Goal: Task Accomplishment & Management: Use online tool/utility

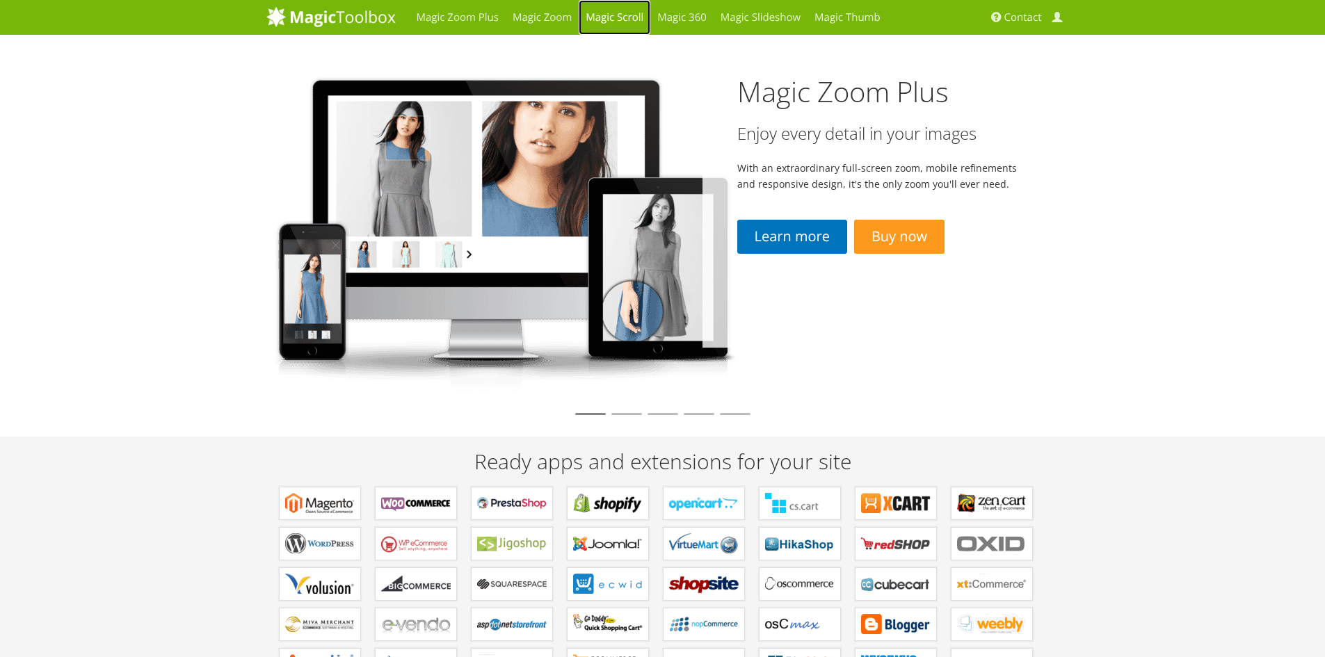
click at [624, 17] on link "Magic Scroll" at bounding box center [615, 17] width 72 height 35
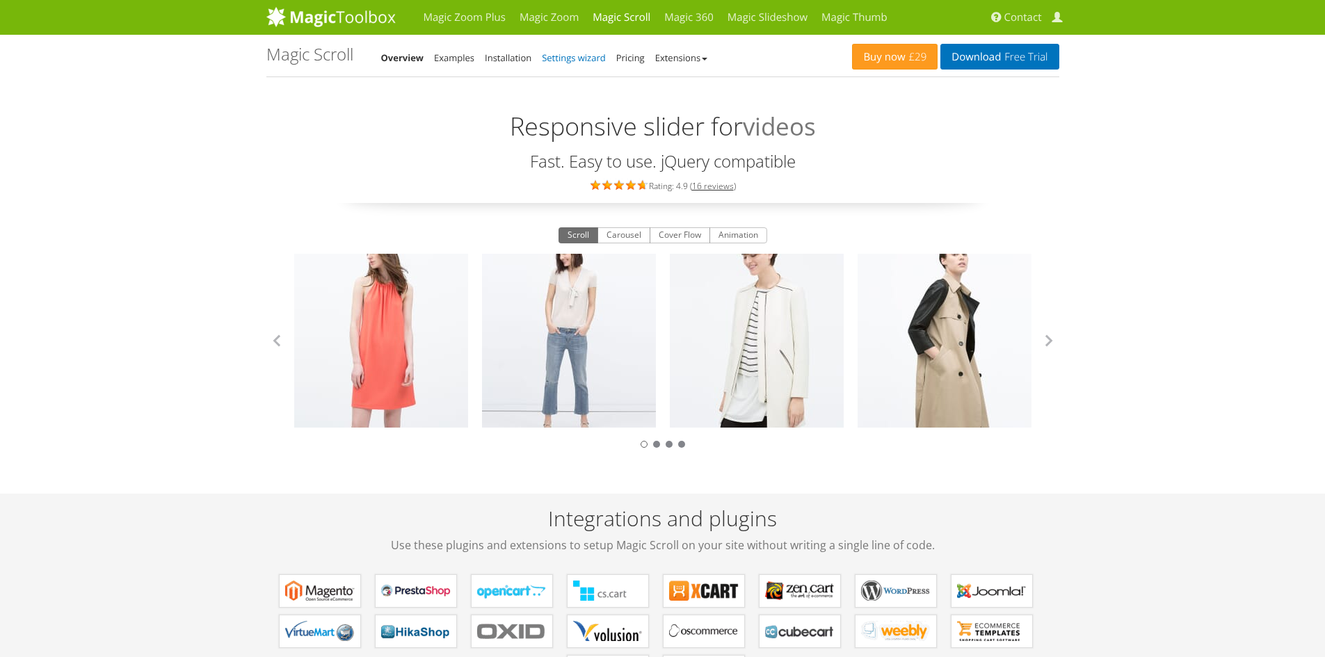
click at [570, 59] on link "Settings wizard" at bounding box center [574, 57] width 64 height 13
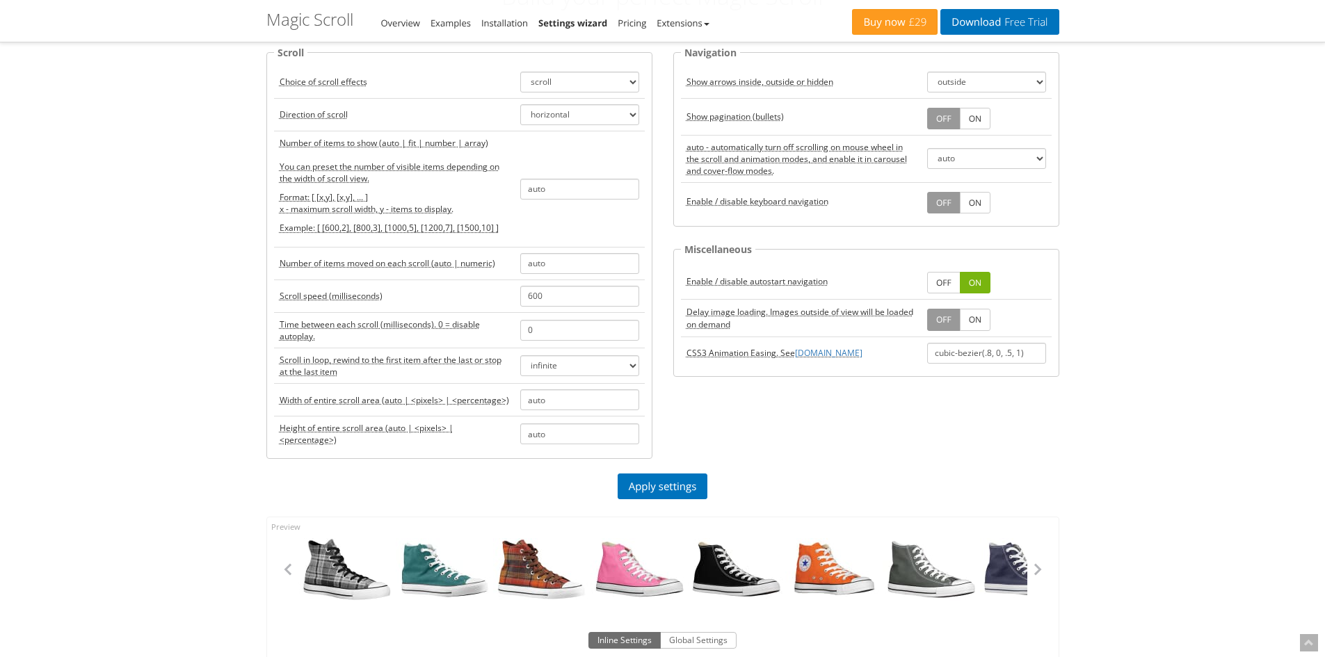
scroll to position [139, 0]
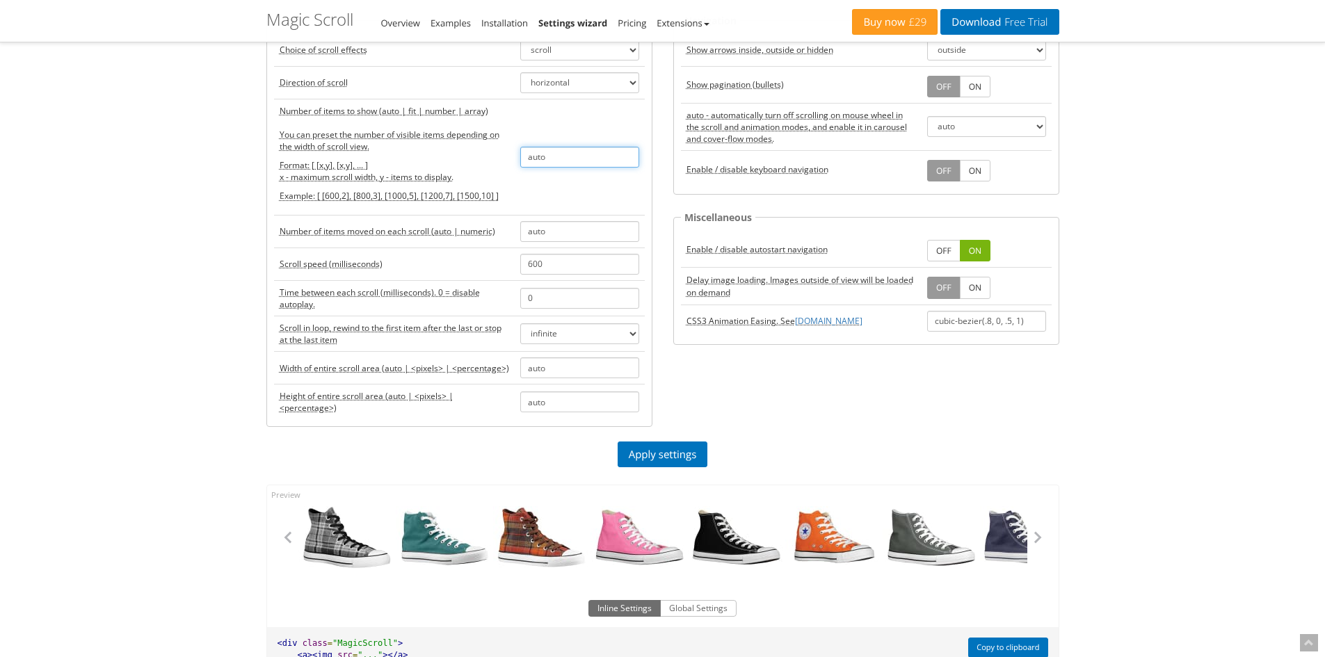
drag, startPoint x: 580, startPoint y: 153, endPoint x: 508, endPoint y: 161, distance: 72.8
click at [508, 161] on tr "Number of items to show (auto | fit | number | array) You can preset the number…" at bounding box center [459, 157] width 371 height 116
click at [677, 447] on link "Apply settings" at bounding box center [662, 455] width 90 height 26
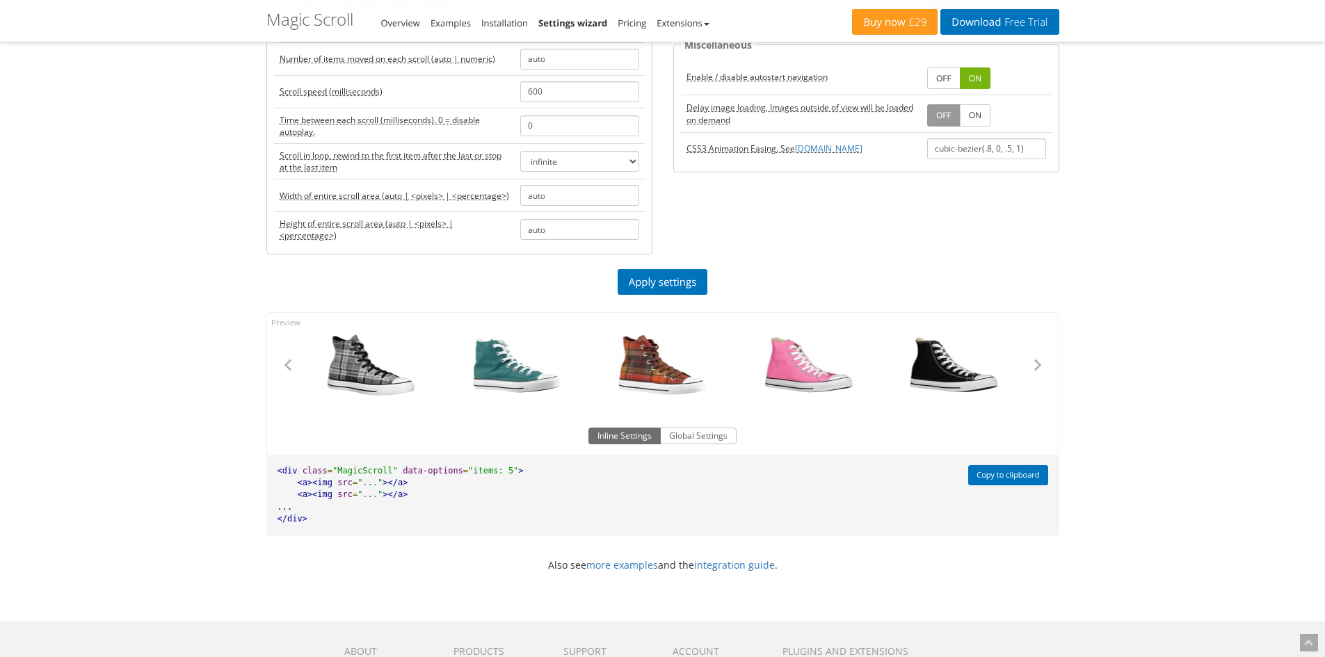
scroll to position [209, 0]
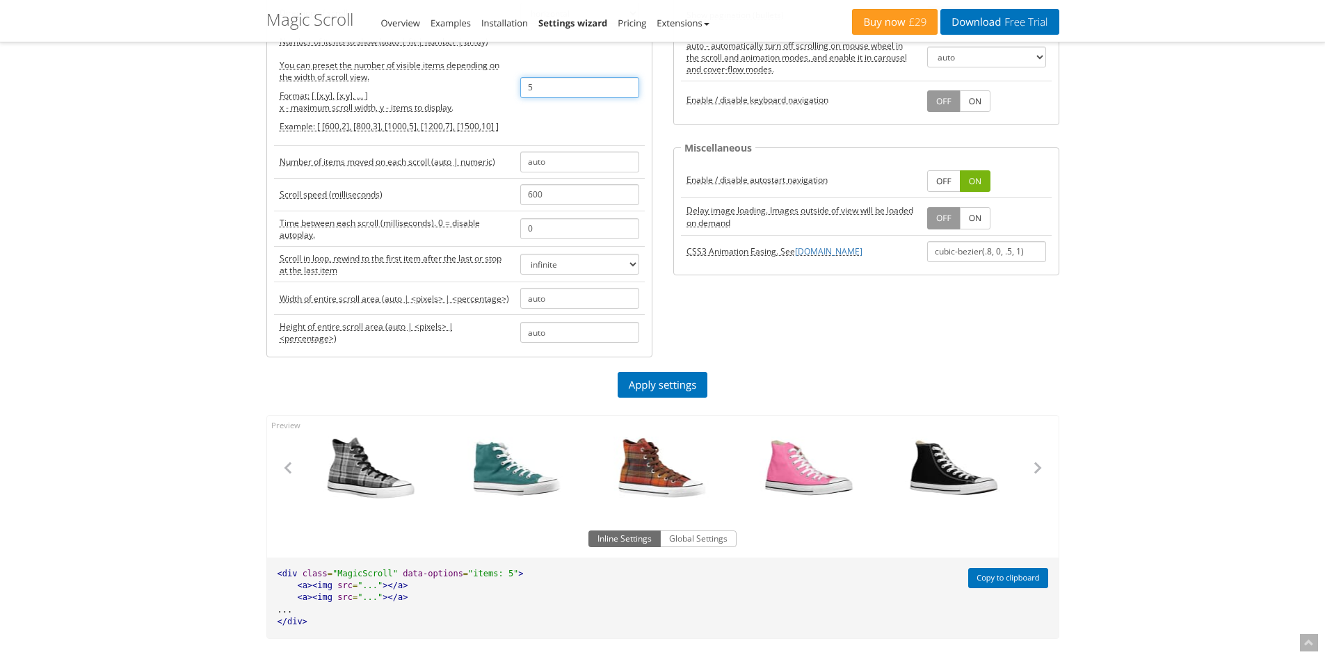
drag, startPoint x: 546, startPoint y: 88, endPoint x: 498, endPoint y: 88, distance: 48.0
click at [498, 88] on tr "Number of items to show (auto | fit | number | array) You can preset the number…" at bounding box center [459, 87] width 371 height 116
click at [688, 380] on link "Apply settings" at bounding box center [662, 385] width 90 height 26
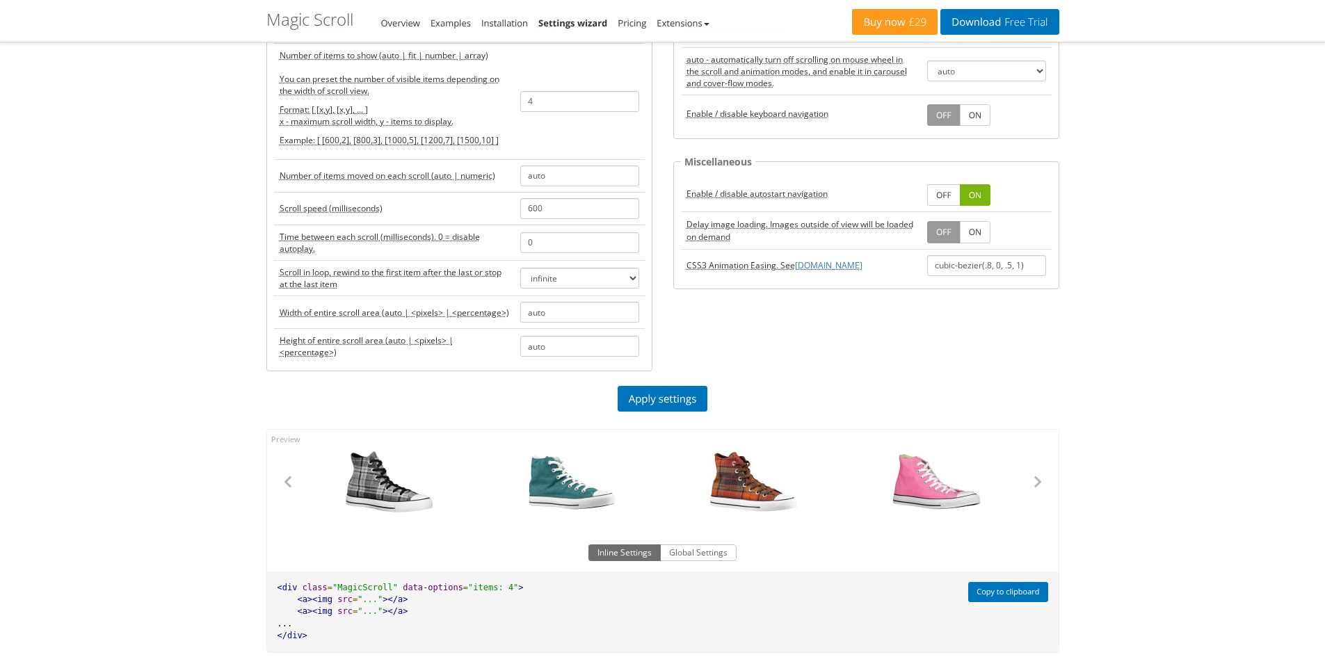
scroll to position [70, 0]
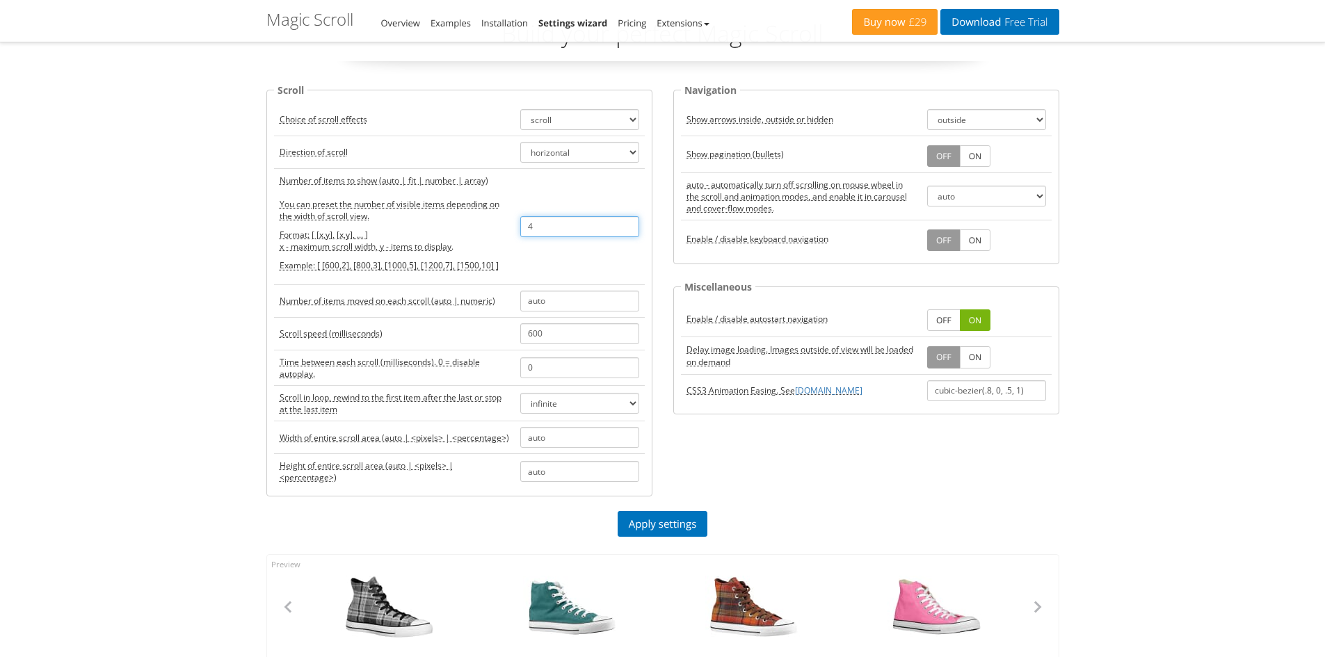
drag, startPoint x: 538, startPoint y: 227, endPoint x: 500, endPoint y: 230, distance: 38.4
click at [500, 230] on tr "Number of items to show (auto | fit | number | array) You can preset the number…" at bounding box center [459, 226] width 371 height 116
type input "2"
drag, startPoint x: 689, startPoint y: 521, endPoint x: 734, endPoint y: 490, distance: 54.6
click at [689, 520] on link "Apply settings" at bounding box center [662, 524] width 90 height 26
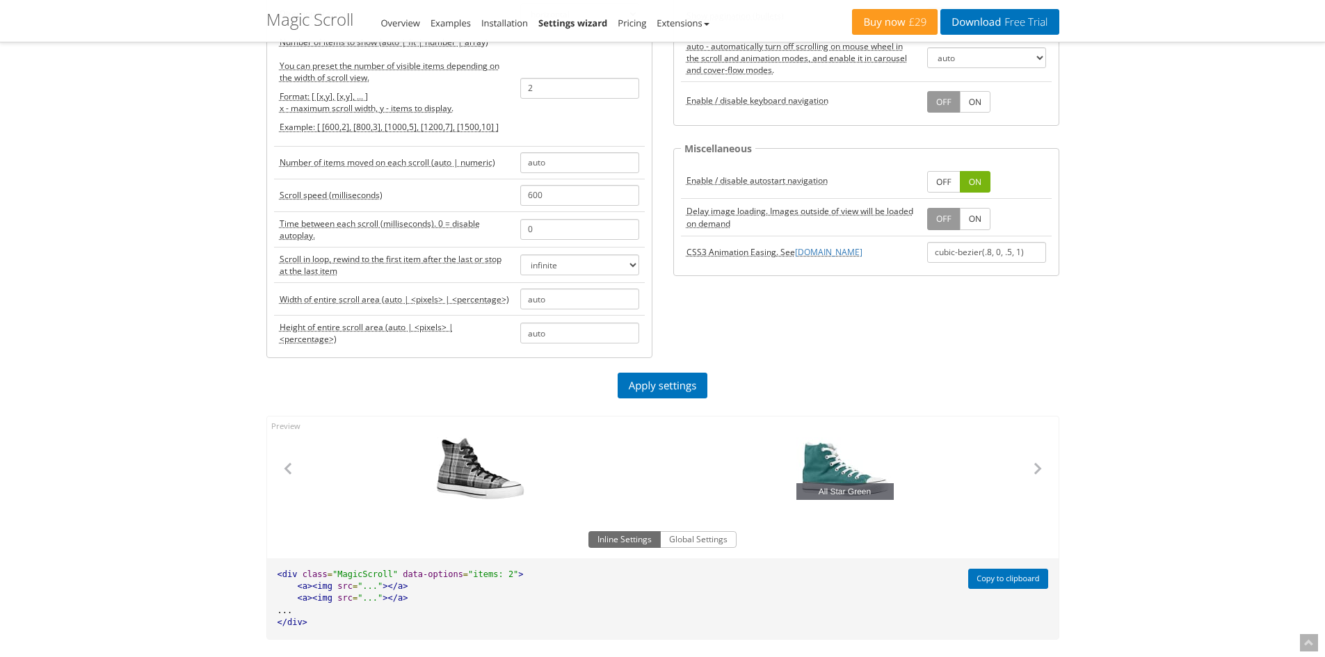
scroll to position [209, 0]
drag, startPoint x: 676, startPoint y: 476, endPoint x: 659, endPoint y: 483, distance: 18.1
click at [659, 483] on div "All Star Green" at bounding box center [830, 468] width 364 height 63
drag, startPoint x: 527, startPoint y: 88, endPoint x: 495, endPoint y: 87, distance: 32.0
click at [495, 87] on tr "Number of items to show (auto | fit | number | array) You can preset the number…" at bounding box center [459, 87] width 371 height 116
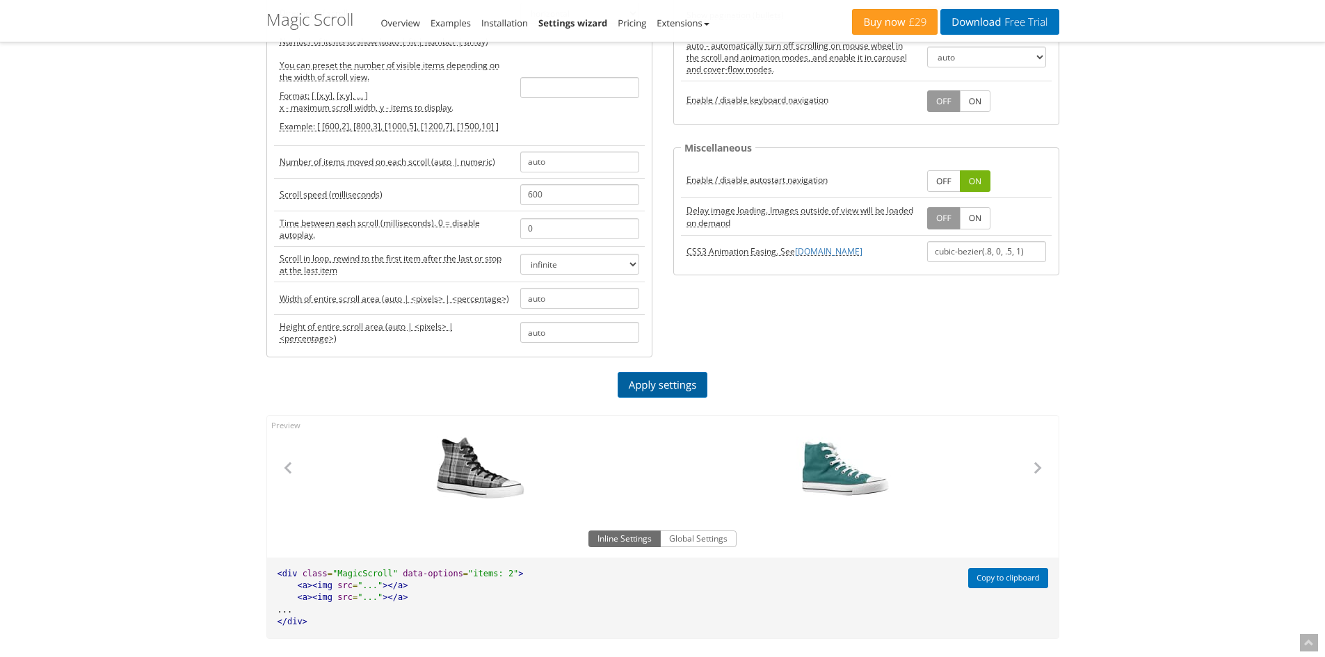
click at [656, 382] on link "Apply settings" at bounding box center [662, 385] width 90 height 26
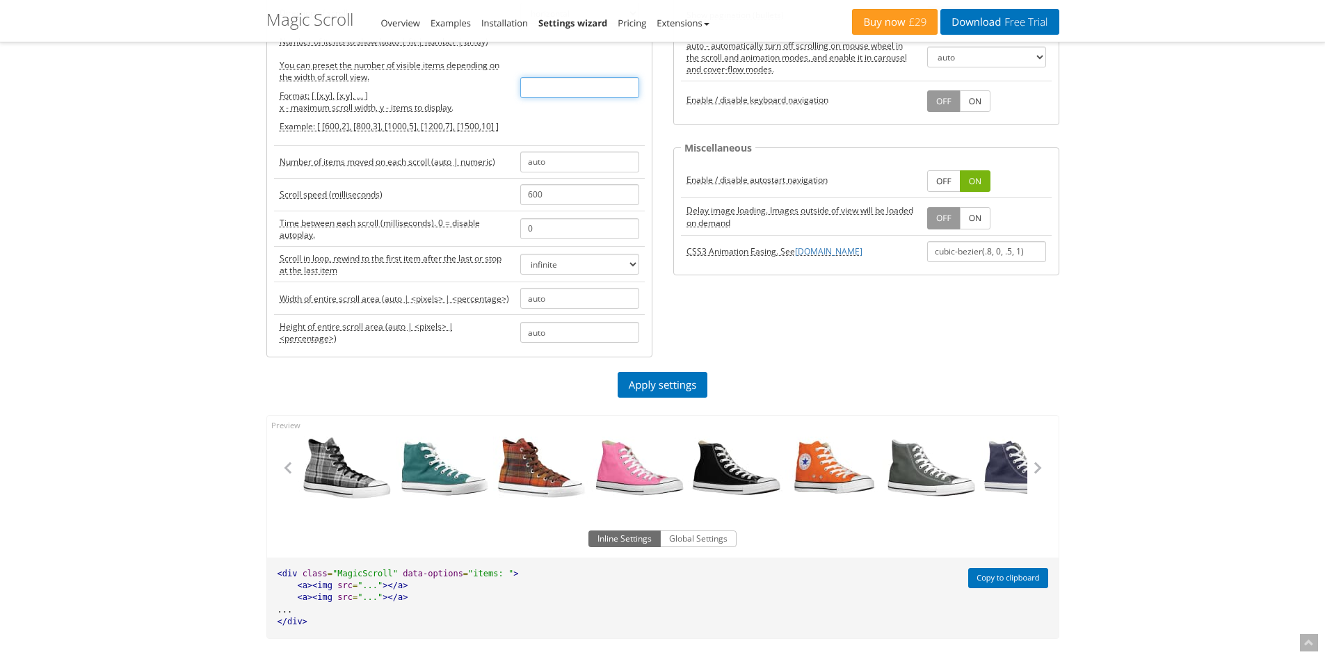
click at [565, 80] on input "text" at bounding box center [579, 87] width 119 height 21
type input "auto"
click at [692, 383] on link "Apply settings" at bounding box center [662, 385] width 90 height 26
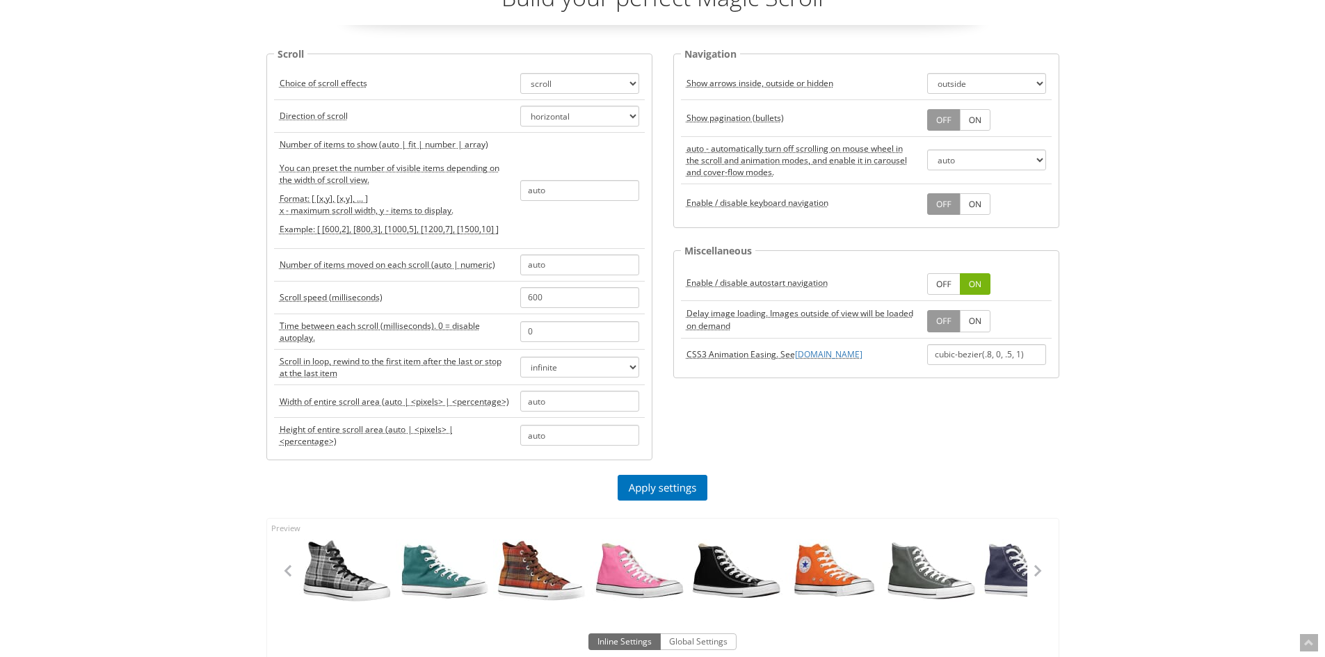
scroll to position [139, 0]
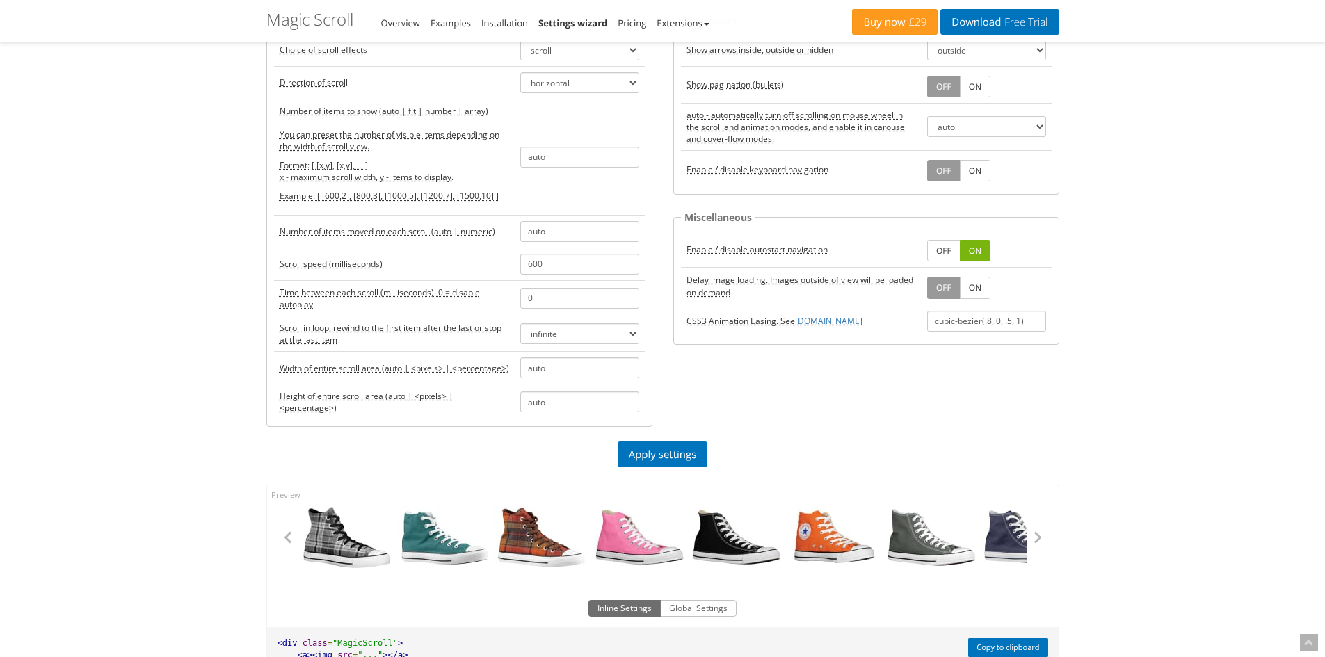
click at [445, 136] on p "You can preset the number of visible items depending on the width of scroll vie…" at bounding box center [394, 141] width 229 height 24
click at [346, 194] on p "Example: [ [600,2], [800,3], [1000,5], [1200,7], [1500,10] ]" at bounding box center [394, 196] width 229 height 12
click at [339, 182] on p "Format: [ [x,y], [x,y], ... ] x - maximum scroll width, y - items to display." at bounding box center [394, 171] width 229 height 24
click at [325, 167] on p "Format: [ [x,y], [x,y], ... ] x - maximum scroll width, y - items to display." at bounding box center [394, 171] width 229 height 24
drag, startPoint x: 553, startPoint y: 159, endPoint x: 510, endPoint y: 161, distance: 43.2
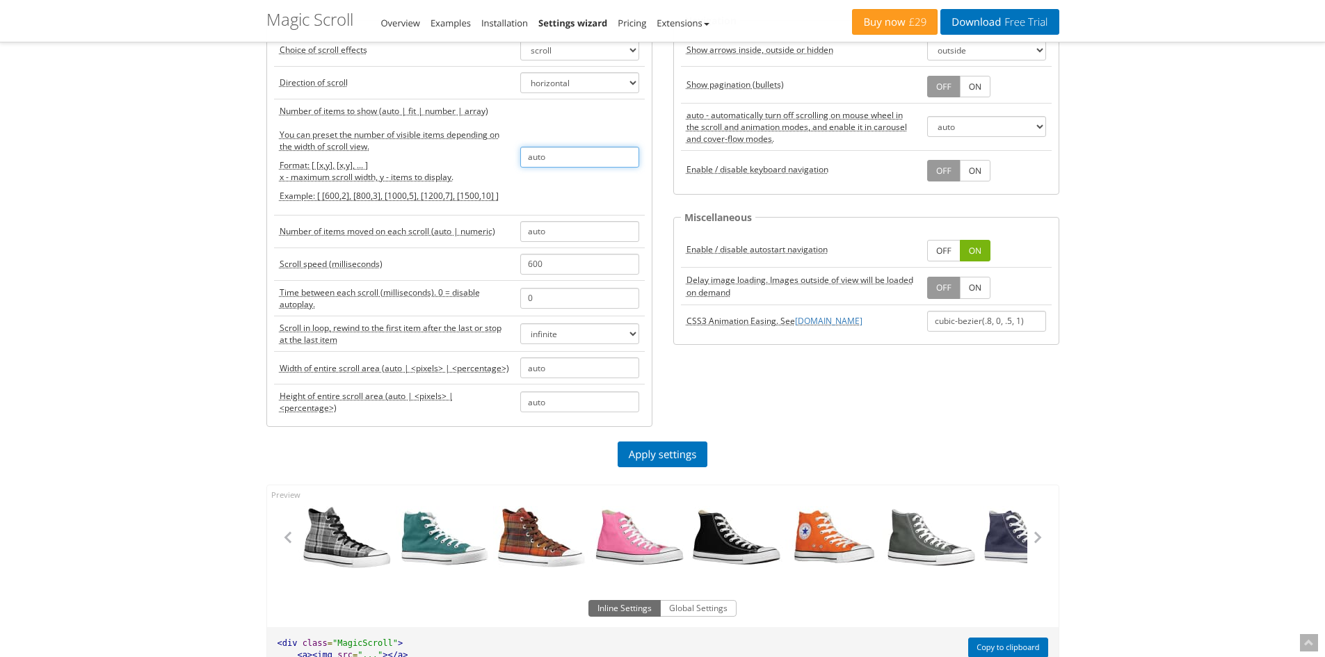
click at [510, 161] on tr "Number of items to show (auto | fit | number | array) You can preset the number…" at bounding box center [459, 157] width 371 height 116
drag, startPoint x: 326, startPoint y: 174, endPoint x: 442, endPoint y: 213, distance: 122.7
click at [328, 174] on p "Format: [ [x,y], [x,y], ... ] x - maximum scroll width, y - items to display." at bounding box center [394, 171] width 229 height 24
click at [476, 198] on p "Example: [ [600,2], [800,3], [1000,5], [1200,7], [1500,10] ]" at bounding box center [394, 196] width 229 height 12
click at [499, 193] on p "Example: [ [600,2], [800,3], [1000,5], [1200,7], [1500,10] ]" at bounding box center [394, 196] width 229 height 12
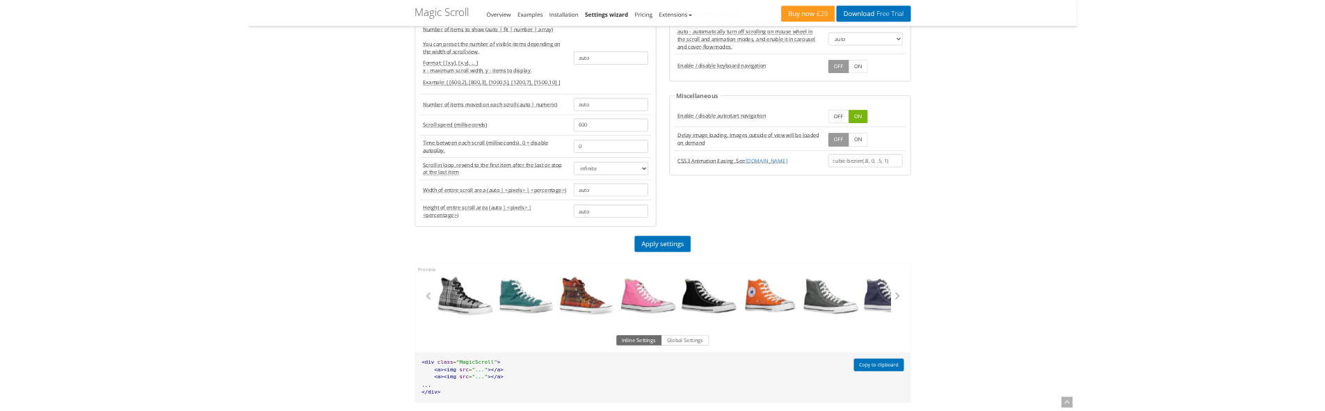
scroll to position [209, 0]
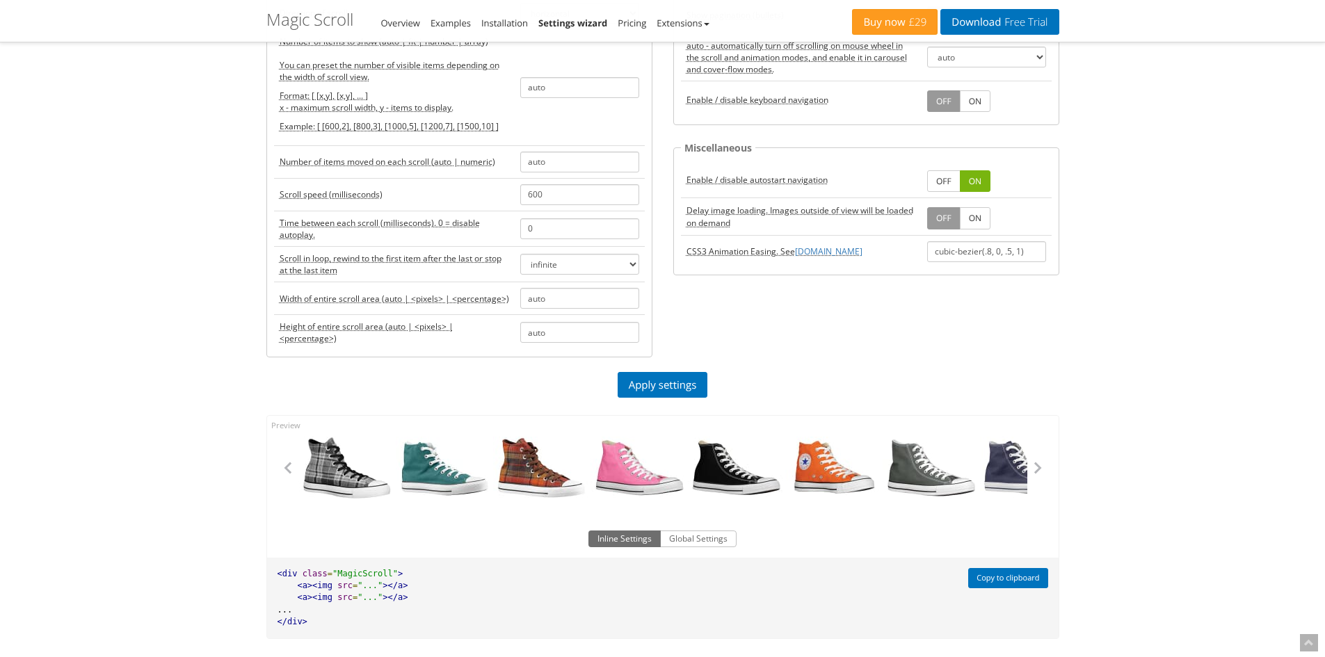
click at [137, 368] on div "Magic Zoom Plus Magic Zoom Magic Scroll Magic 360 Magic Slideshow Magic Thumb C…" at bounding box center [662, 389] width 1325 height 1196
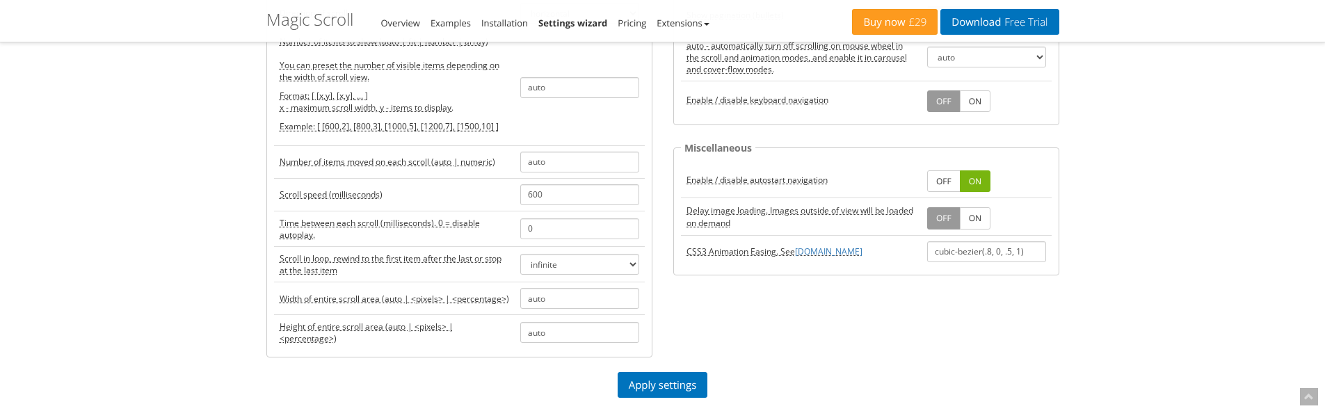
drag, startPoint x: 328, startPoint y: 126, endPoint x: 335, endPoint y: 124, distance: 7.3
click at [328, 126] on p "Example: [ [600,2], [800,3], [1000,5], [1200,7], [1500,10] ]" at bounding box center [394, 126] width 229 height 12
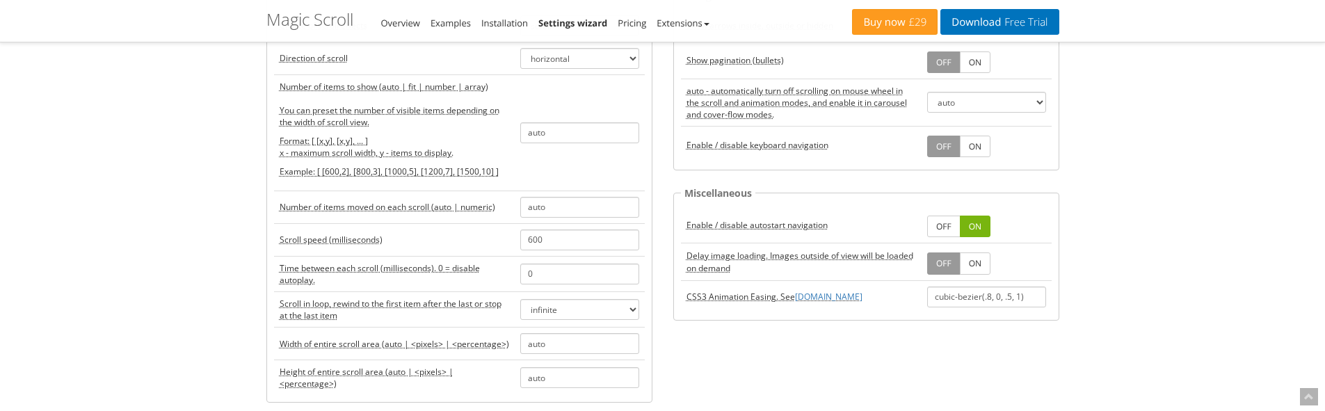
scroll to position [139, 0]
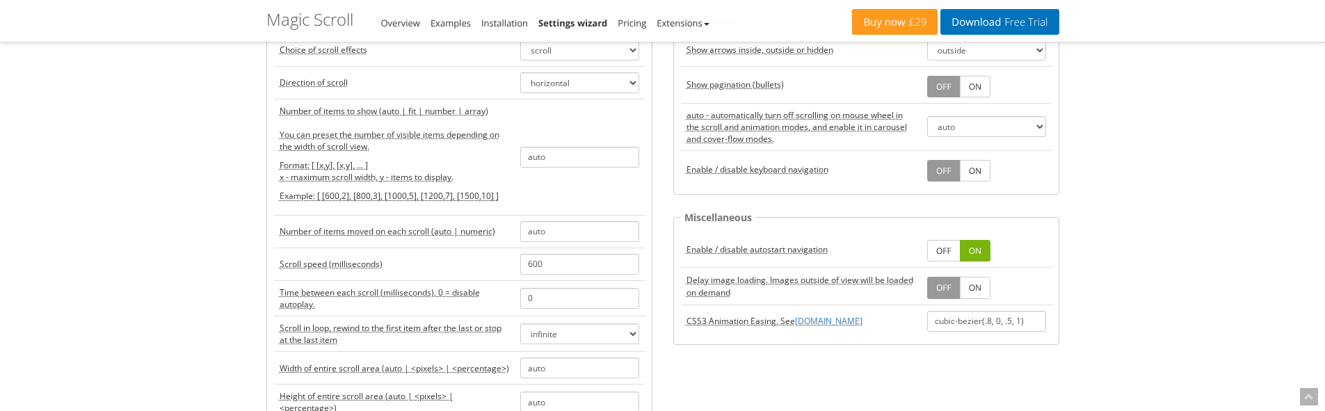
click at [441, 194] on p "Example: [ [600,2], [800,3], [1000,5], [1200,7], [1500,10] ]" at bounding box center [394, 196] width 229 height 12
click at [549, 157] on input "auto" at bounding box center [579, 157] width 119 height 21
type input "a"
click at [543, 154] on input "text" at bounding box center [579, 157] width 119 height 21
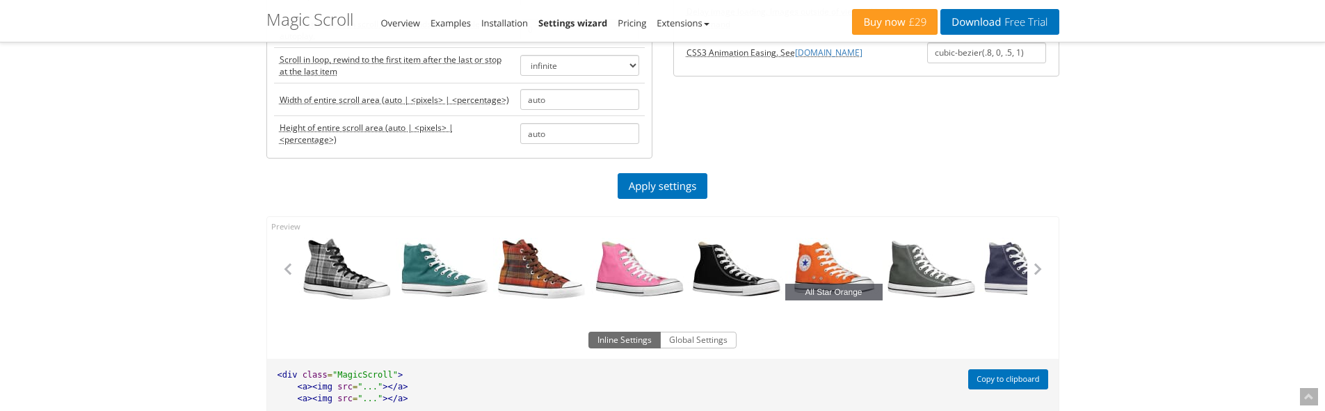
scroll to position [417, 0]
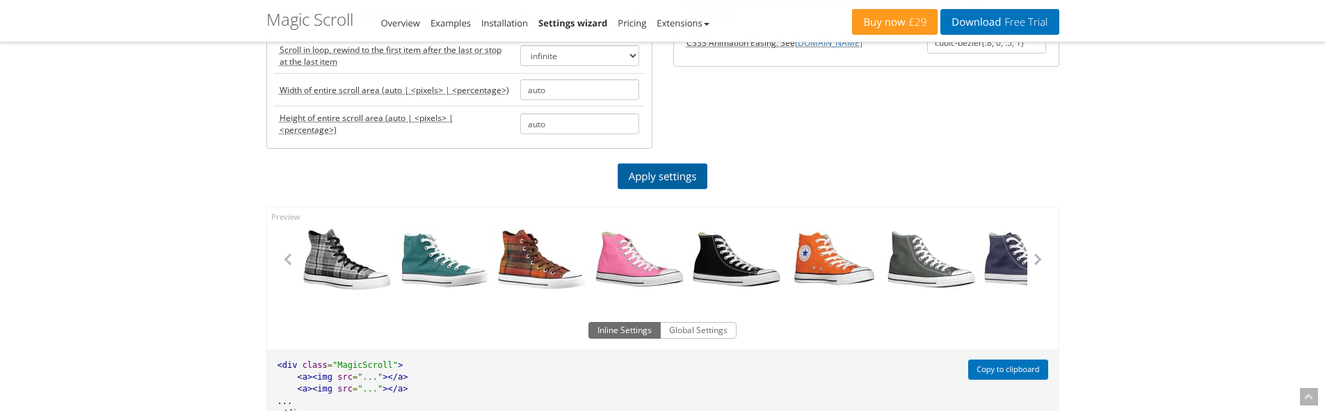
click at [665, 171] on link "Apply settings" at bounding box center [662, 176] width 90 height 26
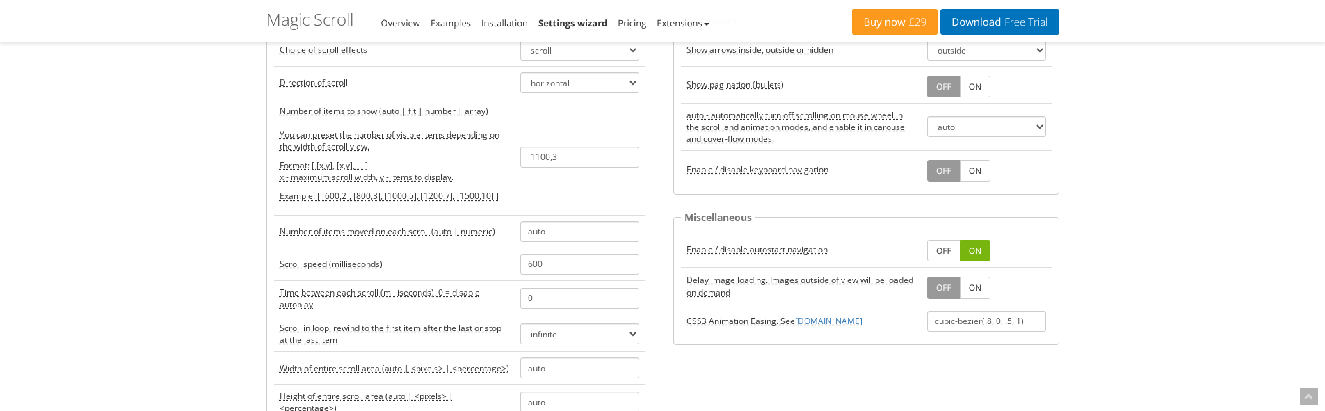
scroll to position [70, 0]
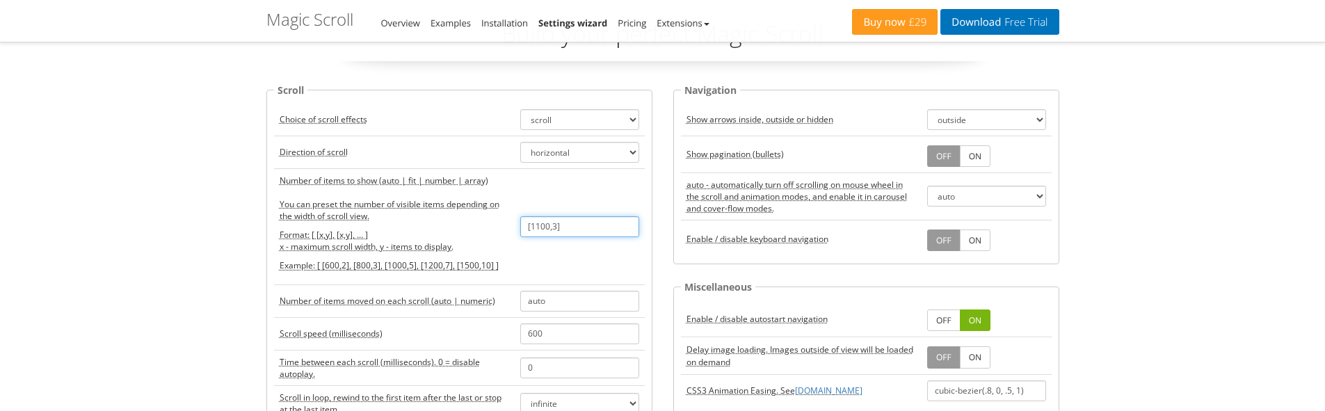
click at [561, 225] on input "[1100,3]" at bounding box center [579, 226] width 119 height 21
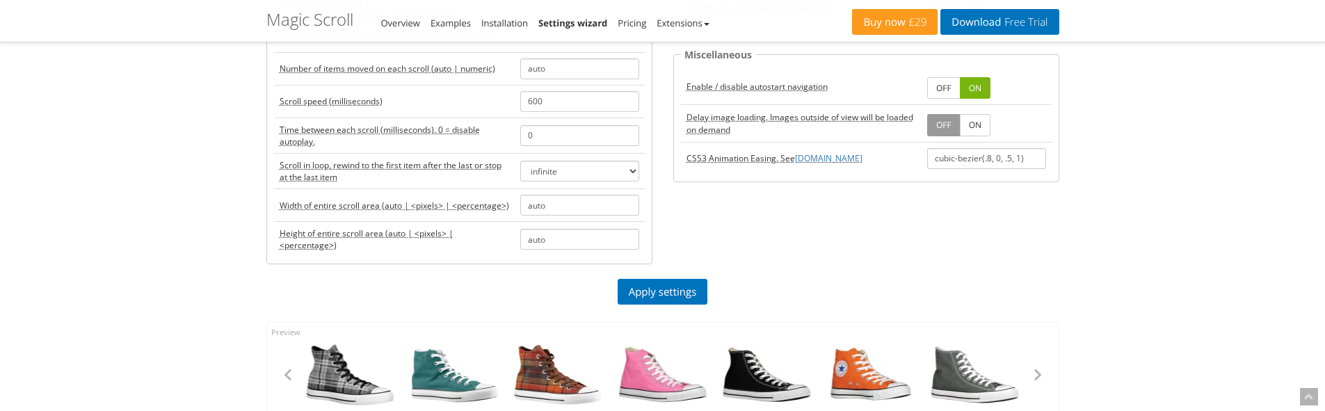
scroll to position [348, 0]
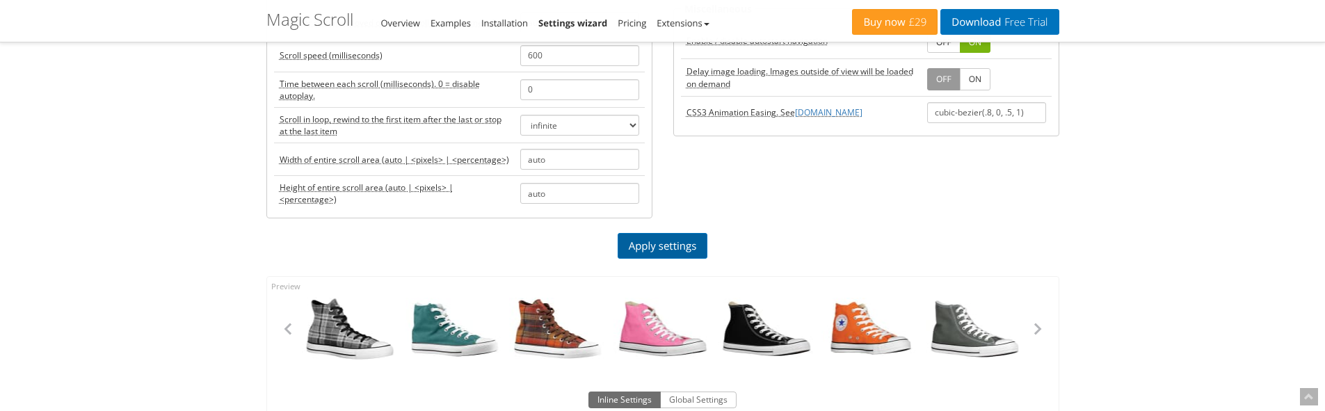
click at [646, 240] on link "Apply settings" at bounding box center [662, 246] width 90 height 26
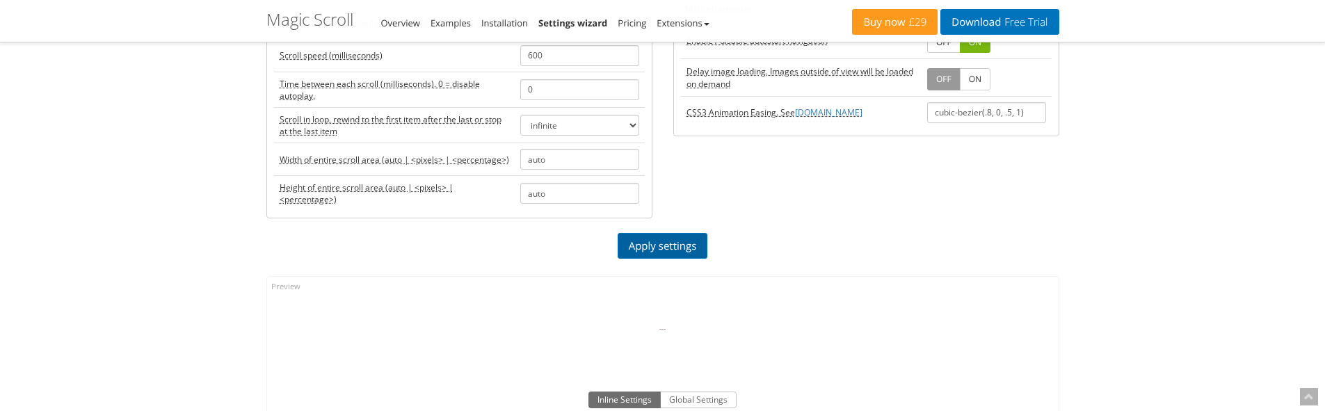
scroll to position [70, 0]
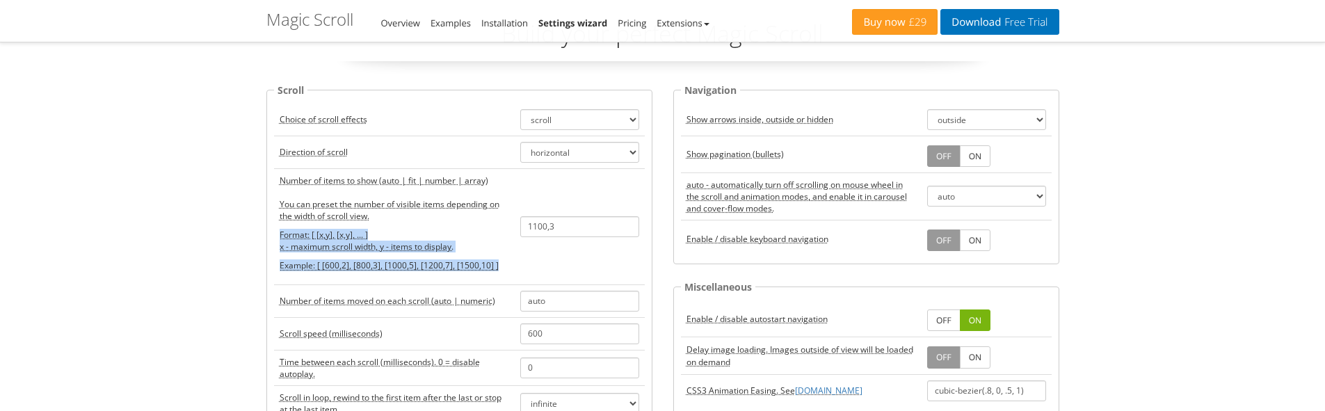
drag, startPoint x: 511, startPoint y: 267, endPoint x: 279, endPoint y: 240, distance: 233.8
click at [279, 240] on td "Number of items to show (auto | fit | number | array) You can preset the number…" at bounding box center [394, 226] width 241 height 116
click at [337, 264] on p "Example: [ [600,2], [800,3], [1000,5], [1200,7], [1500,10] ]" at bounding box center [394, 265] width 229 height 12
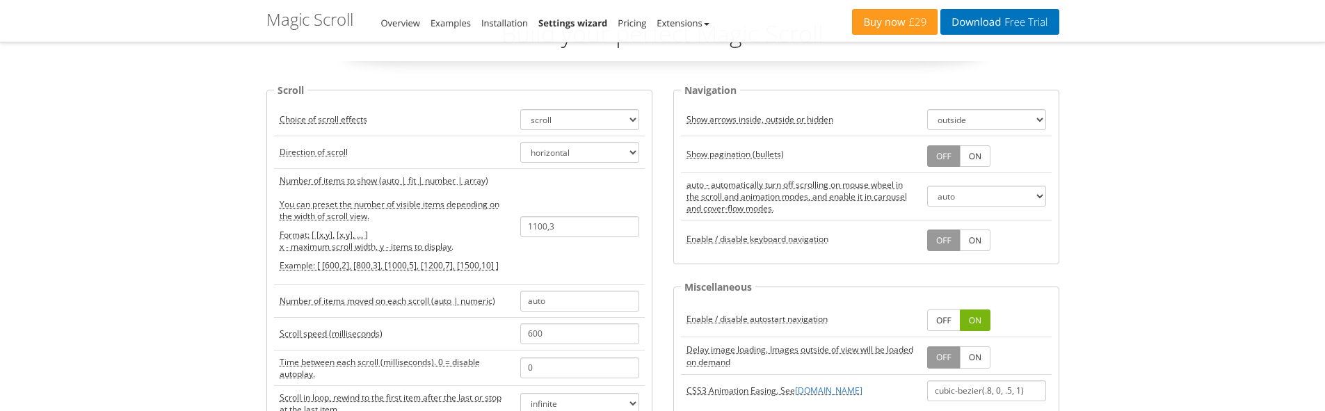
click at [517, 223] on td "1100,3" at bounding box center [580, 226] width 130 height 116
drag, startPoint x: 315, startPoint y: 266, endPoint x: 503, endPoint y: 266, distance: 187.7
click at [503, 266] on p "Example: [ [600,2], [800,3], [1000,5], [1200,7], [1500,10] ]" at bounding box center [394, 265] width 229 height 12
copy p "[ [600,2], [800,3], [1000,5], [1200,7], [1500,10] ]"
drag, startPoint x: 574, startPoint y: 225, endPoint x: 497, endPoint y: 231, distance: 76.7
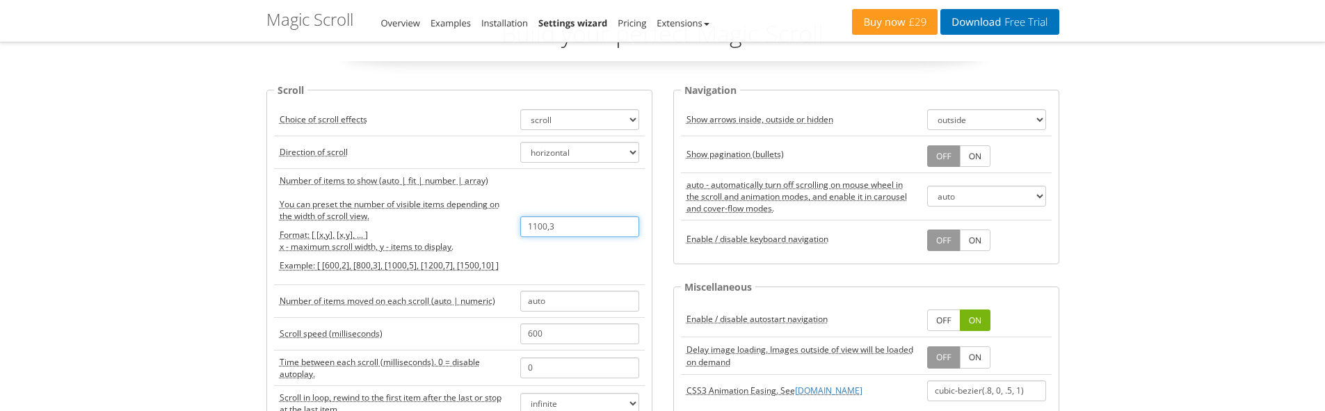
click at [497, 231] on tr "Number of items to show (auto | fit | number | array) You can preset the number…" at bounding box center [459, 226] width 371 height 116
paste input "[ [600,2], [800,3], [1000,5], [1200,7], [1500,10] ]"
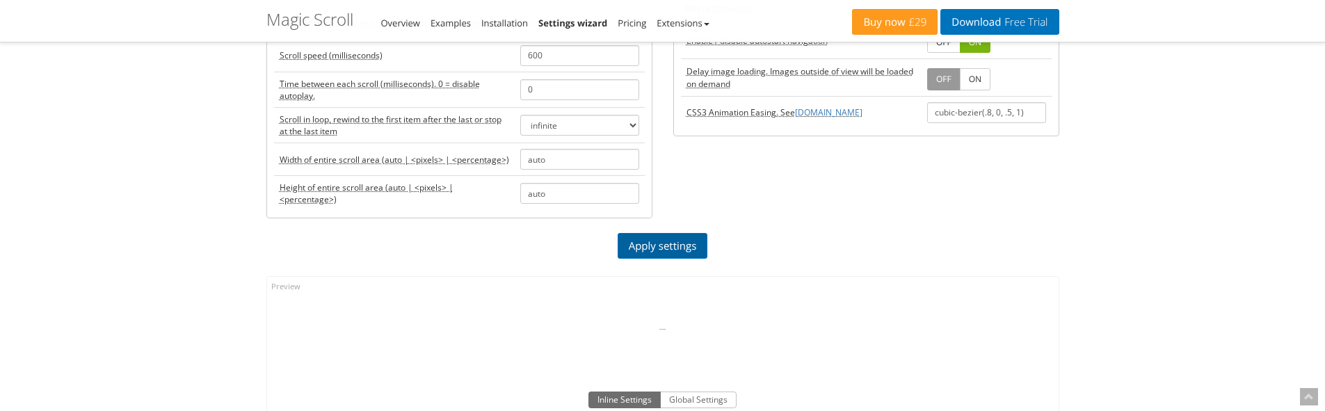
scroll to position [0, 0]
click at [661, 246] on link "Apply settings" at bounding box center [662, 246] width 90 height 26
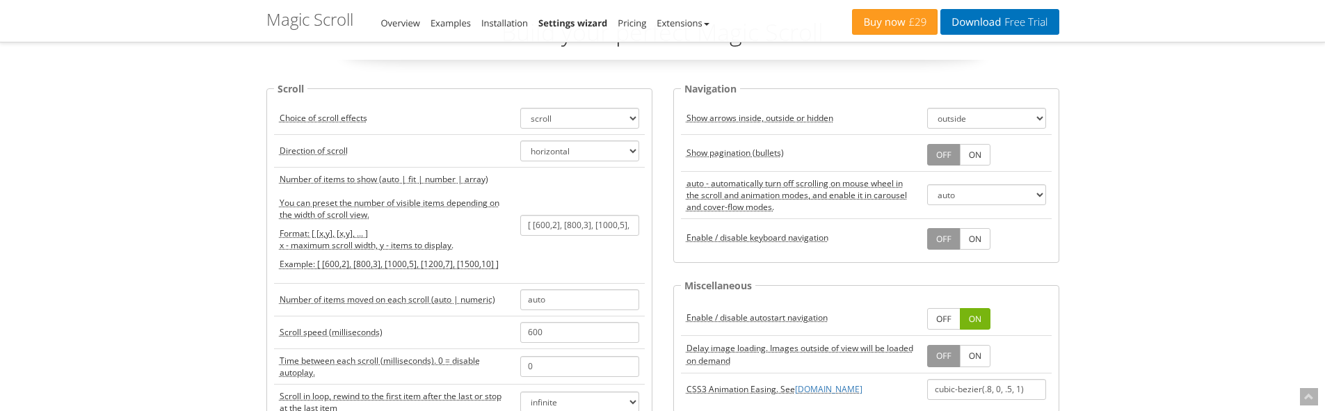
scroll to position [70, 0]
click at [624, 228] on input "[ [600,2], [800,3], [1000,5], [1200,7], [1500,10] ]" at bounding box center [579, 226] width 119 height 21
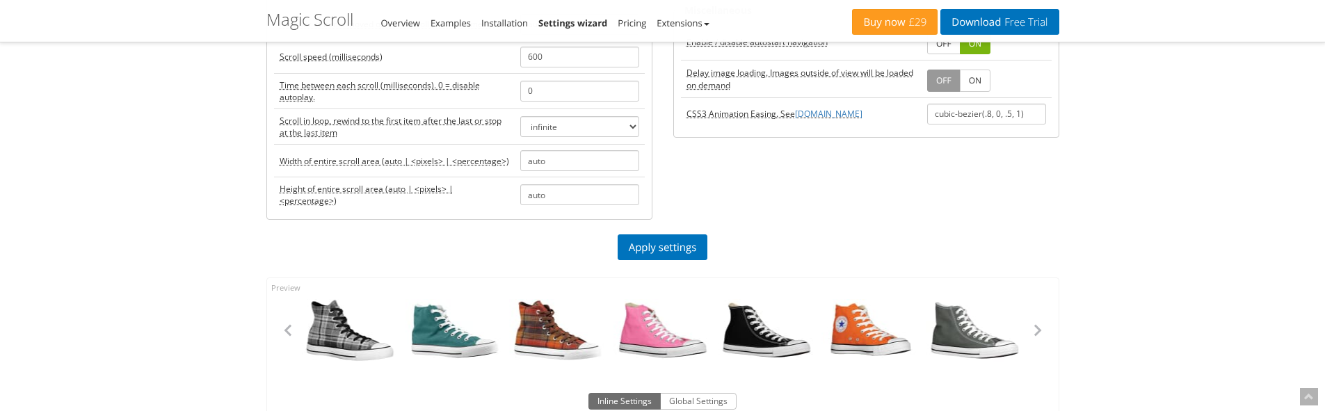
scroll to position [348, 0]
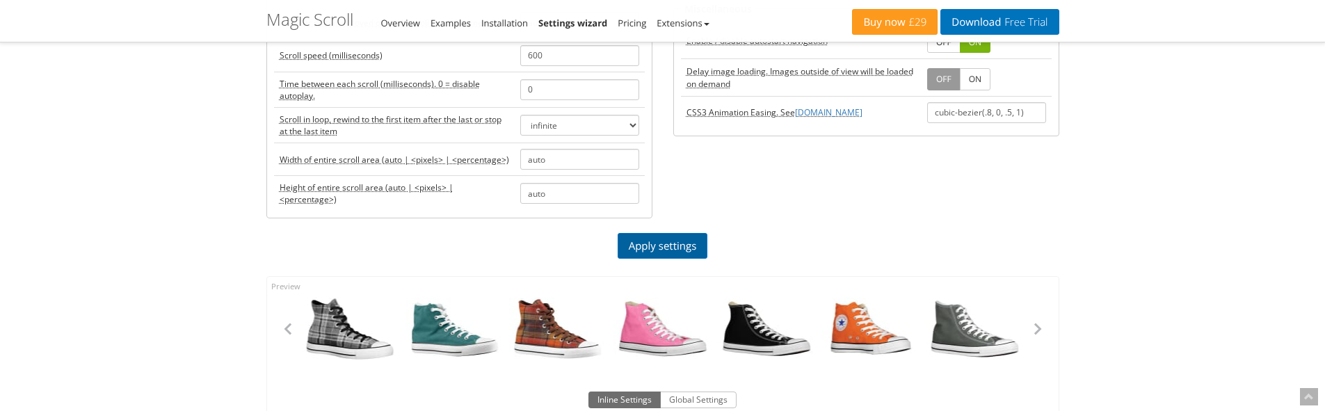
type input "[ [600,2], [800,3], [1000,2], [1200,7], [1500,10] ]"
click at [681, 241] on link "Apply settings" at bounding box center [662, 246] width 90 height 26
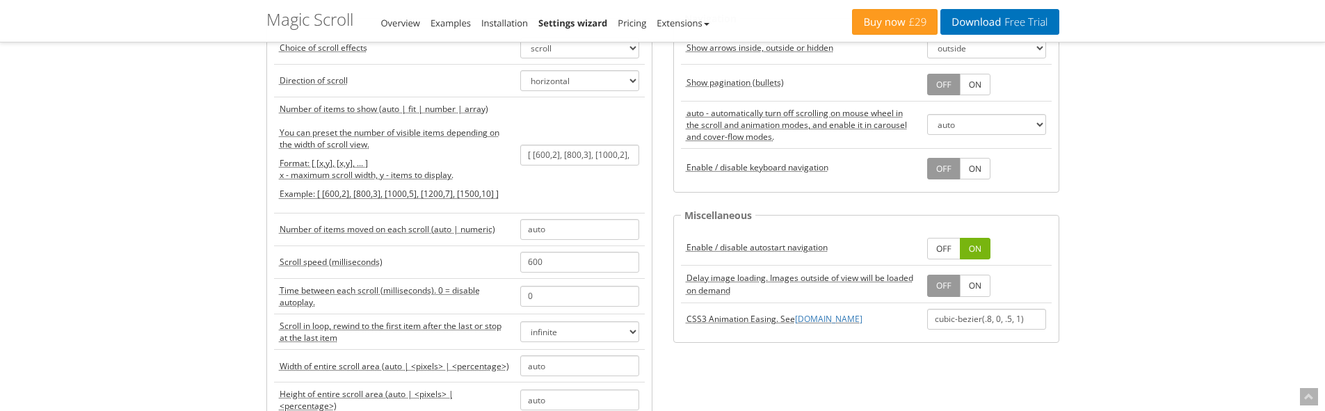
scroll to position [70, 0]
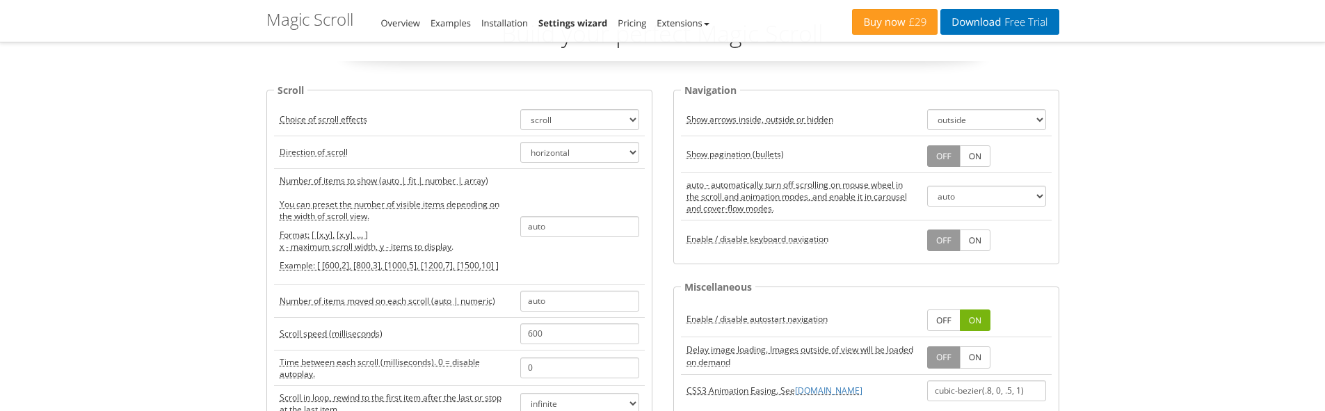
click at [345, 178] on acronym "Number of items to show (auto | fit | number | array) You can preset the number…" at bounding box center [394, 227] width 229 height 104
click at [481, 181] on acronym "Number of items to show (auto | fit | number | array) You can preset the number…" at bounding box center [394, 227] width 229 height 104
drag, startPoint x: 500, startPoint y: 264, endPoint x: 316, endPoint y: 269, distance: 183.6
click at [316, 269] on p "Example: [ [600,2], [800,3], [1000,5], [1200,7], [1500,10] ]" at bounding box center [394, 265] width 229 height 12
copy p "[ [600,2], [800,3], [1000,5], [1200,7], [1500,10] ]"
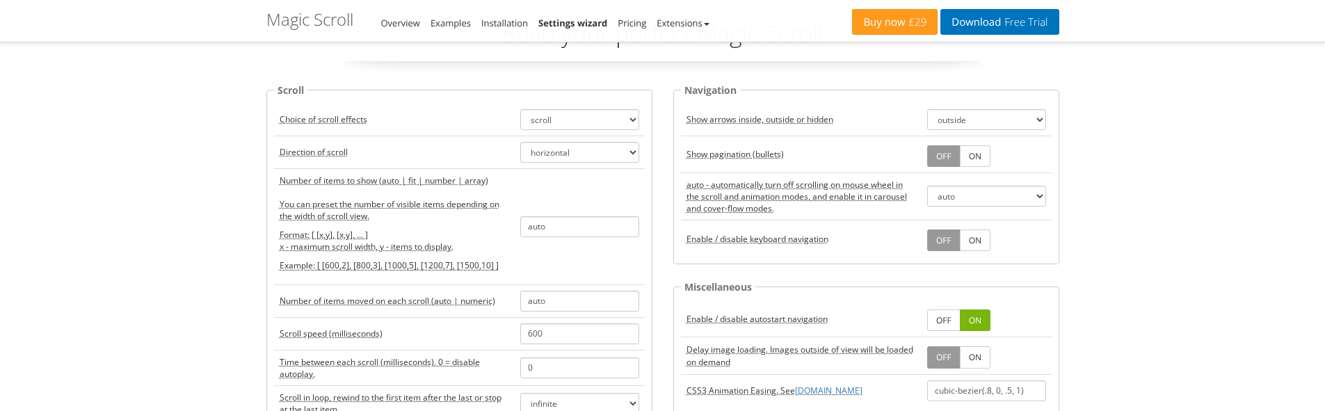
drag, startPoint x: 558, startPoint y: 227, endPoint x: 447, endPoint y: 234, distance: 110.7
click at [447, 234] on tr "Number of items to show (auto | fit | number | array) You can preset the number…" at bounding box center [459, 226] width 371 height 116
paste input "[ [600,2], [800,2], [1000,3], [1200,5], [1500,10] ]"
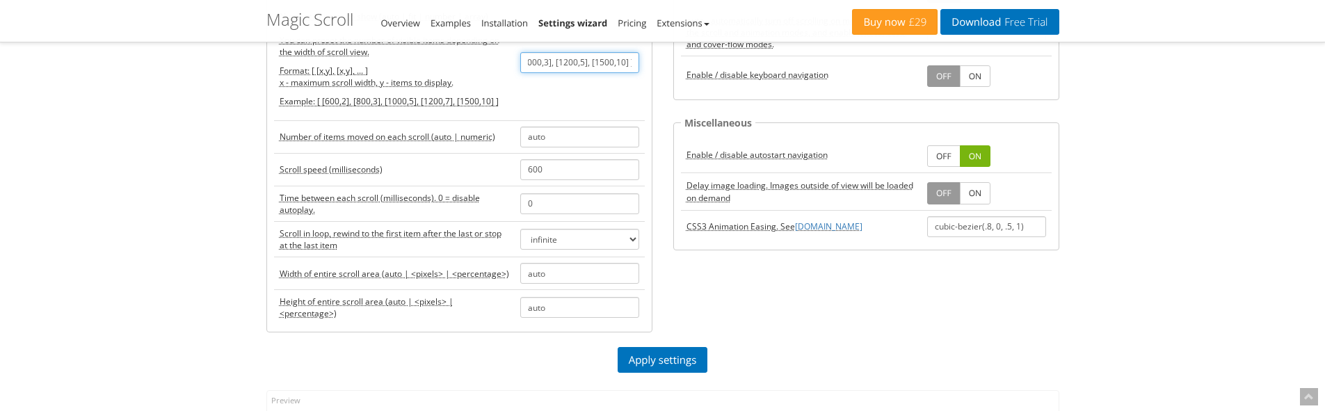
scroll to position [278, 0]
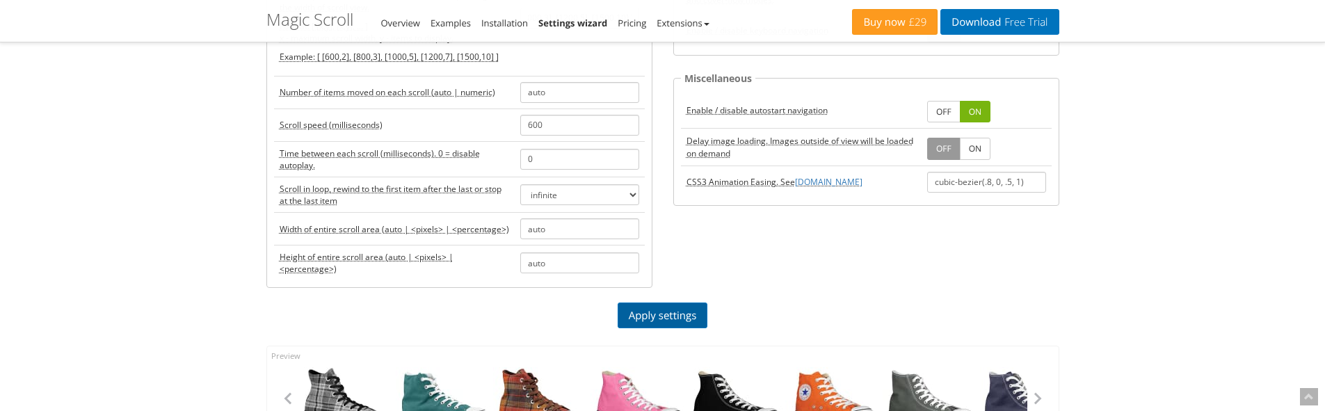
click at [689, 312] on link "Apply settings" at bounding box center [662, 315] width 90 height 26
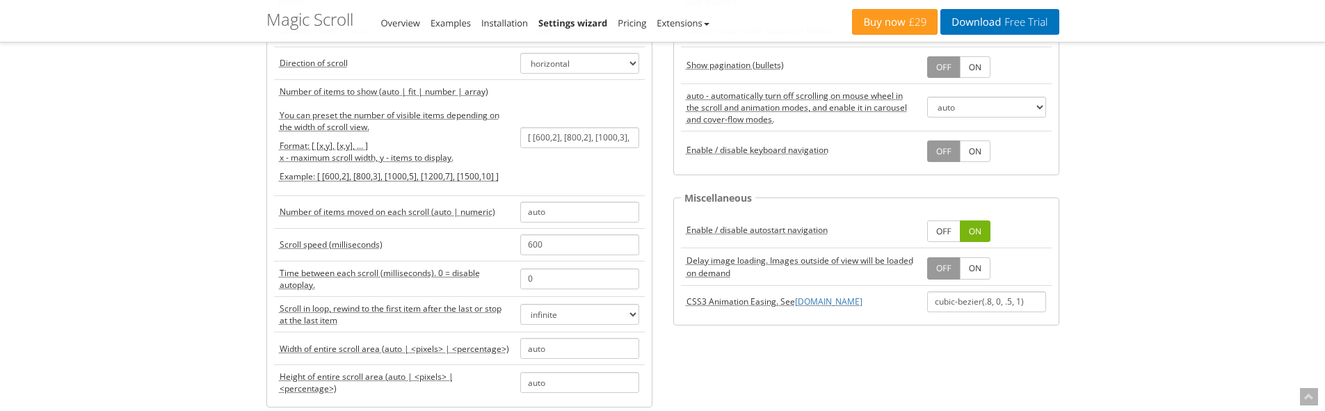
scroll to position [139, 0]
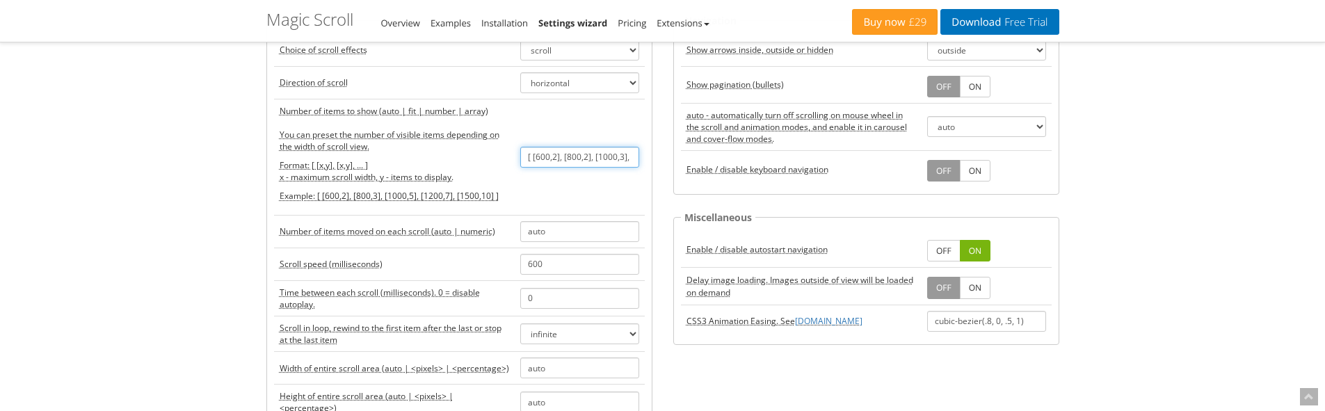
click at [615, 156] on input "[ [600,2], [800,2], [1000,3], [1200,5], [1500,10] ]" at bounding box center [579, 157] width 119 height 21
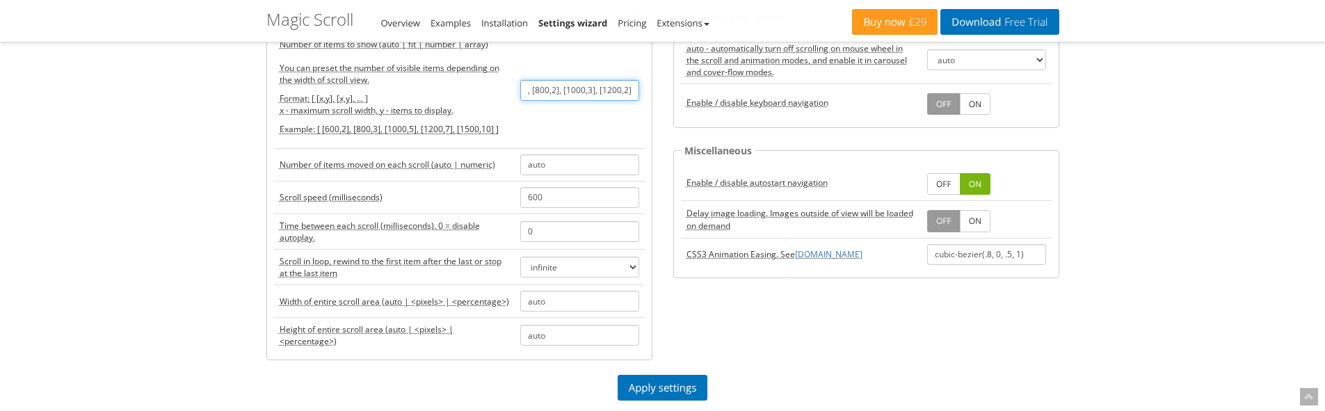
scroll to position [348, 0]
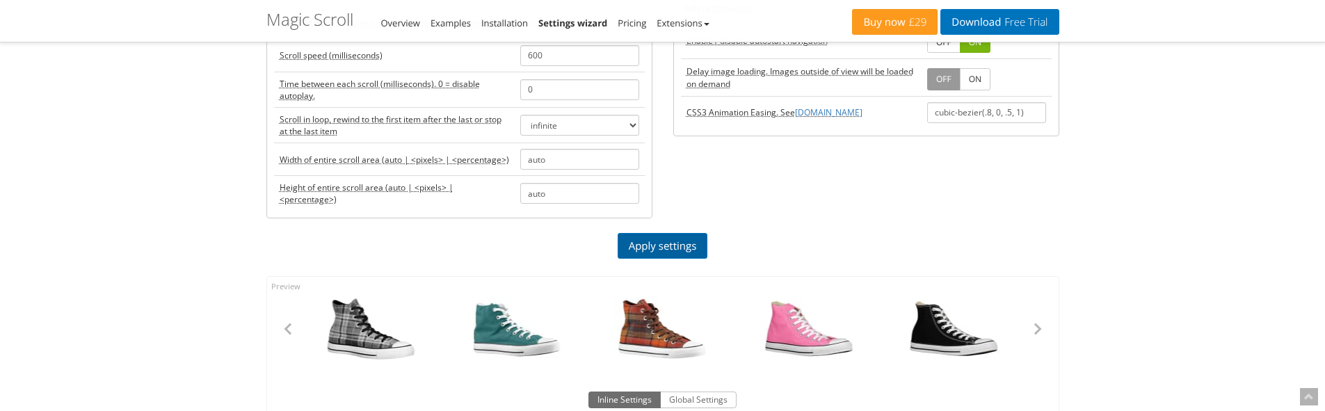
type input "[ [600,2], [800,2], [1000,3], [1200,2], [1500,10] ]"
click at [681, 245] on link "Apply settings" at bounding box center [662, 246] width 90 height 26
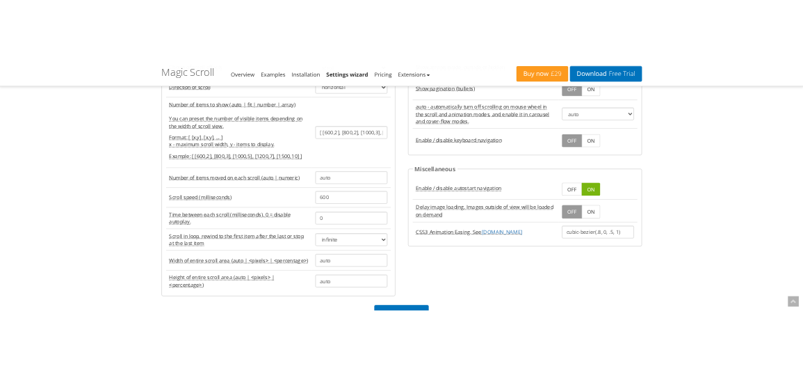
scroll to position [139, 0]
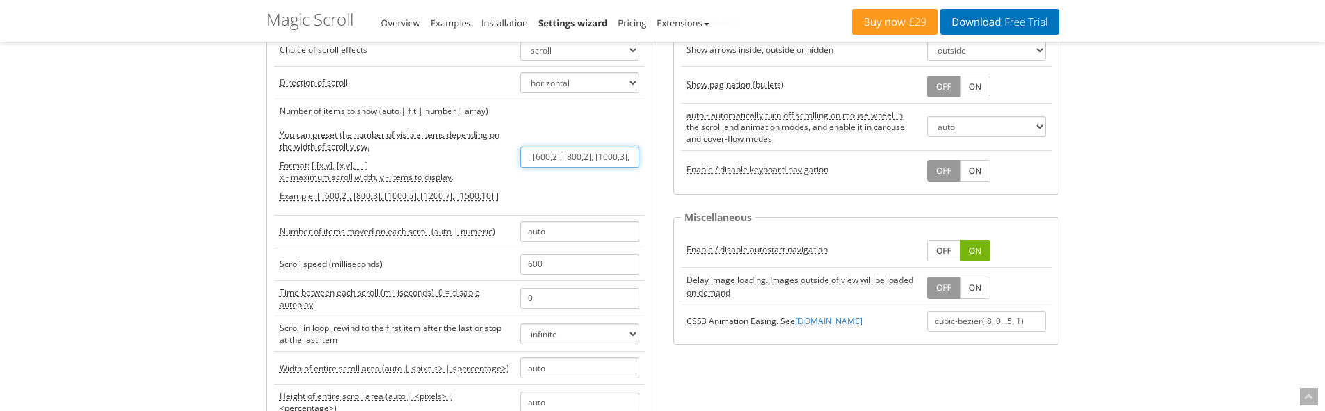
click at [588, 156] on input "[ [600,2], [800,2], [1000,3], [1200,2], [1500,10] ]" at bounding box center [579, 157] width 119 height 21
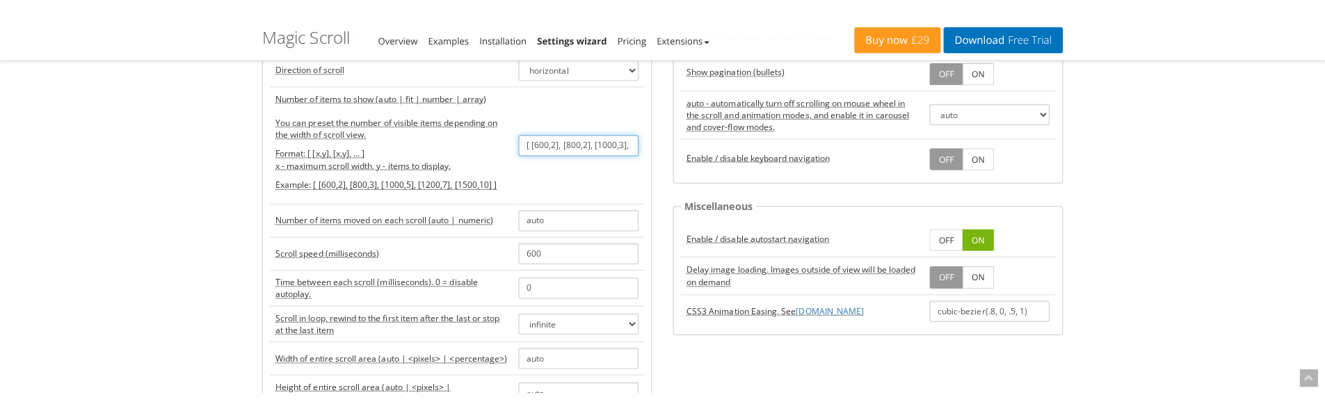
scroll to position [96, 0]
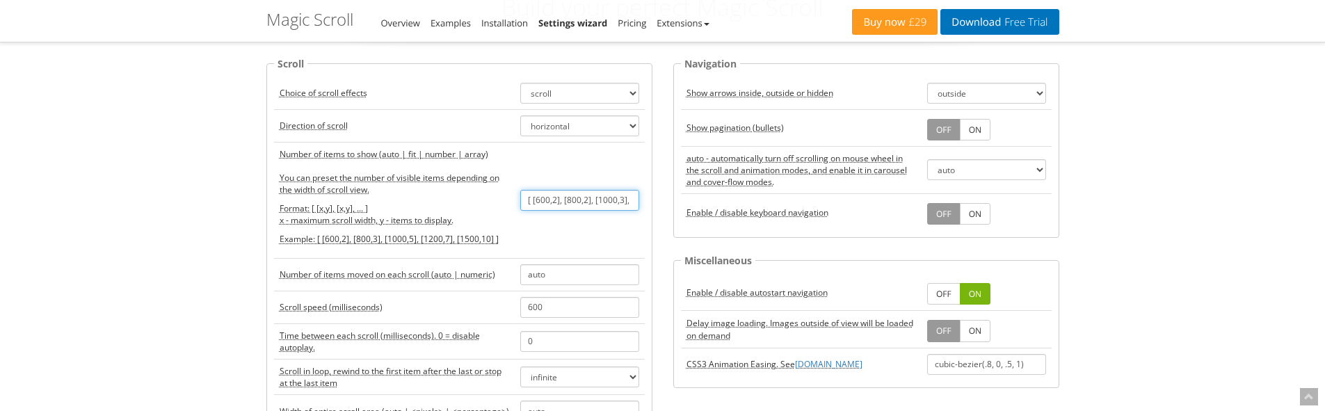
click at [587, 199] on input "[ [600,2], [800,2], [1000,3], [1200,2], [1500,10] ]" at bounding box center [579, 200] width 119 height 21
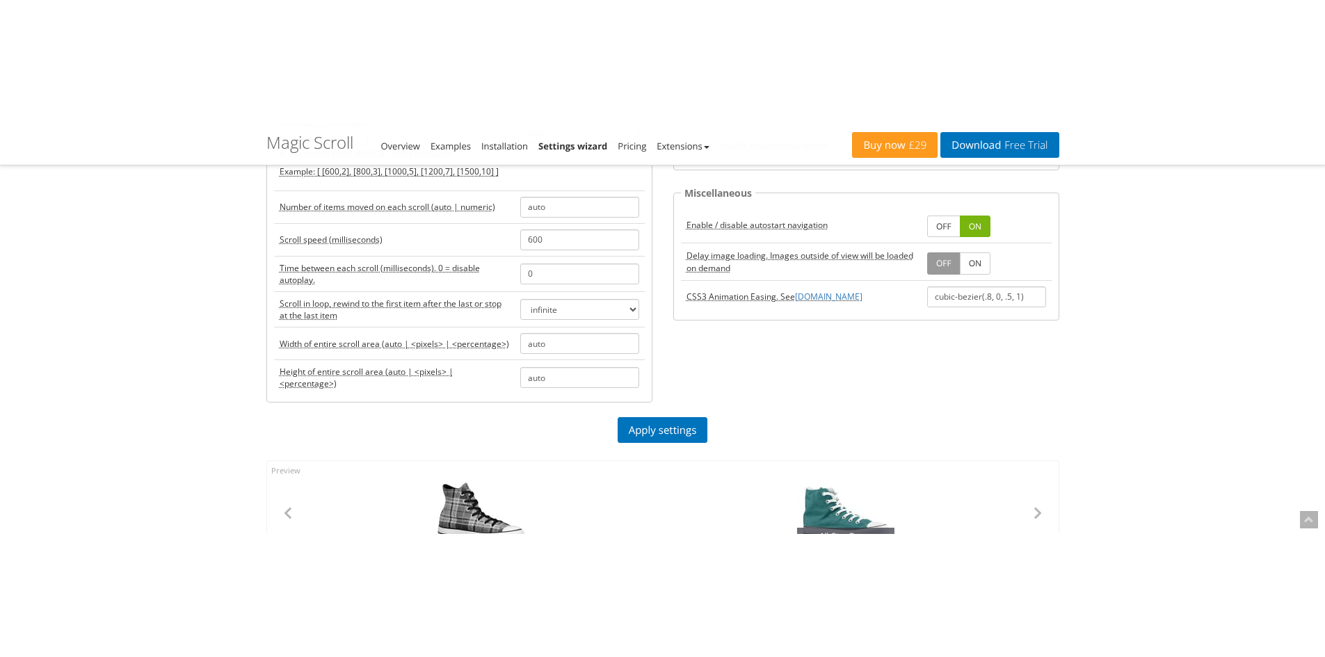
scroll to position [305, 0]
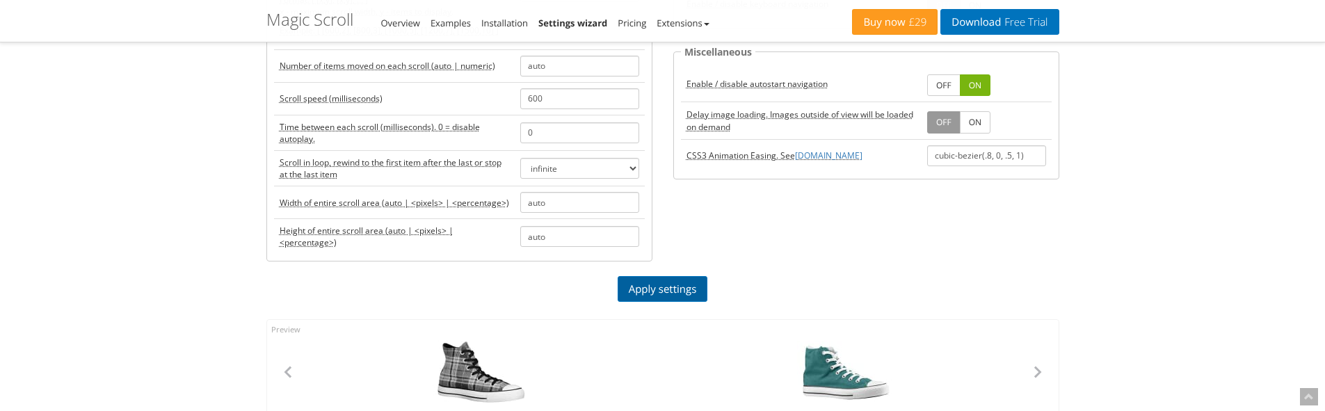
click at [668, 288] on link "Apply settings" at bounding box center [662, 289] width 90 height 26
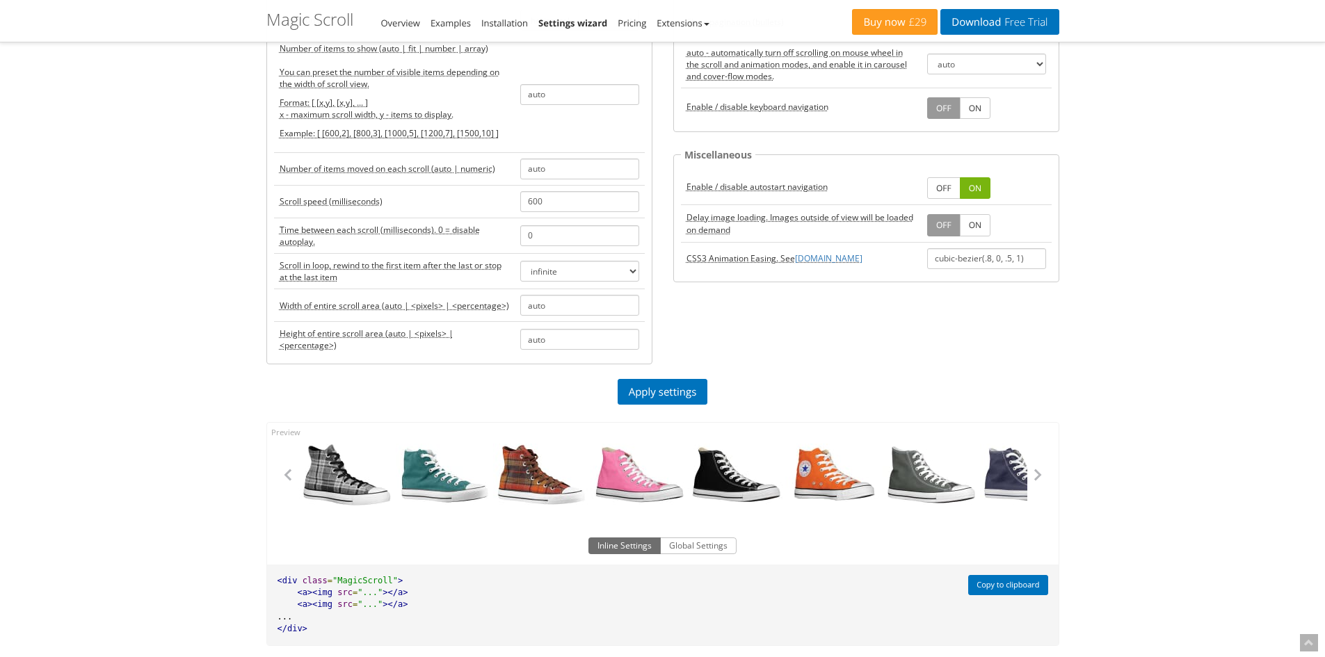
scroll to position [165, 0]
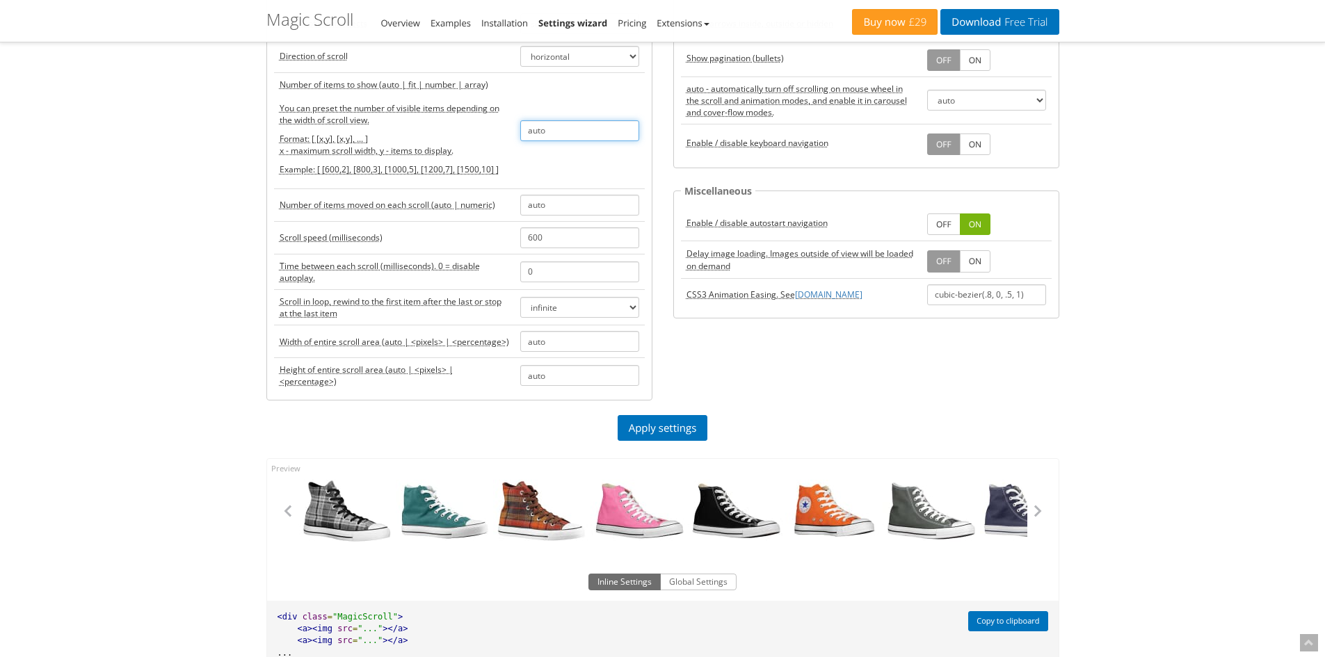
drag, startPoint x: 558, startPoint y: 131, endPoint x: 490, endPoint y: 135, distance: 68.3
click at [490, 135] on tr "Number of items to show (auto | fit | number | array) You can preset the number…" at bounding box center [459, 130] width 371 height 116
paste input "[ [400,3], [700,4], [1000,5], [1100,6] ]"
type input "[ [400,3], [700,4], [1000,5], [1100,6] ]"
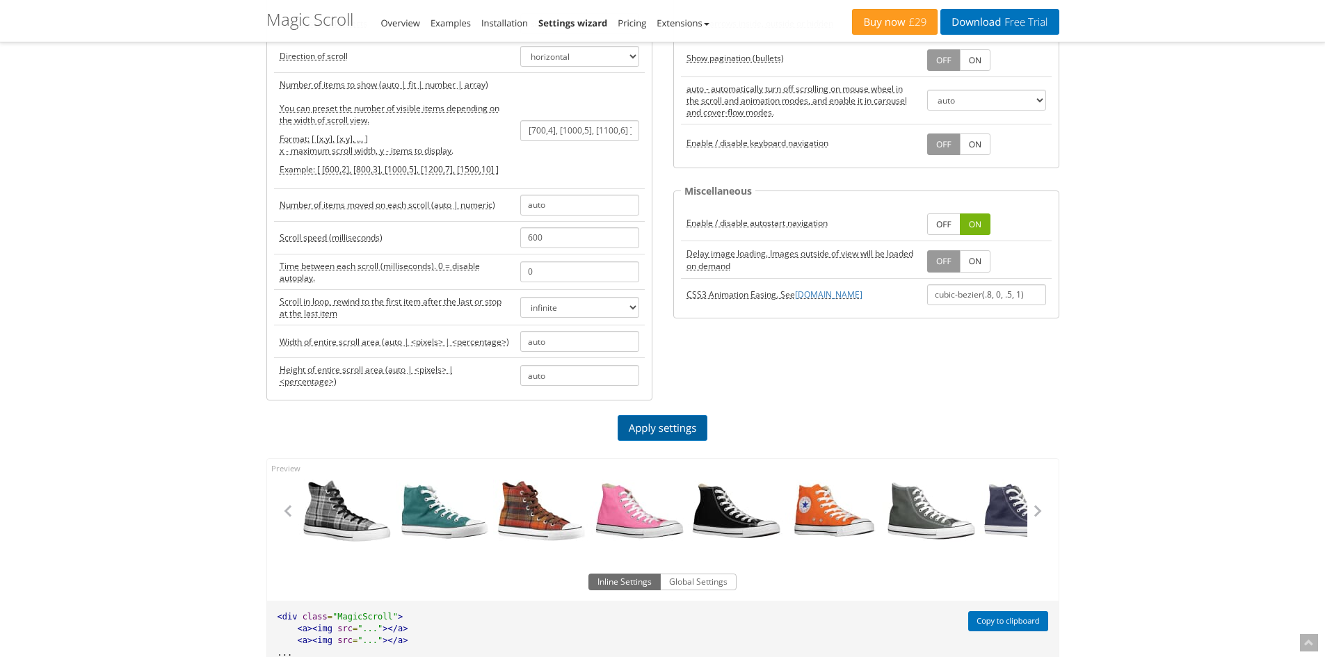
click at [665, 410] on link "Apply settings" at bounding box center [662, 428] width 90 height 26
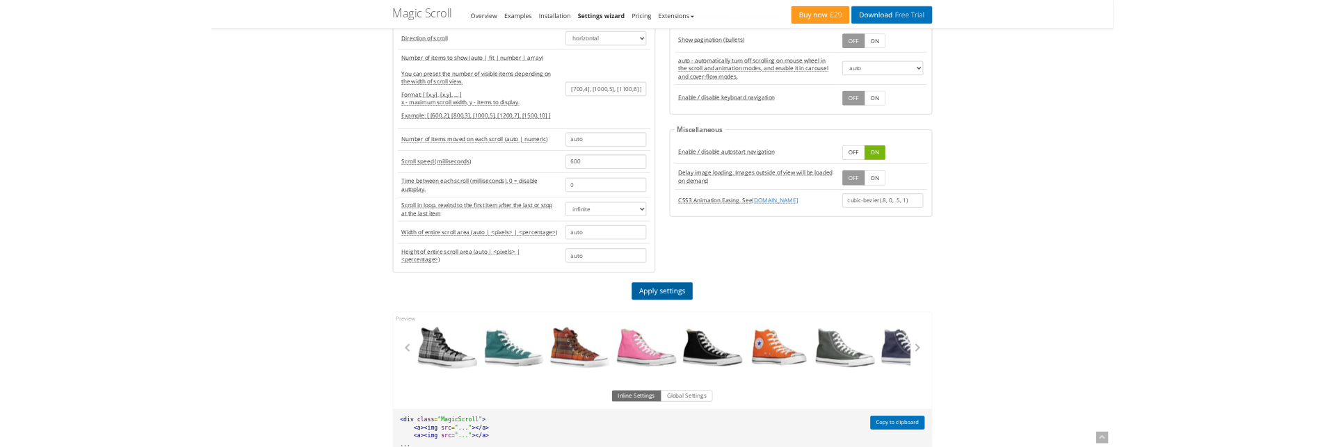
scroll to position [0, 0]
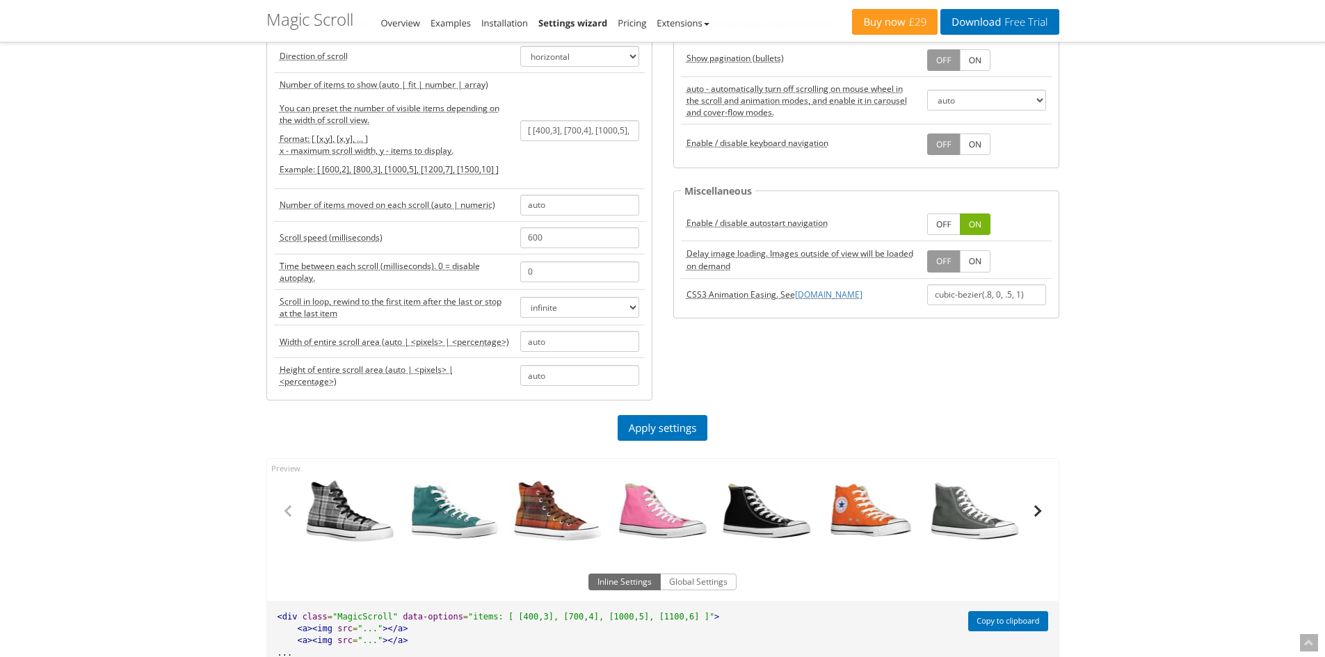
click at [1037, 410] on button "button" at bounding box center [1037, 511] width 21 height 21
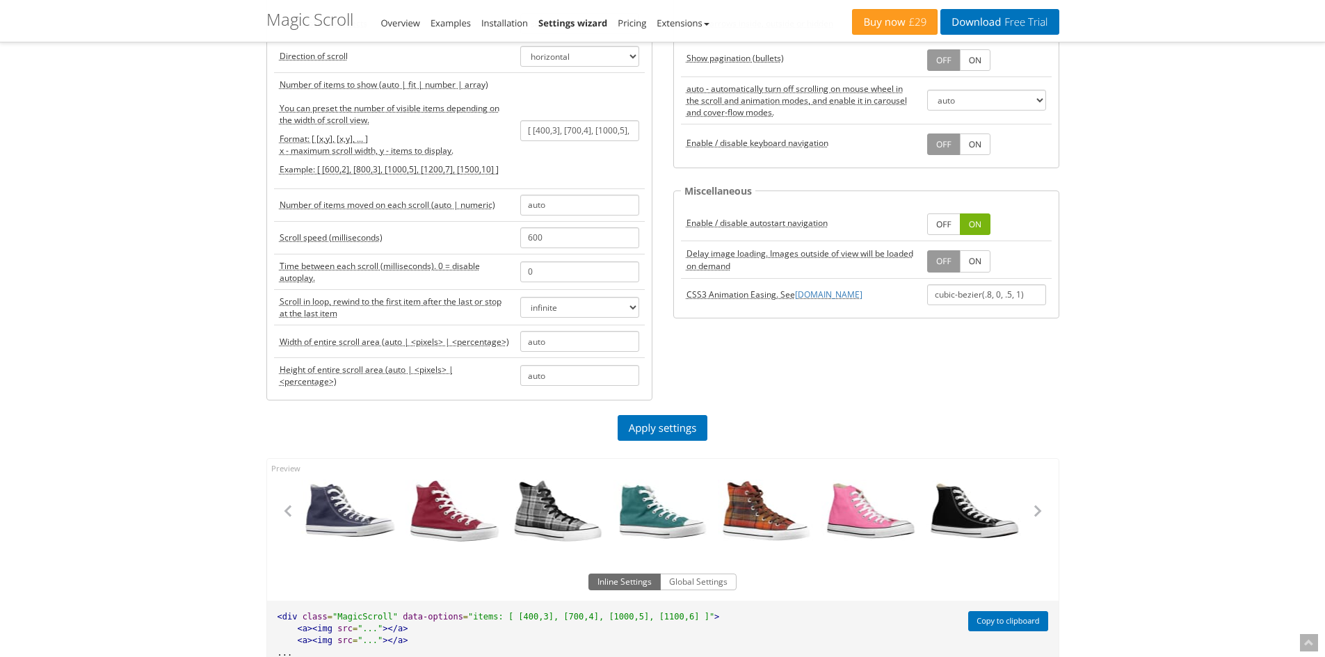
click at [169, 410] on div "Magic Zoom Plus Magic Zoom Magic Scroll Magic 360 Magic Slideshow Magic Thumb C…" at bounding box center [662, 433] width 1325 height 1196
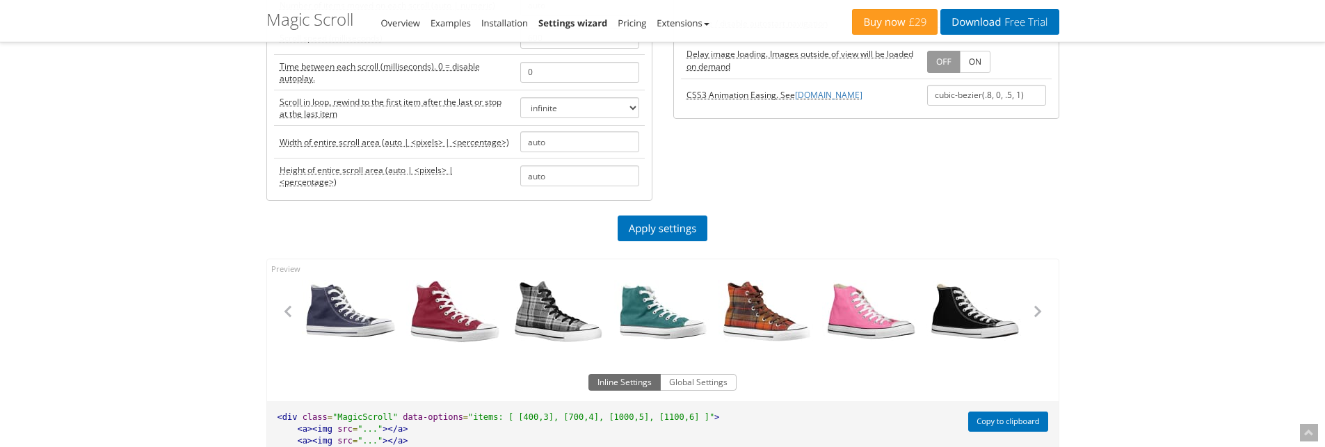
scroll to position [374, 0]
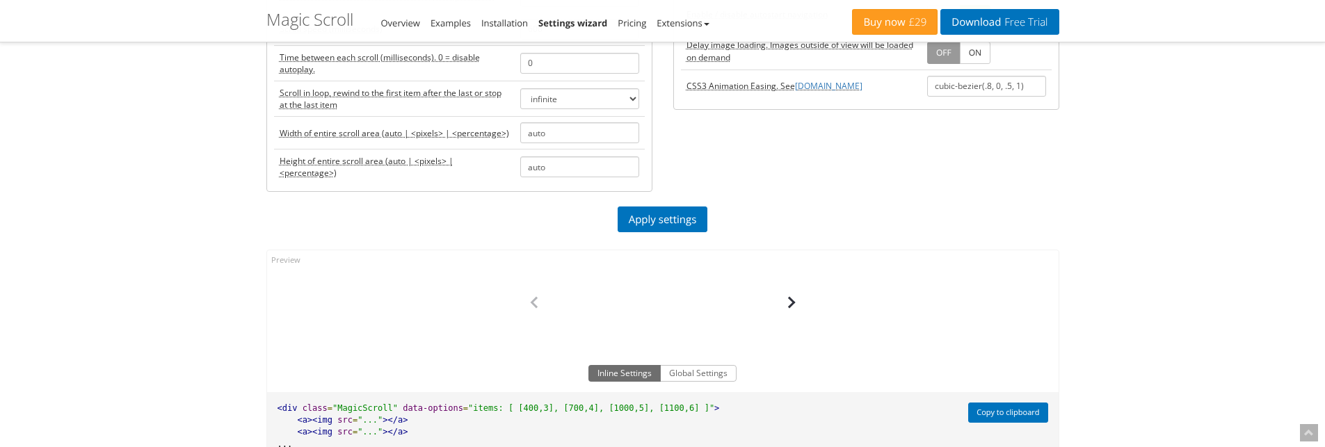
click at [791, 302] on button "button" at bounding box center [791, 302] width 21 height 21
click at [541, 307] on button "button" at bounding box center [534, 302] width 21 height 21
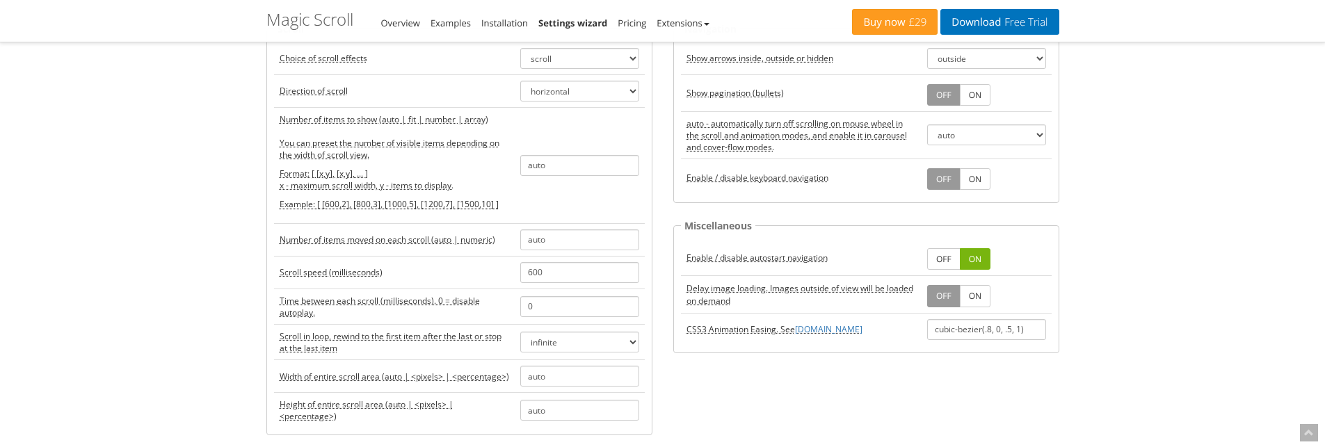
scroll to position [139, 0]
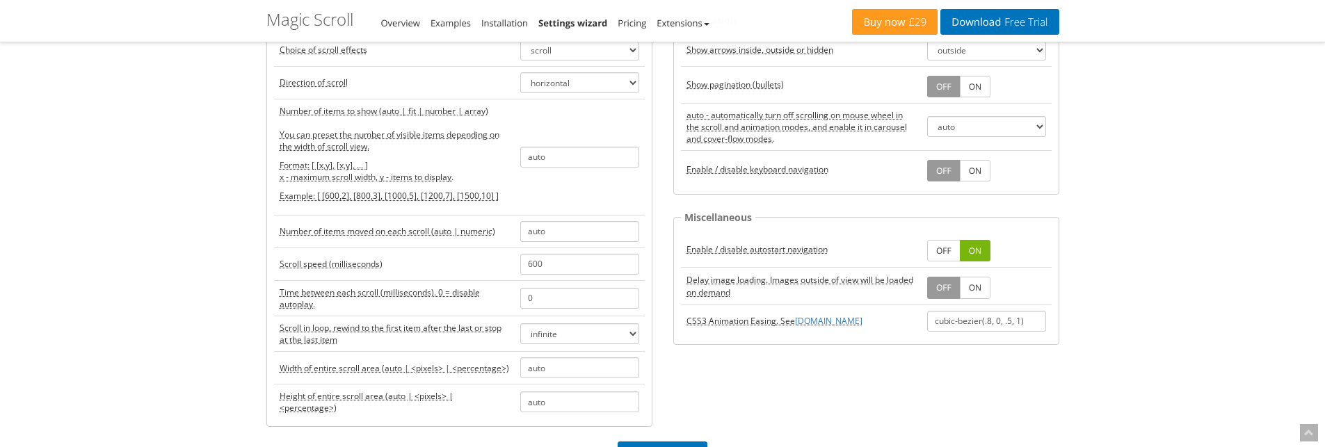
drag, startPoint x: 510, startPoint y: 193, endPoint x: 318, endPoint y: 198, distance: 192.7
click at [318, 198] on td "Number of items to show (auto | fit | number | array) You can preset the number…" at bounding box center [394, 157] width 241 height 116
click at [506, 190] on p "Example: [ [600,2], [800,3], [1000,5], [1200,7], [1500,10] ]" at bounding box center [394, 196] width 229 height 12
drag, startPoint x: 508, startPoint y: 195, endPoint x: 317, endPoint y: 202, distance: 191.4
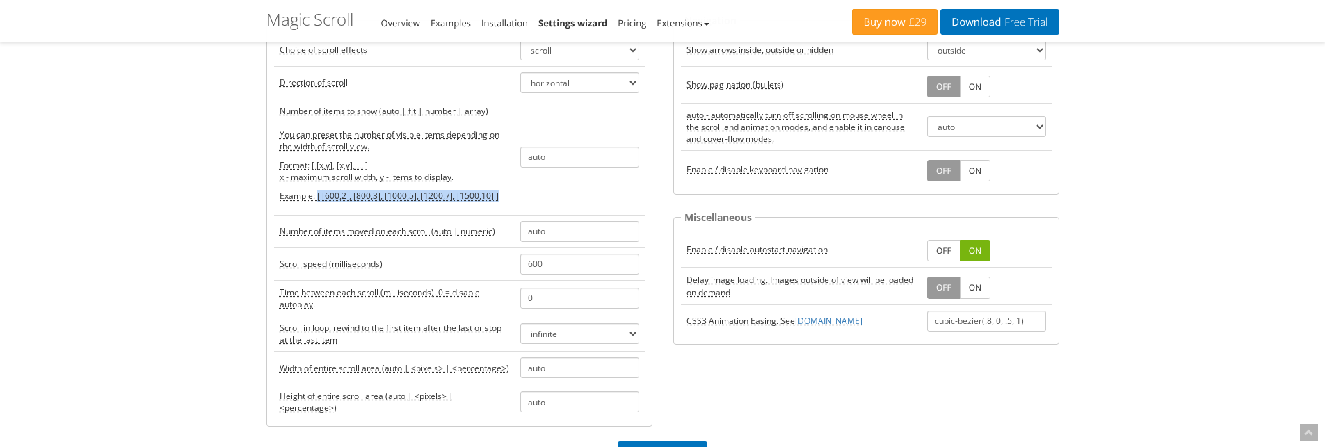
click at [317, 202] on p "Example: [ [600,2], [800,3], [1000,5], [1200,7], [1500,10] ]" at bounding box center [394, 196] width 229 height 12
copy p "[ [600,2], [800,3], [1000,5], [1200,7], [1500,10] ]"
drag, startPoint x: 556, startPoint y: 156, endPoint x: 490, endPoint y: 168, distance: 67.1
click at [490, 168] on tr "Number of items to show (auto | fit | number | array) You can preset the number…" at bounding box center [459, 157] width 371 height 116
paste input "[ [600,2], [800,3], [1000,5], [1200,7], [1500,10] ]"
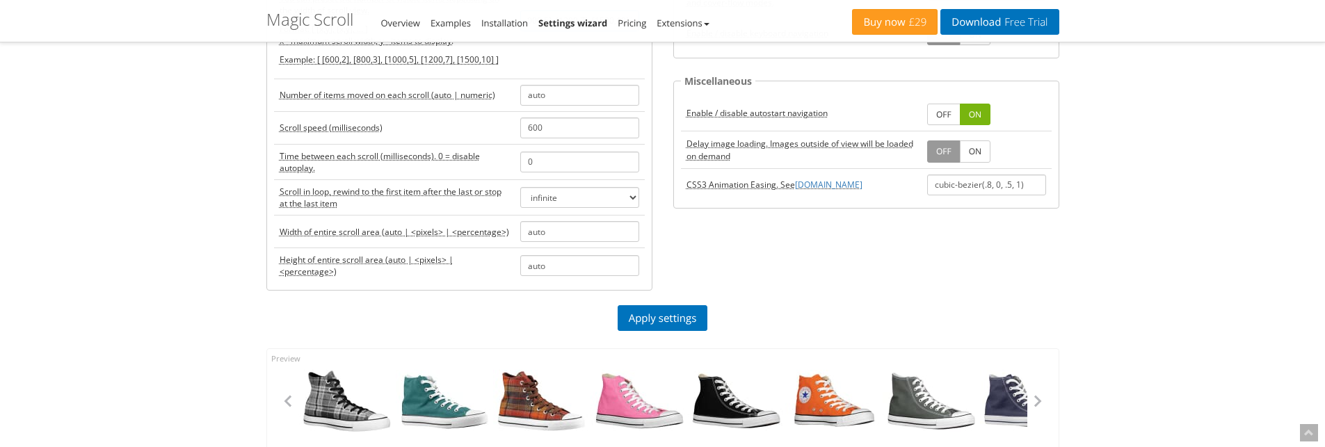
scroll to position [278, 0]
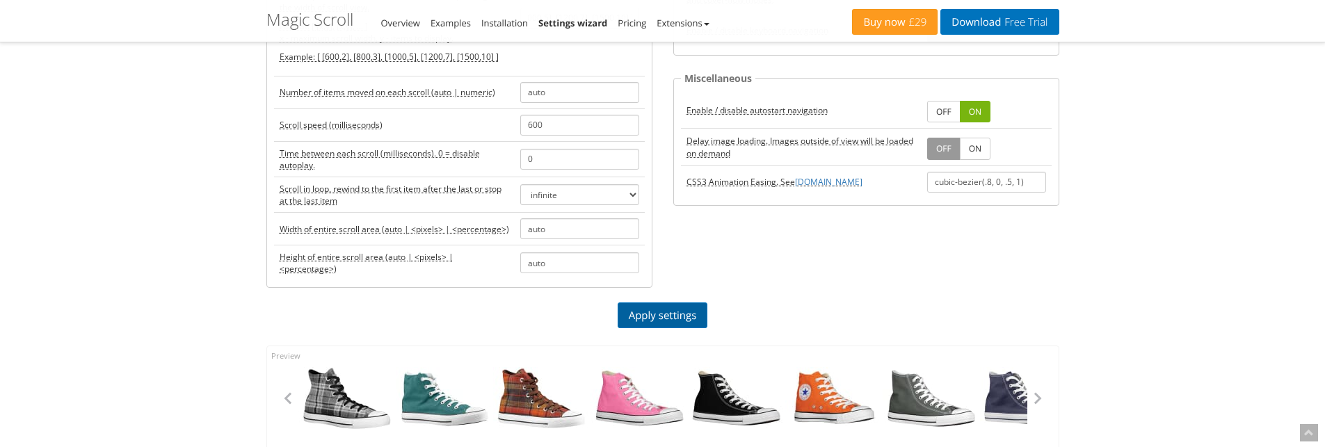
click at [656, 309] on link "Apply settings" at bounding box center [662, 315] width 90 height 26
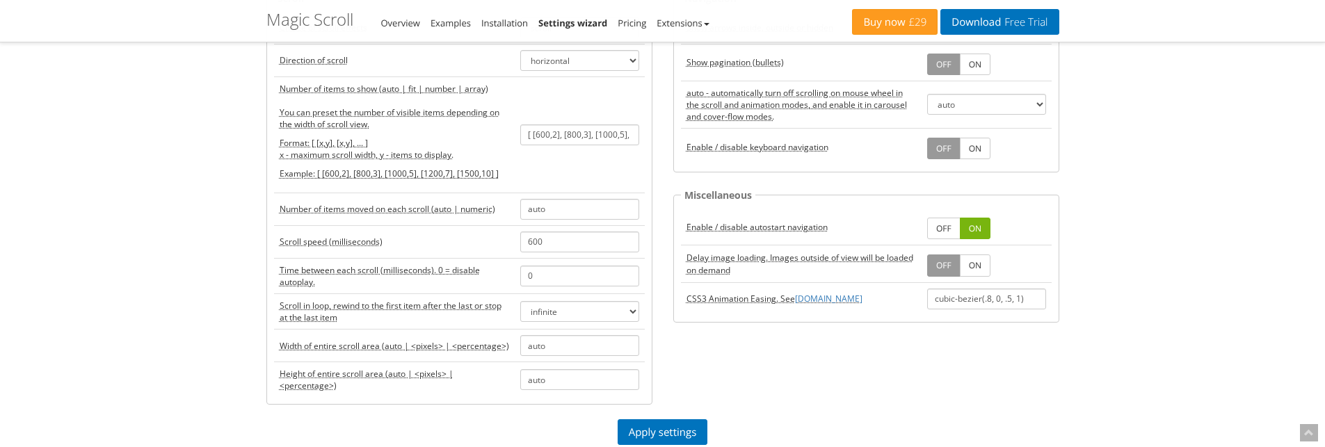
scroll to position [139, 0]
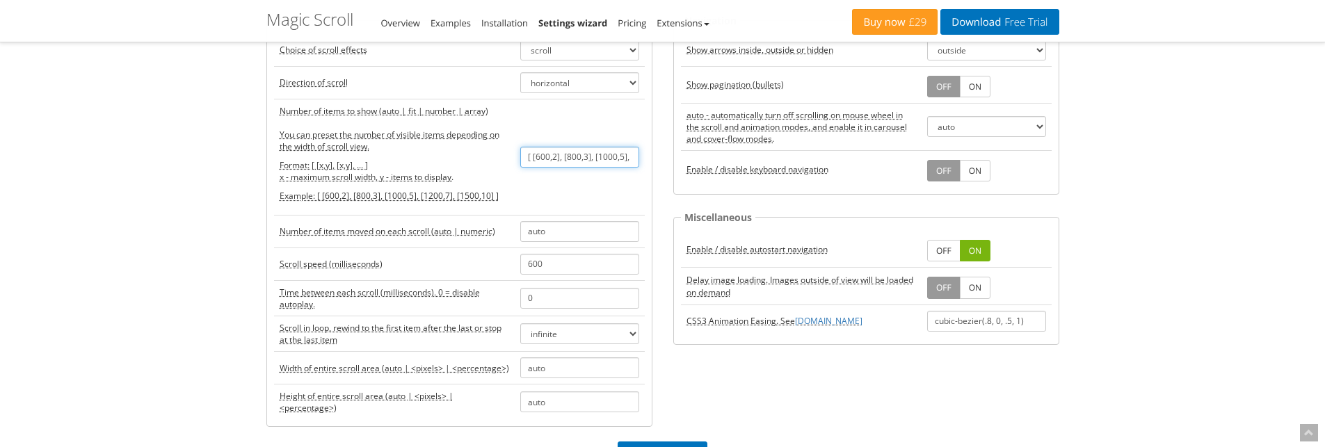
click at [616, 160] on input "[ [600,2], [800,3], [1000,5], [1200,7], [1500,10] ]" at bounding box center [579, 157] width 119 height 21
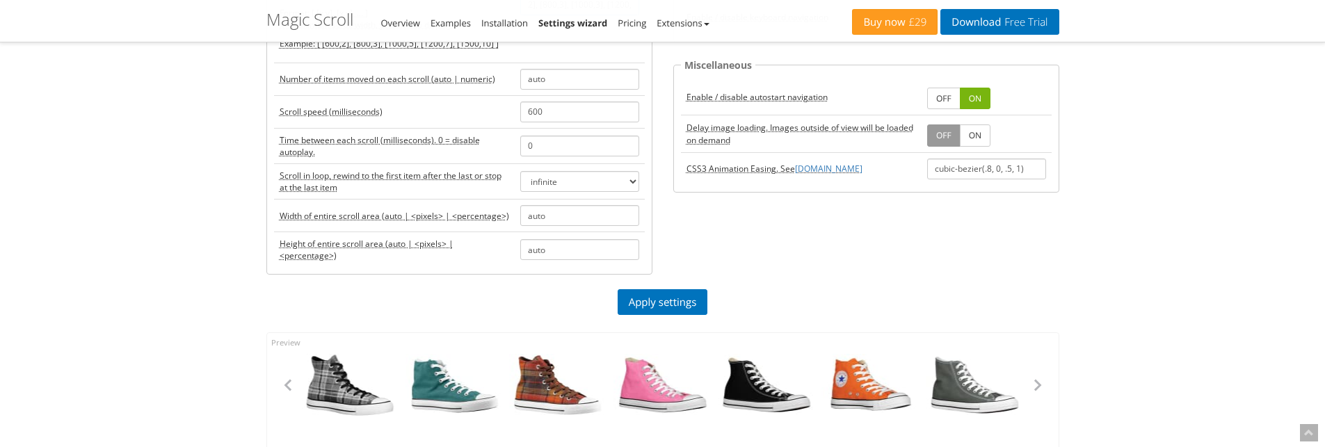
scroll to position [348, 0]
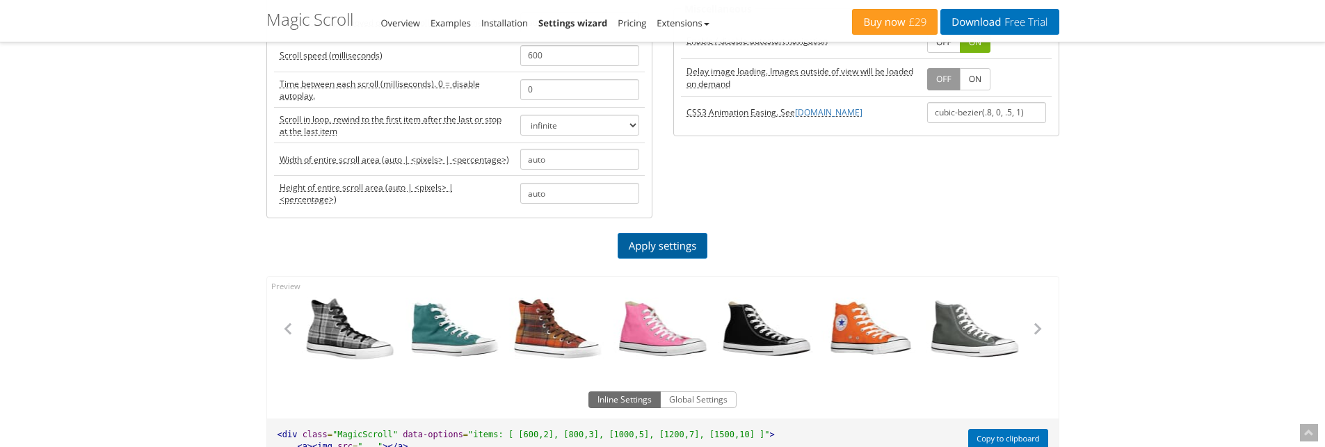
click at [657, 241] on link "Apply settings" at bounding box center [662, 246] width 90 height 26
click at [675, 241] on link "Apply settings" at bounding box center [662, 246] width 90 height 26
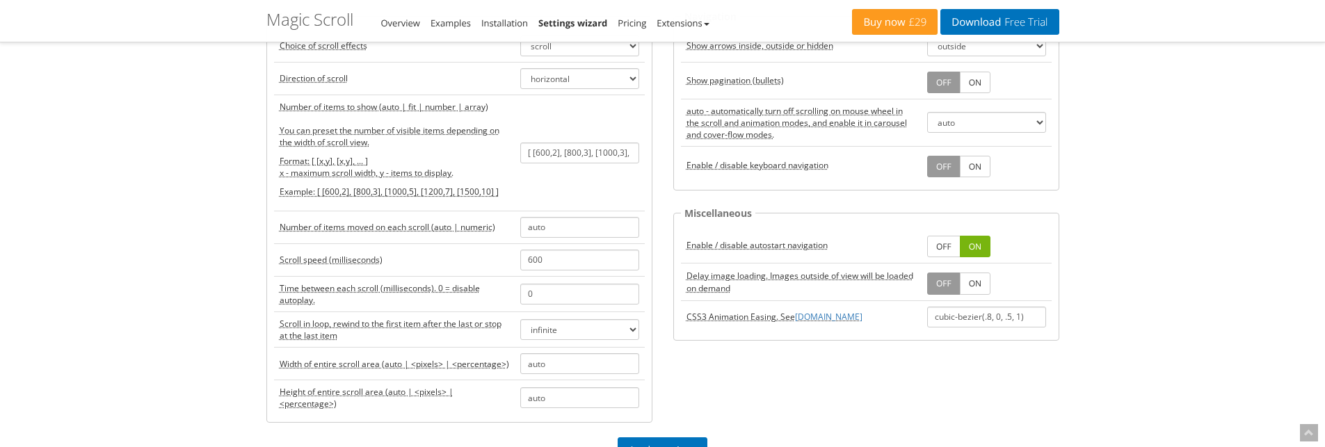
scroll to position [139, 0]
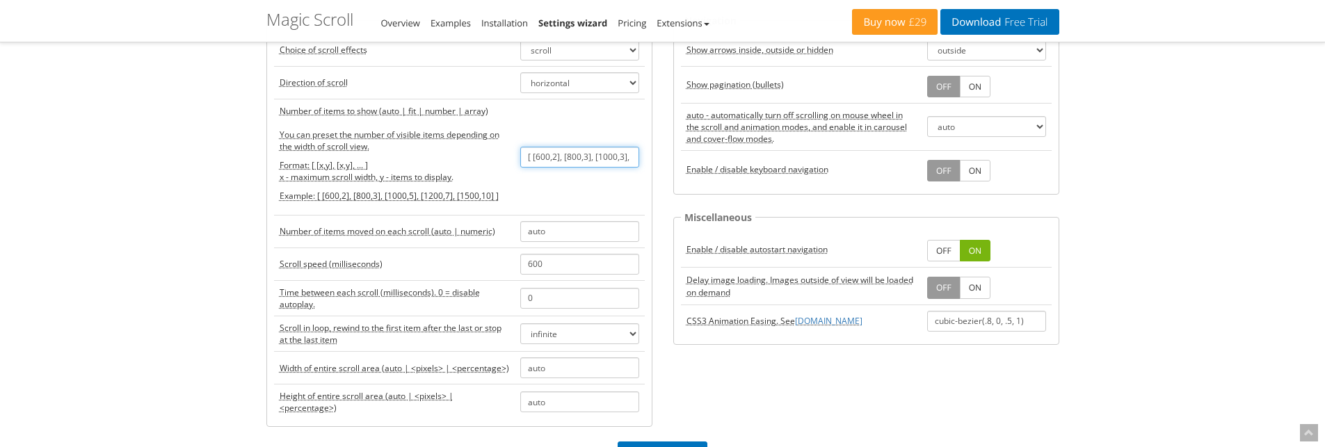
click at [526, 156] on input "[ [600,2], [800,3], [1000,3], [1200,7], [1500,10] ]" at bounding box center [579, 157] width 119 height 21
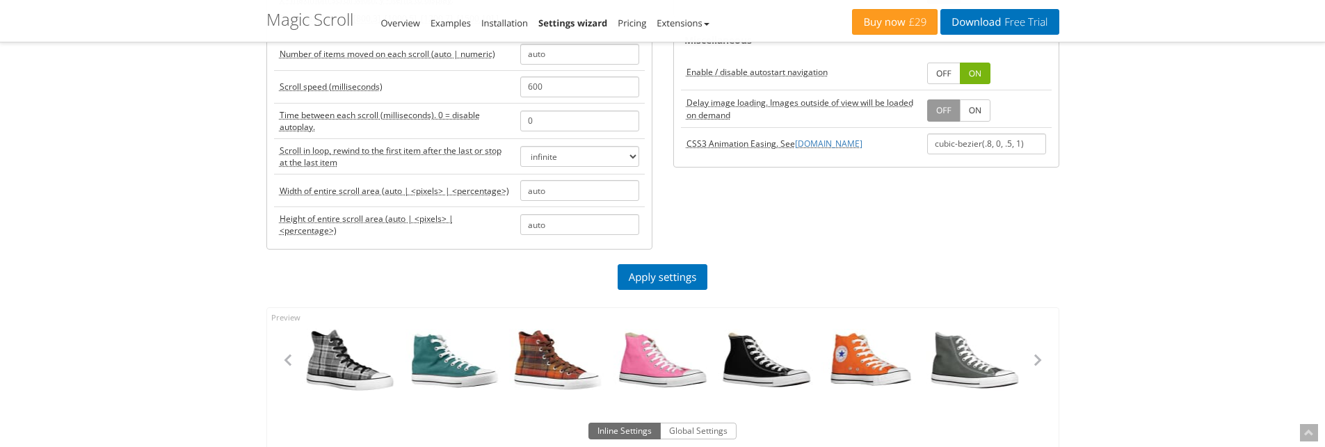
scroll to position [348, 0]
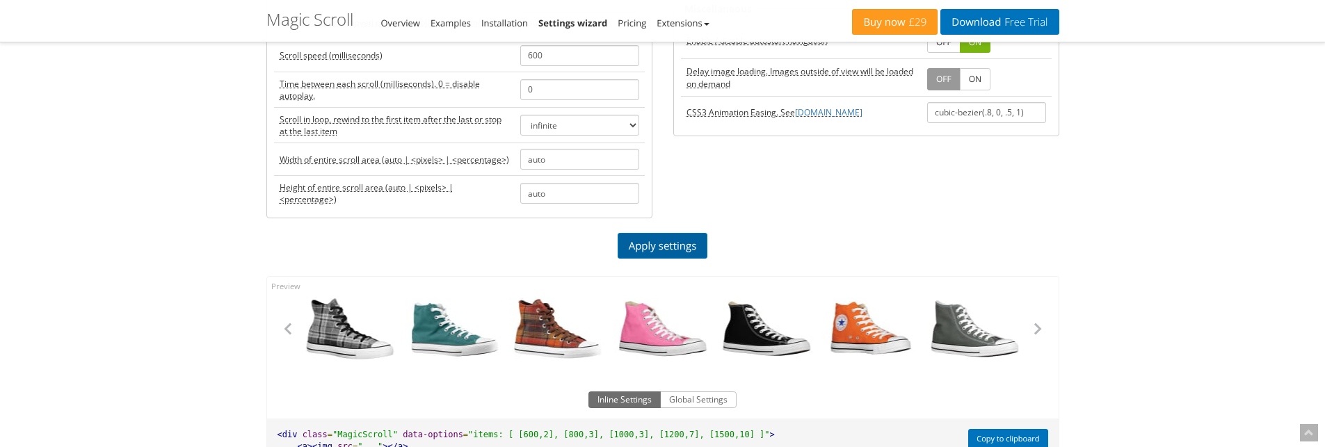
type input "[[600,2], [800,3], [1000,3], [1200,7], [1500,10]]"
click at [647, 238] on link "Apply settings" at bounding box center [662, 246] width 90 height 26
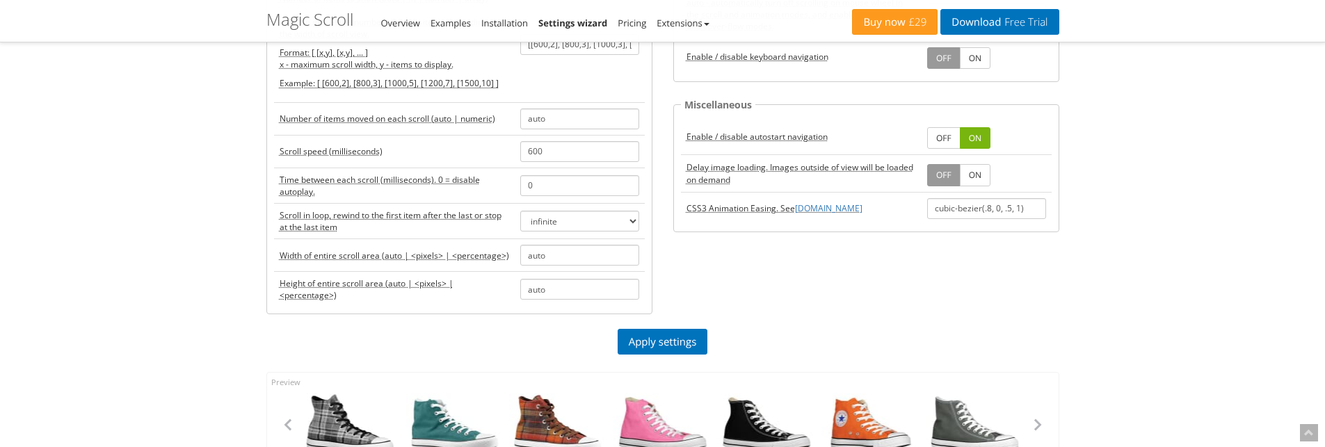
scroll to position [70, 0]
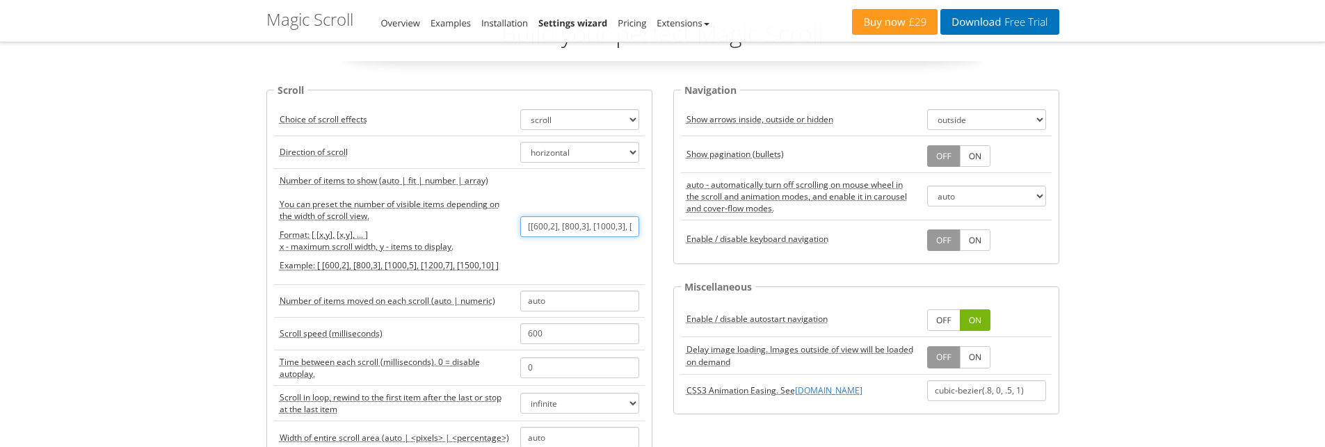
click at [601, 227] on input "[[600,2], [800,3], [1000,3], [1200,7], [1500,10]]" at bounding box center [579, 226] width 119 height 21
paste input "[ [600,2], [800,3], [1000,5], [1200,7], [1500,10] ]"
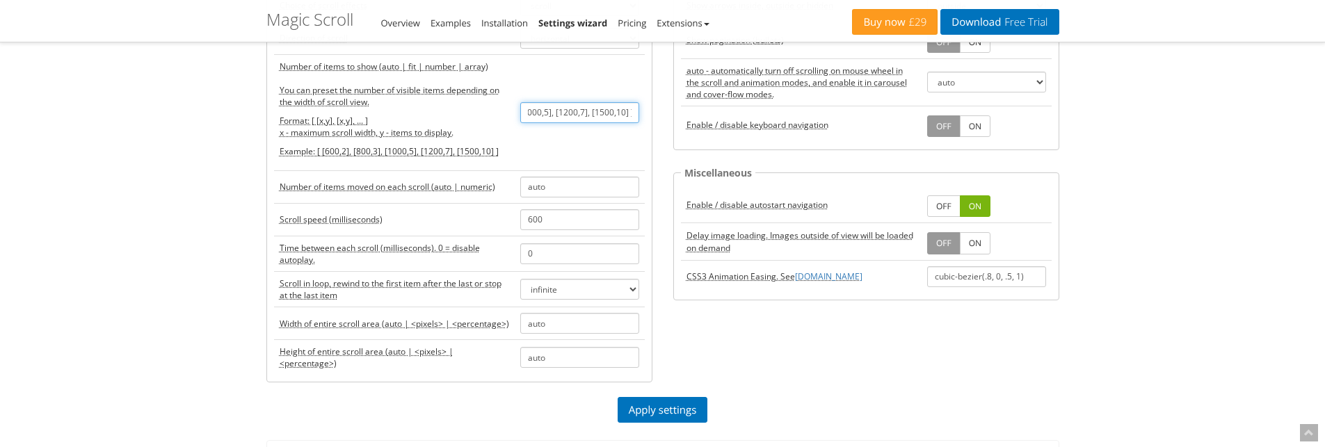
scroll to position [209, 0]
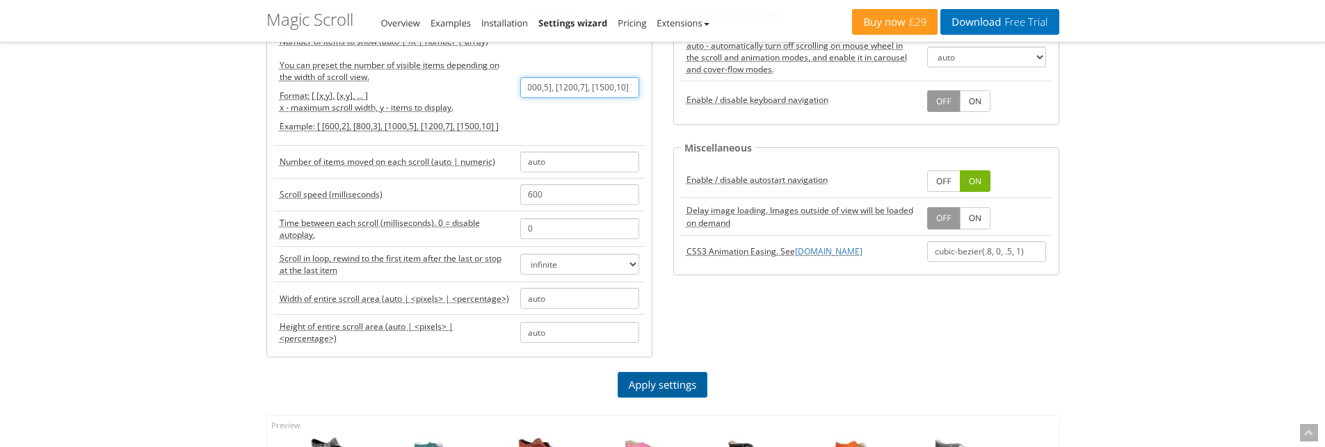
type input "[ [600,2], [800,3], [1000,5], [1200,7], [1500,10] ]"
click at [652, 379] on link "Apply settings" at bounding box center [662, 385] width 90 height 26
click at [1216, 202] on div "Magic Zoom Plus Magic Zoom Magic Scroll Magic 360 Magic Slideshow Magic Thumb C…" at bounding box center [662, 389] width 1325 height 1196
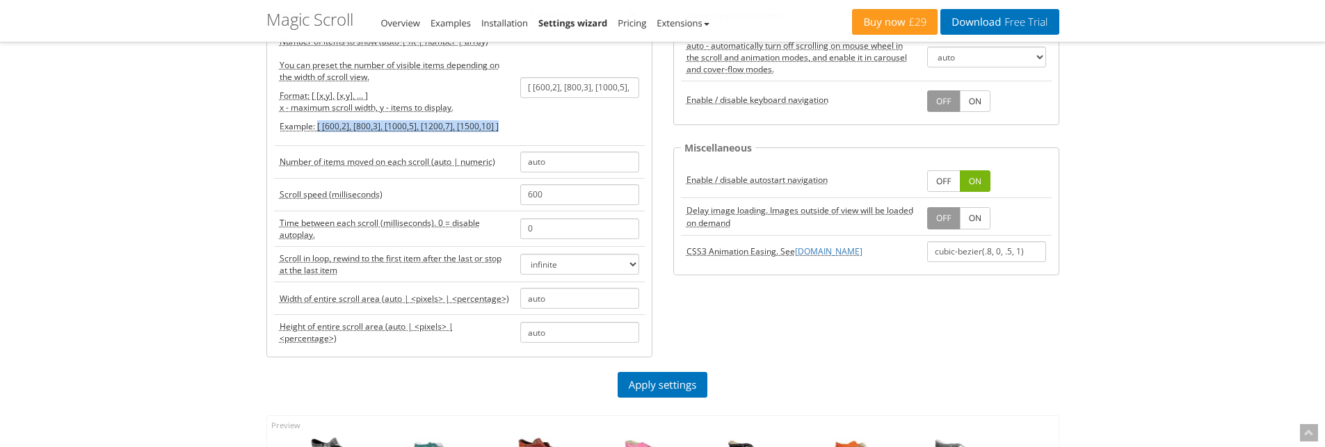
drag, startPoint x: 513, startPoint y: 122, endPoint x: 316, endPoint y: 136, distance: 197.9
click at [316, 136] on td "Number of items to show (auto | fit | number | array) You can preset the number…" at bounding box center [394, 87] width 241 height 116
copy p "[ [600,2], [800,3], [1000,5], [1200,7], [1500,10] ]"
click at [131, 113] on div "Magic Zoom Plus Magic Zoom Magic Scroll Magic 360 Magic Slideshow Magic Thumb C…" at bounding box center [662, 389] width 1325 height 1196
click at [97, 88] on div "Magic Zoom Plus Magic Zoom Magic Scroll Magic 360 Magic Slideshow Magic Thumb C…" at bounding box center [662, 389] width 1325 height 1196
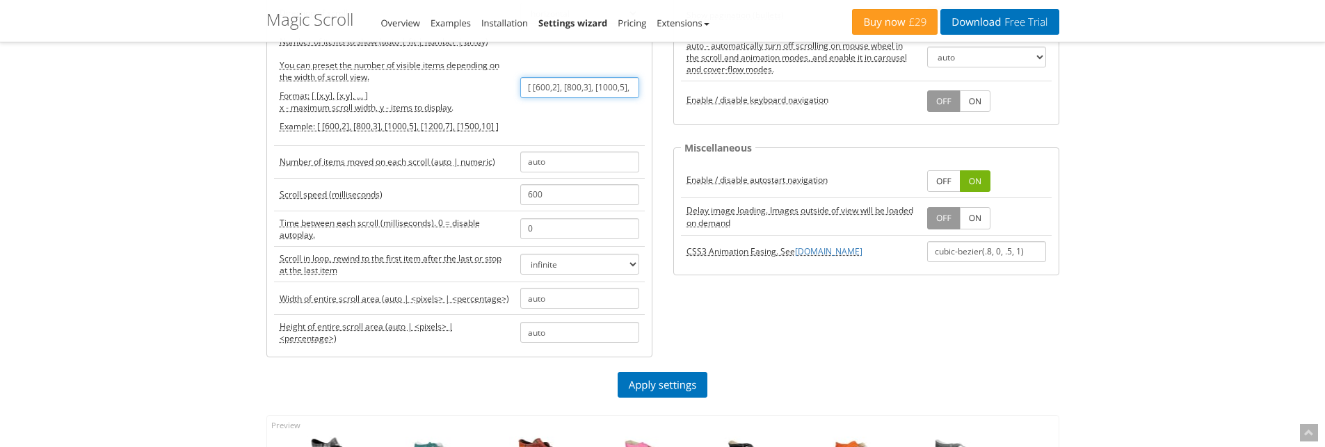
click at [613, 88] on input "[ [600,2], [800,3], [1000,5], [1200,7], [1500,10] ]" at bounding box center [579, 87] width 119 height 21
click at [663, 380] on link "Apply settings" at bounding box center [662, 385] width 90 height 26
click at [585, 92] on input "auto" at bounding box center [579, 87] width 119 height 21
drag, startPoint x: 566, startPoint y: 92, endPoint x: 494, endPoint y: 92, distance: 71.6
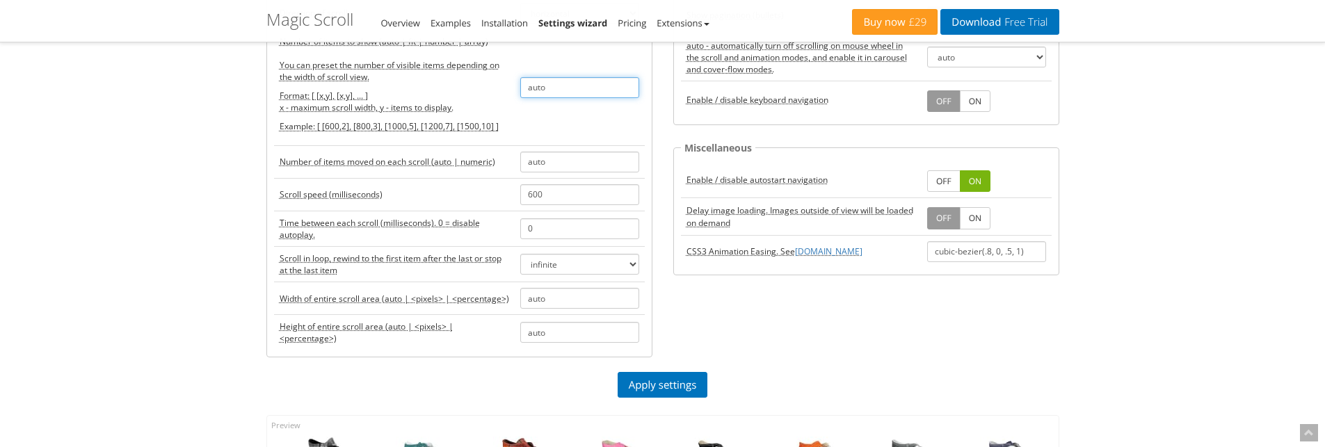
click at [494, 92] on tr "Number of items to show (auto | fit | number | array) You can preset the number…" at bounding box center [459, 87] width 371 height 116
click at [652, 383] on link "Apply settings" at bounding box center [662, 385] width 90 height 26
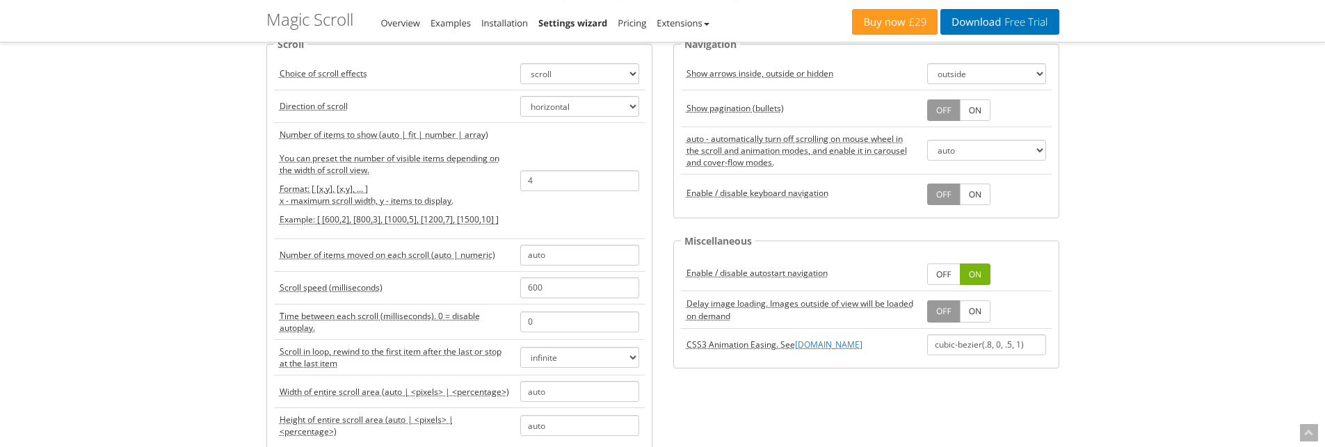
scroll to position [70, 0]
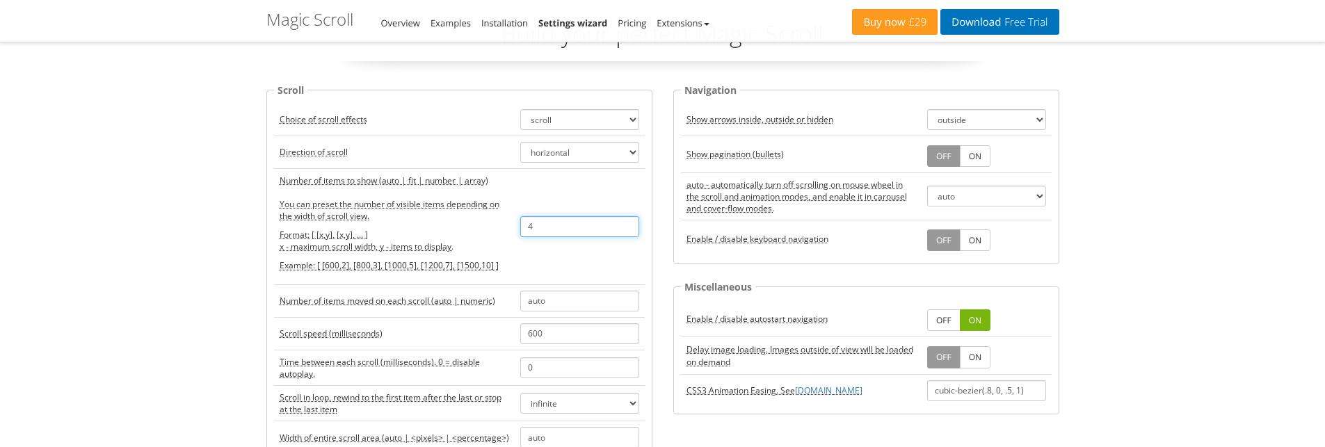
drag, startPoint x: 539, startPoint y: 230, endPoint x: 450, endPoint y: 233, distance: 89.1
click at [453, 233] on tr "Number of items to show (auto | fit | number | array) You can preset the number…" at bounding box center [459, 226] width 371 height 116
paste input "[ [600,2], [800,3], [1000,2], [1200,4], [1500,3] ]"
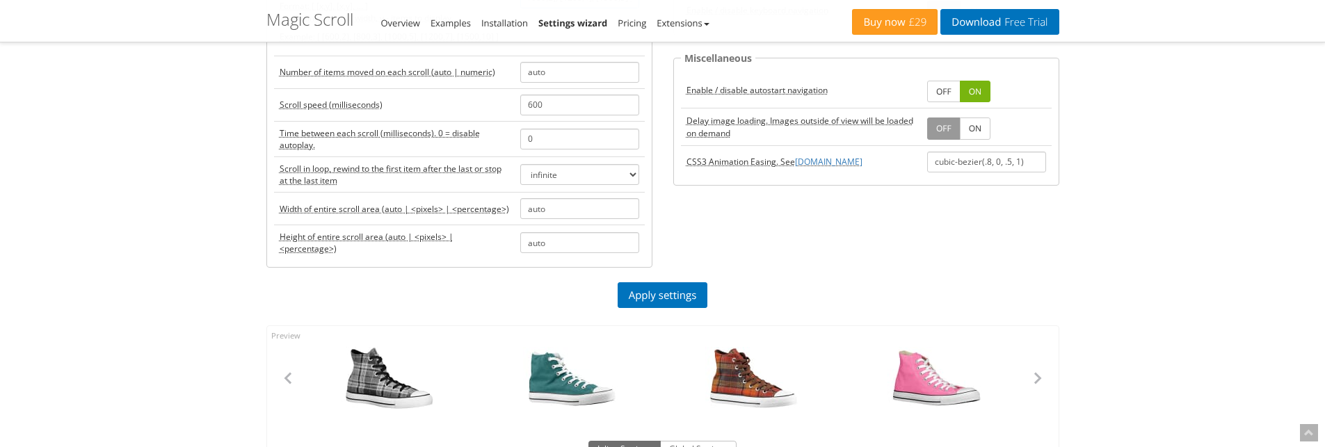
scroll to position [348, 0]
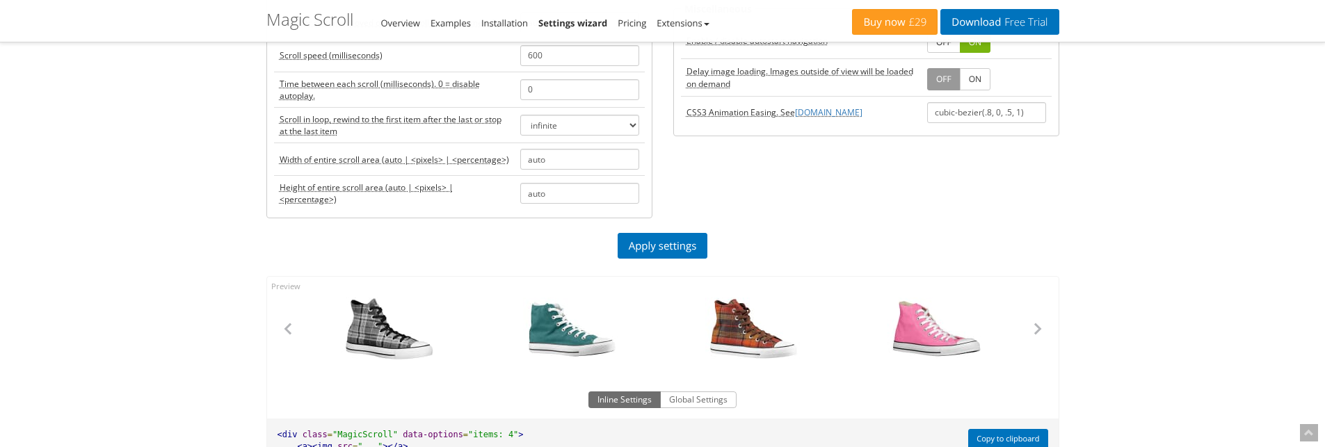
click at [670, 230] on div "Scroll Choice of scroll effects scroll carousel cover-flow animation Direction …" at bounding box center [663, 19] width 814 height 430
click at [670, 242] on link "Apply settings" at bounding box center [662, 246] width 90 height 26
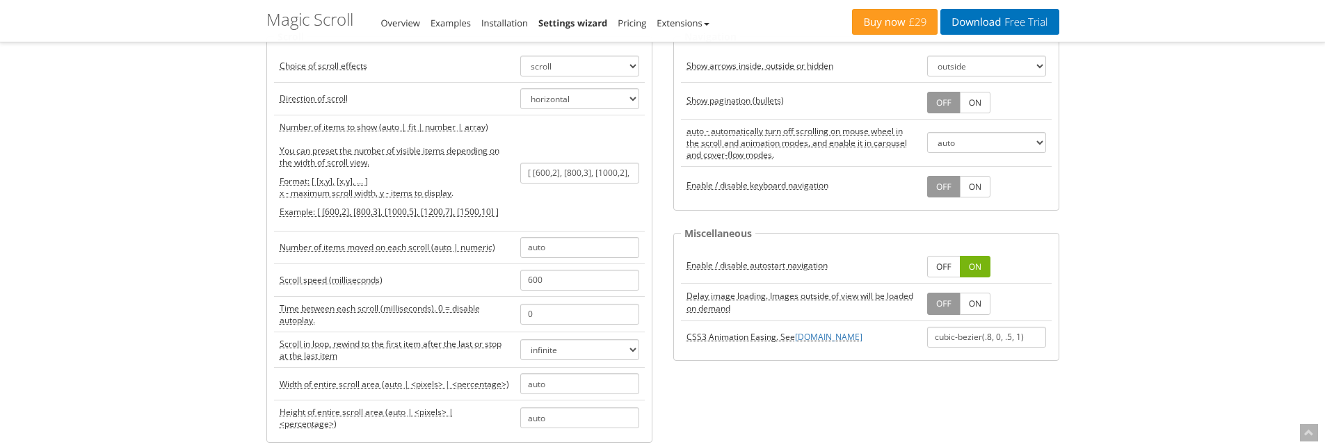
scroll to position [70, 0]
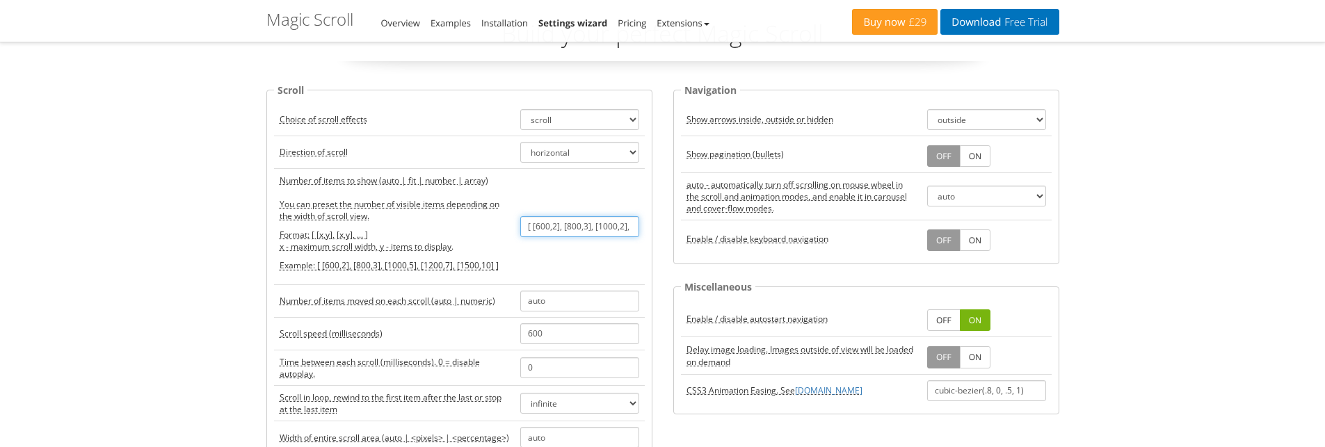
click at [560, 227] on input "[ [600,2], [800,3], [1000,2], [1200,4], [1500,3] ]" at bounding box center [579, 226] width 119 height 21
click at [561, 226] on input "[ [600,2], [800,3], [1000,2], [1200,4], [1500,3] ]" at bounding box center [579, 226] width 119 height 21
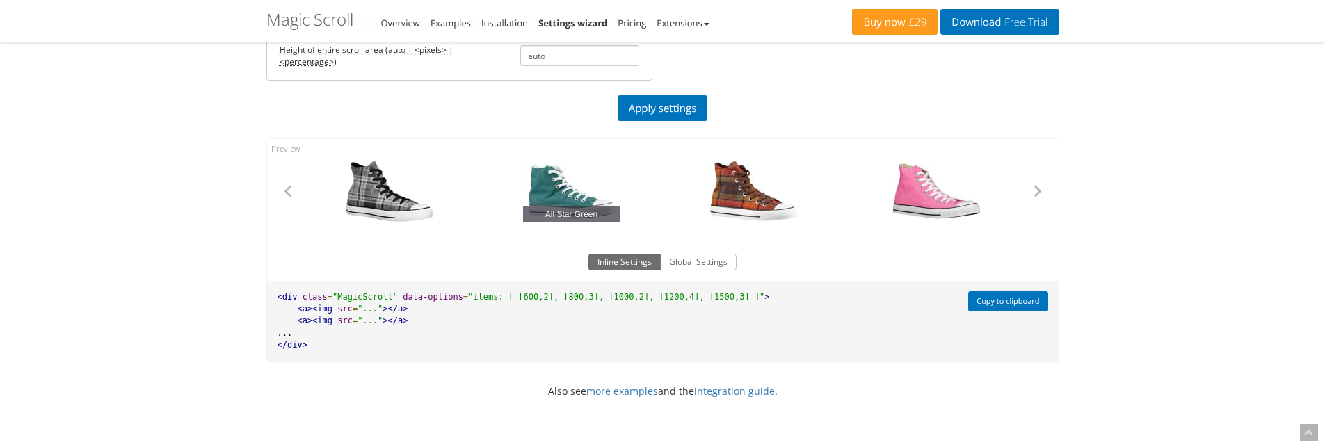
scroll to position [487, 0]
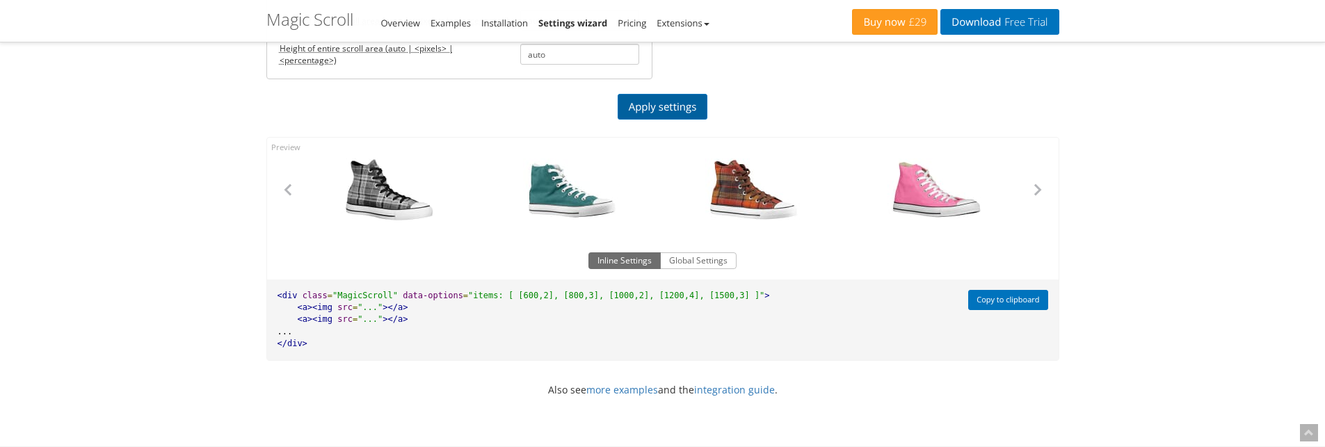
click at [674, 107] on link "Apply settings" at bounding box center [662, 107] width 90 height 26
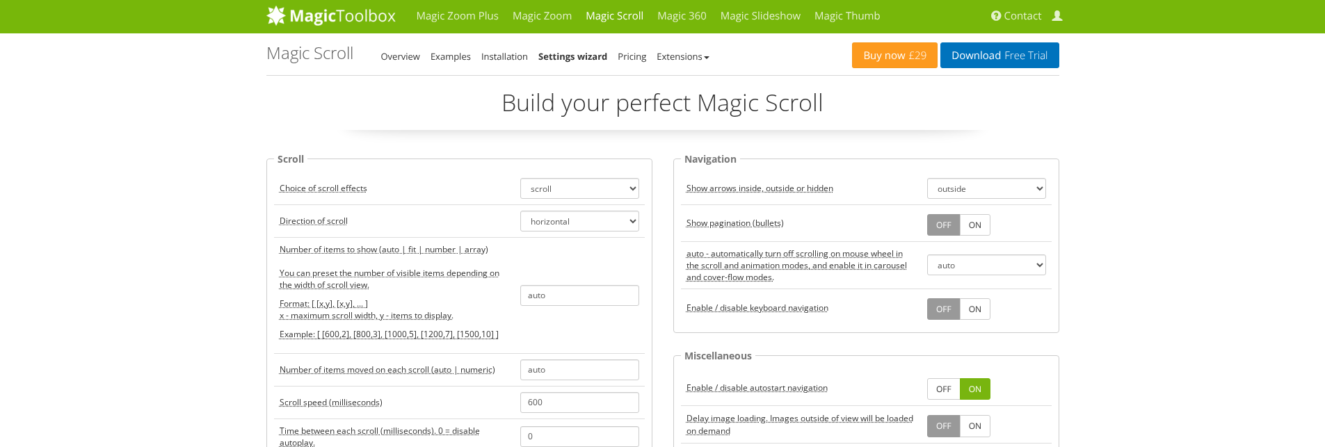
scroll to position [0, 0]
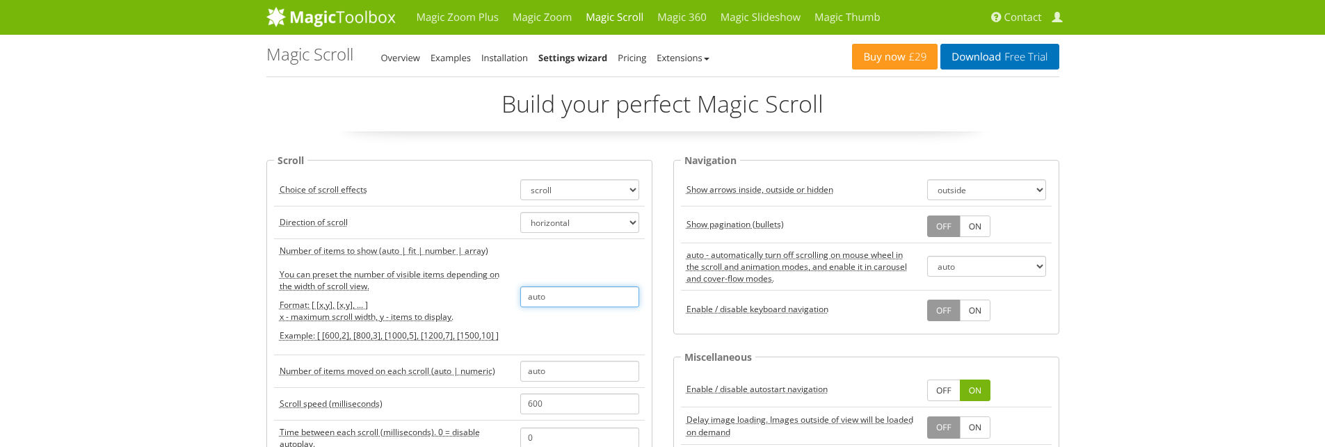
click at [565, 290] on input "auto" at bounding box center [579, 296] width 119 height 21
paste input "[ [600,2], [800,3], [1000,2], [1200,4], [1500,3] ]"
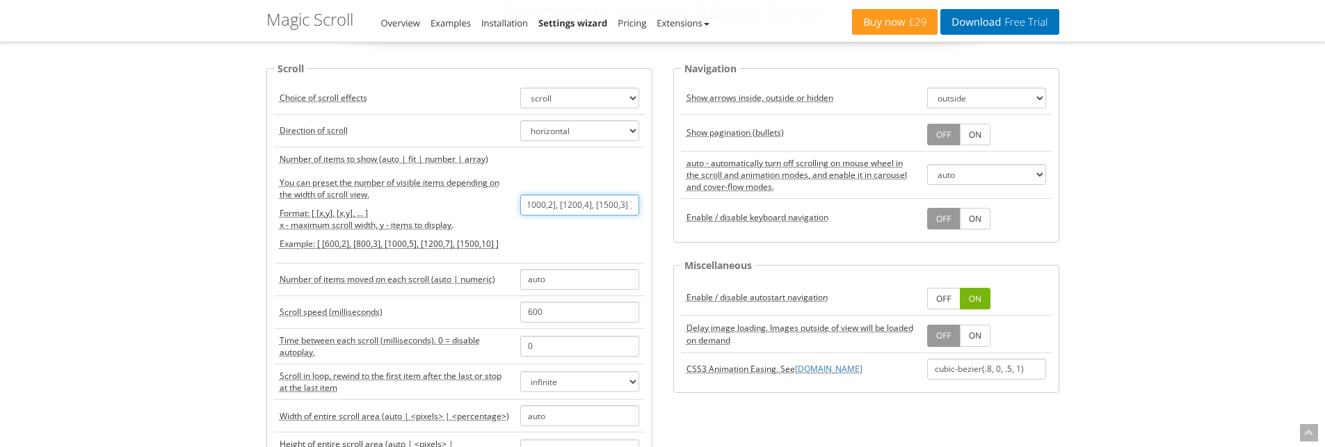
scroll to position [348, 0]
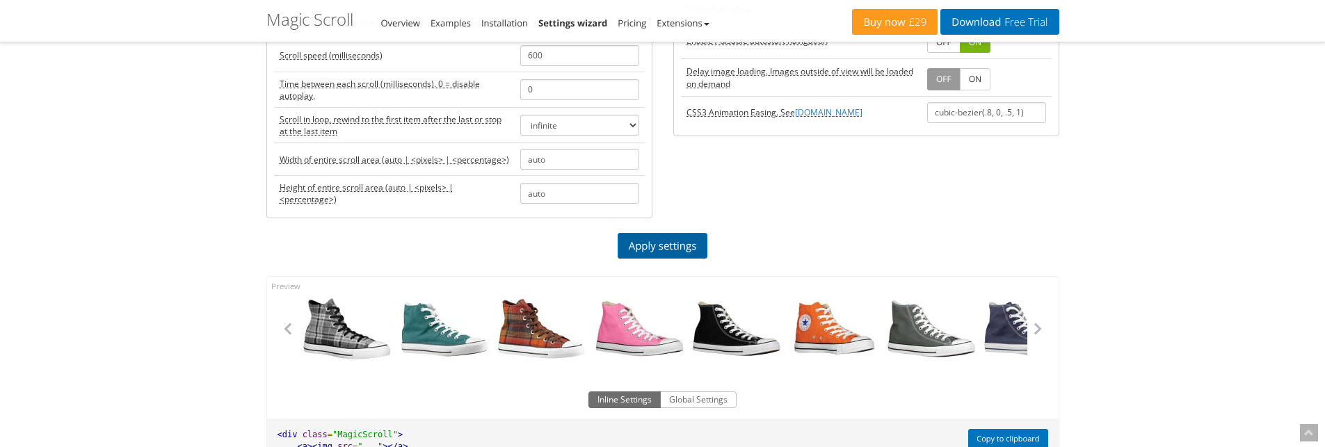
type input "[ [600,2], [800,3], [1000,2], [1200,4], [1500,3] ]"
click at [657, 250] on link "Apply settings" at bounding box center [662, 246] width 90 height 26
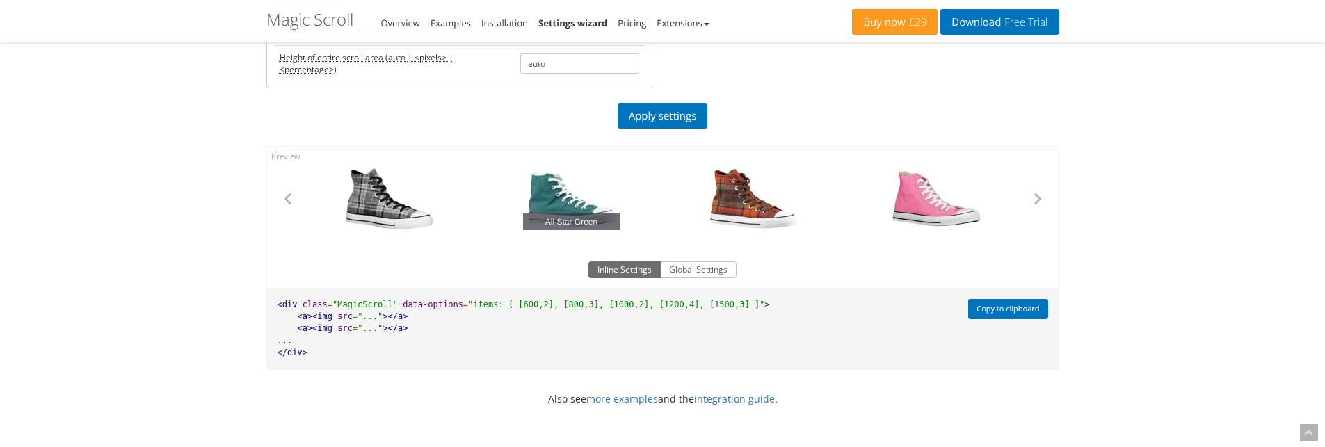
scroll to position [556, 0]
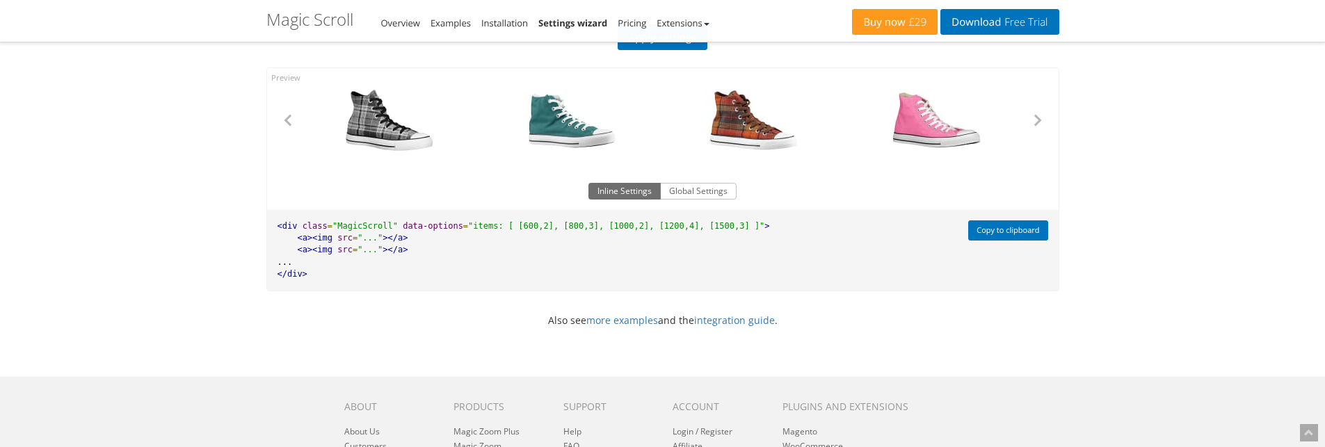
click at [520, 225] on span ""items: [ [600,2], [800,3], [1000,2], [1200,4], [1500,3] ]"" at bounding box center [616, 226] width 296 height 10
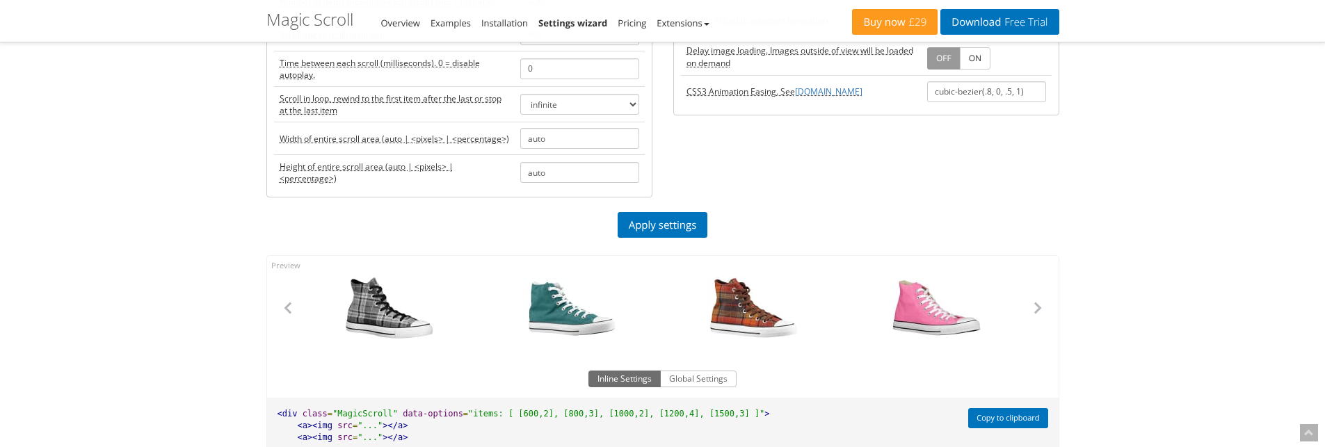
scroll to position [278, 0]
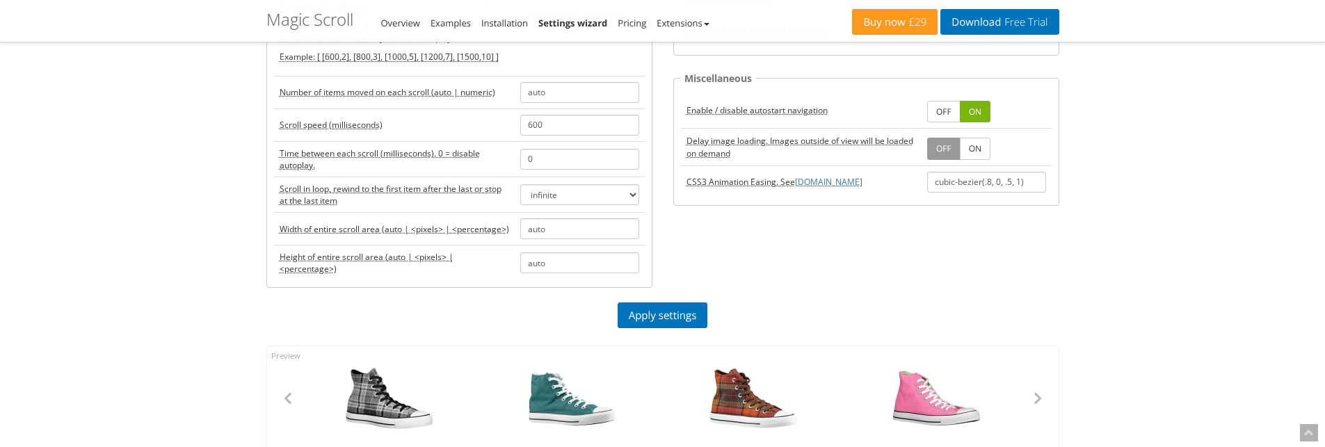
click at [117, 289] on div "Magic Zoom Plus Magic Zoom Magic Scroll Magic 360 Magic Slideshow Magic Thumb C…" at bounding box center [662, 320] width 1325 height 1196
click at [559, 94] on input "auto" at bounding box center [579, 92] width 119 height 21
drag, startPoint x: 559, startPoint y: 94, endPoint x: 538, endPoint y: 94, distance: 20.9
click at [538, 94] on input "auto" at bounding box center [579, 92] width 119 height 21
paste input "[ [400,3], [700,4], [1000,5], [1100,6] ]"
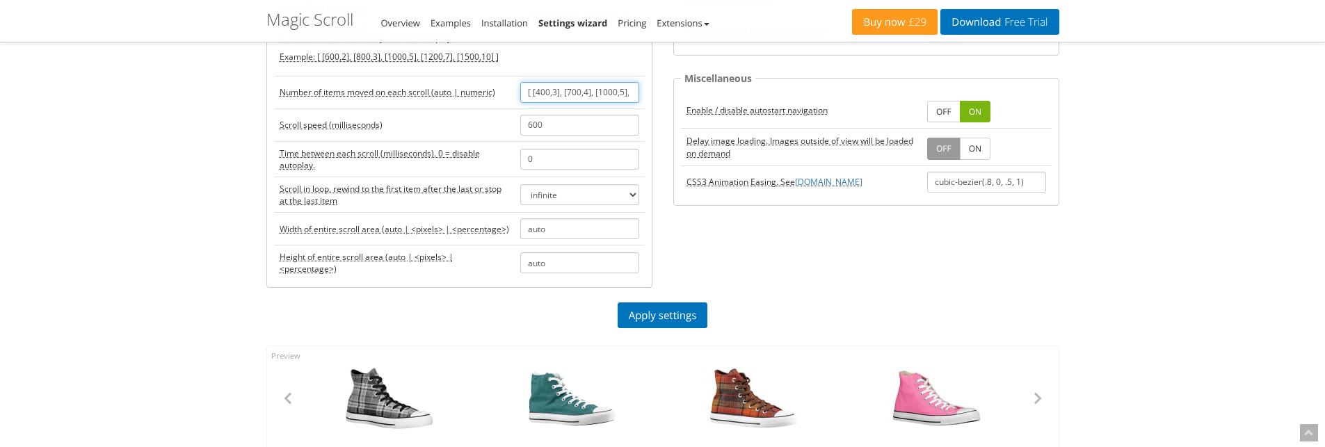
scroll to position [0, 35]
type input "[ [400,3], [700,4], [1000,5], [1100,6] ]"
click at [668, 313] on link "Apply settings" at bounding box center [662, 315] width 90 height 26
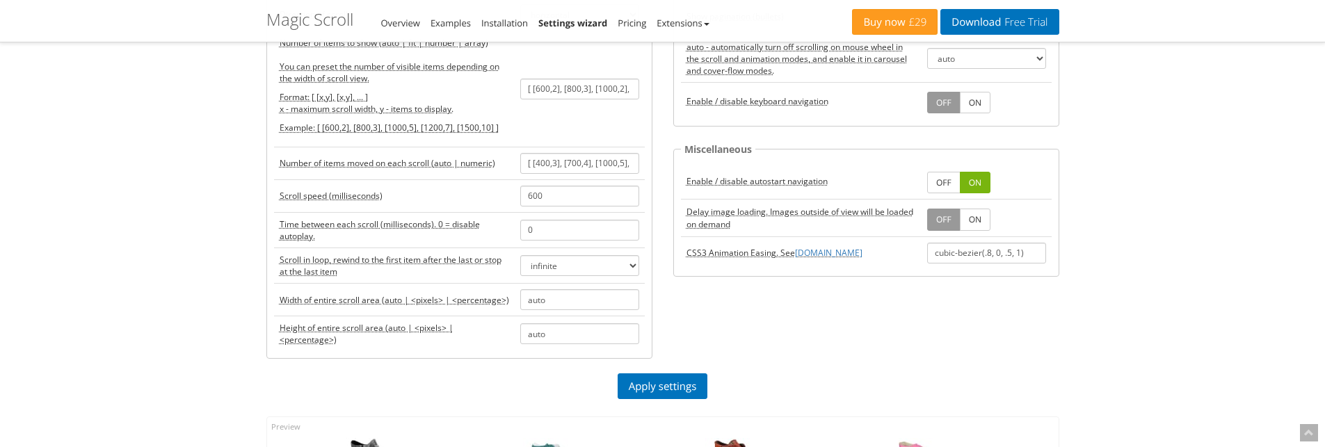
scroll to position [139, 0]
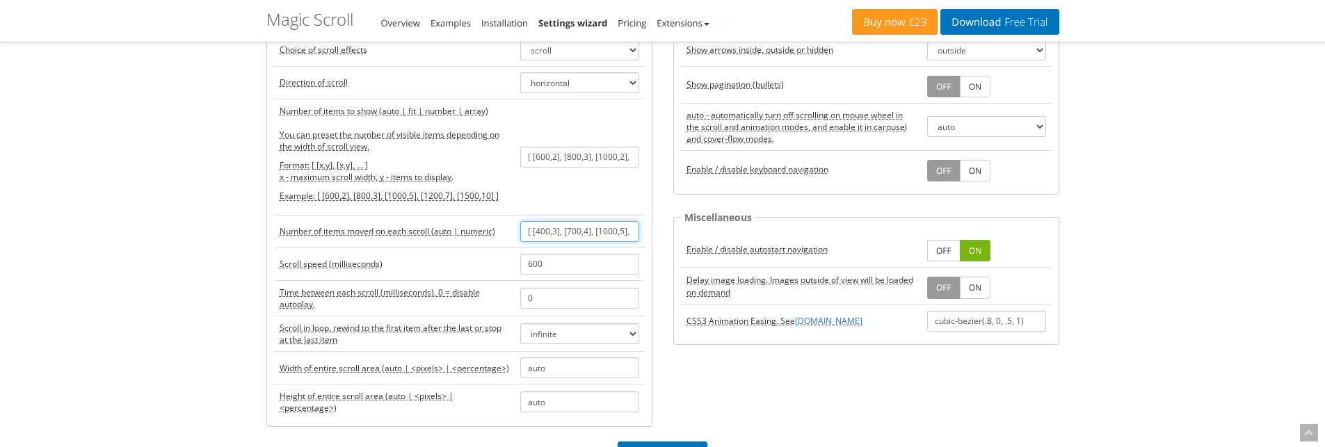
click at [572, 234] on input "[ [400,3], [700,4], [1000,5], [1100,6] ]" at bounding box center [579, 231] width 119 height 21
drag, startPoint x: 558, startPoint y: 156, endPoint x: 510, endPoint y: 161, distance: 48.2
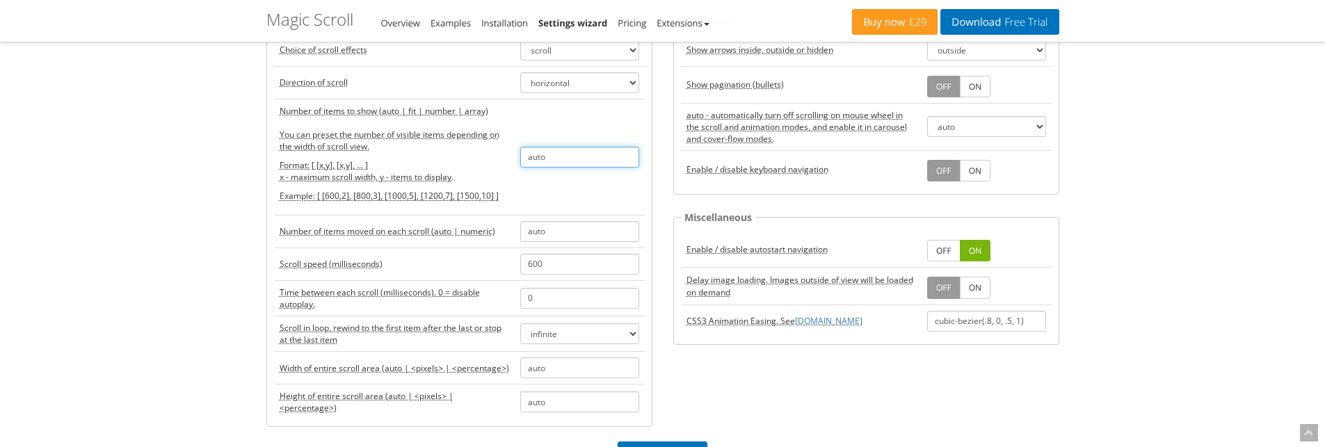
click at [510, 161] on tr "Number of items to show (auto | fit | number | array) You can preset the number…" at bounding box center [459, 157] width 371 height 116
paste input "[ [400,3], [700,4], [1000,5], [1100,6] ]"
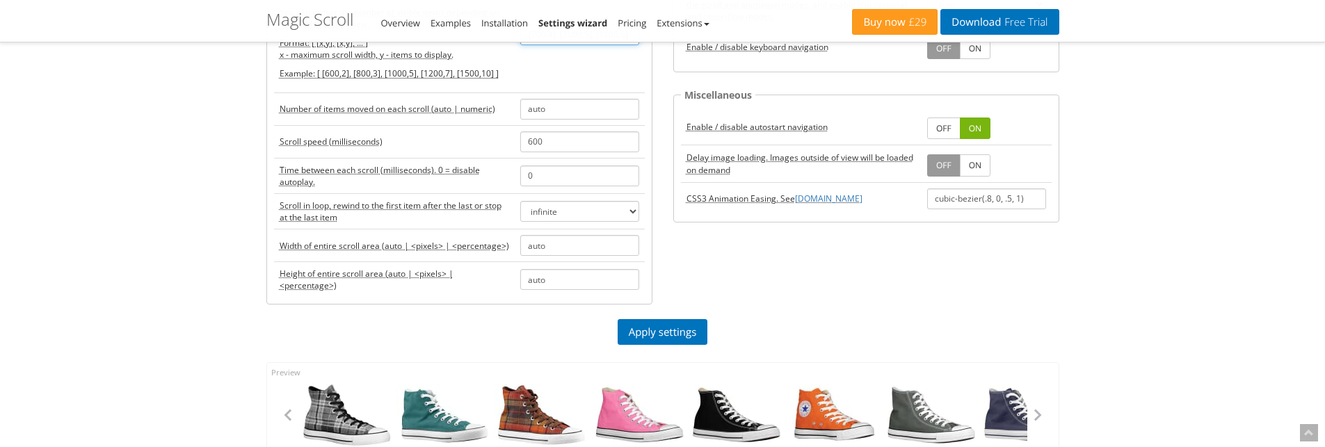
scroll to position [278, 0]
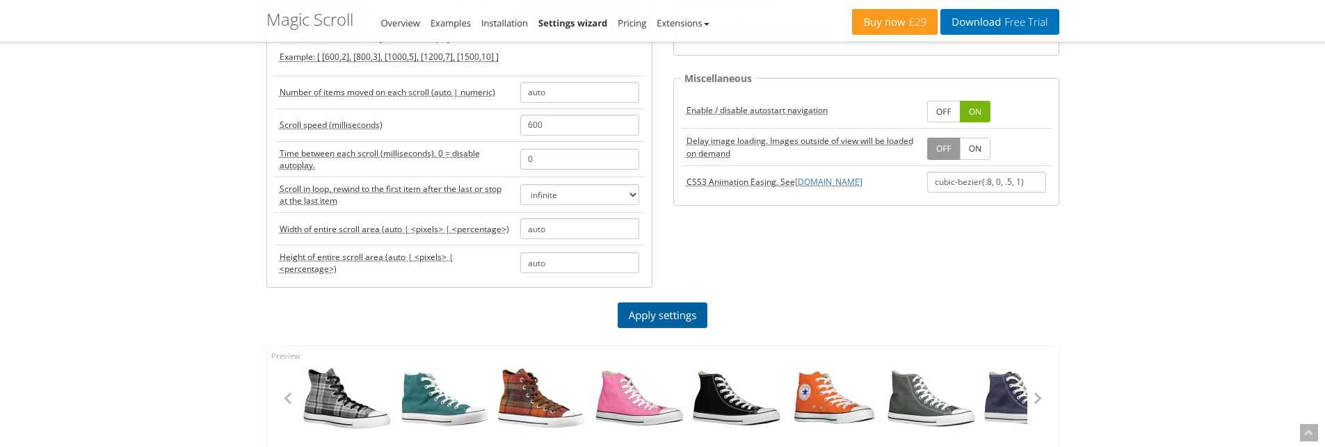
type input "[ [400,3], [700,4], [1000,5], [1100,6] ]"
click at [652, 309] on link "Apply settings" at bounding box center [662, 315] width 90 height 26
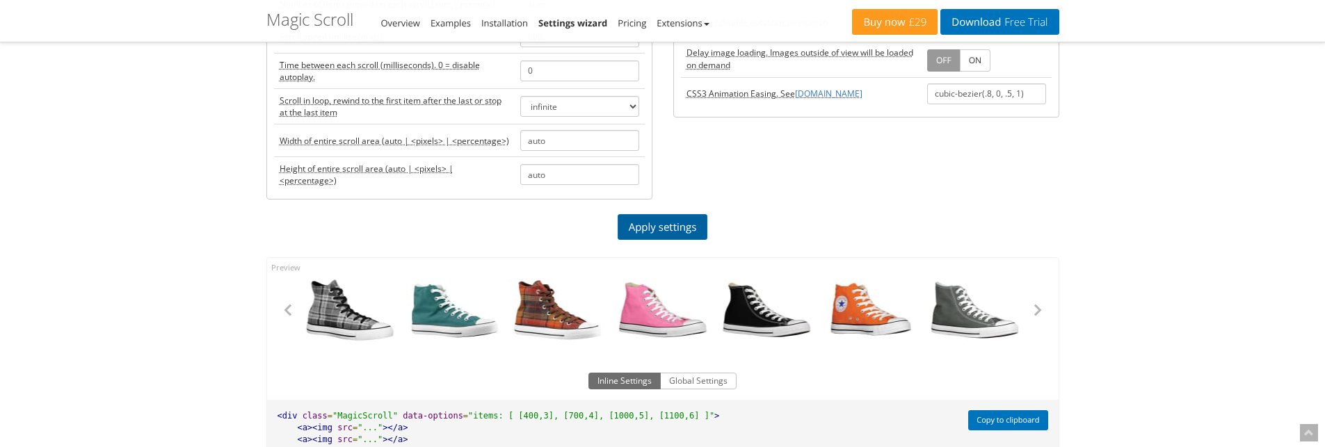
scroll to position [417, 0]
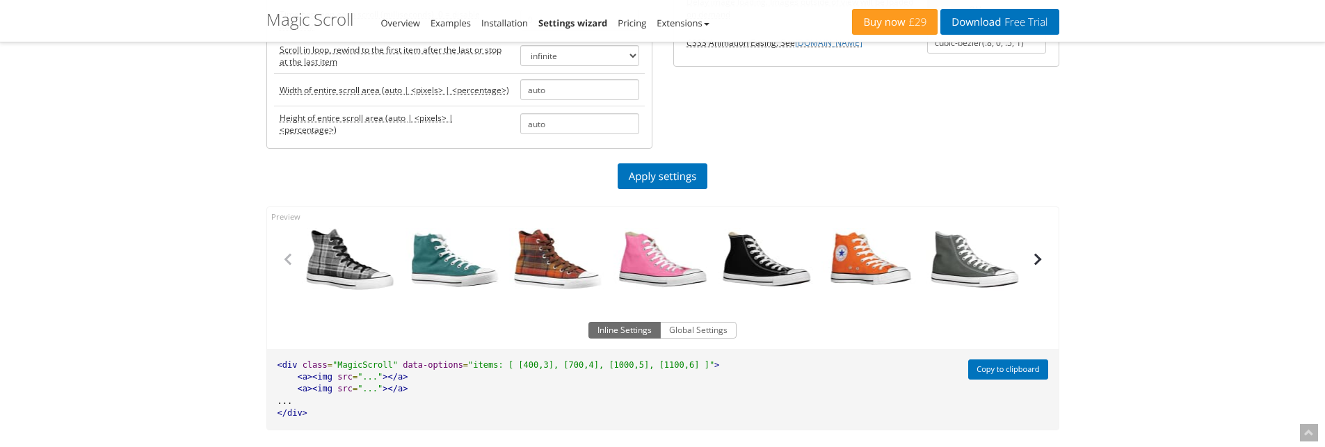
click at [1039, 257] on button "button" at bounding box center [1037, 259] width 21 height 21
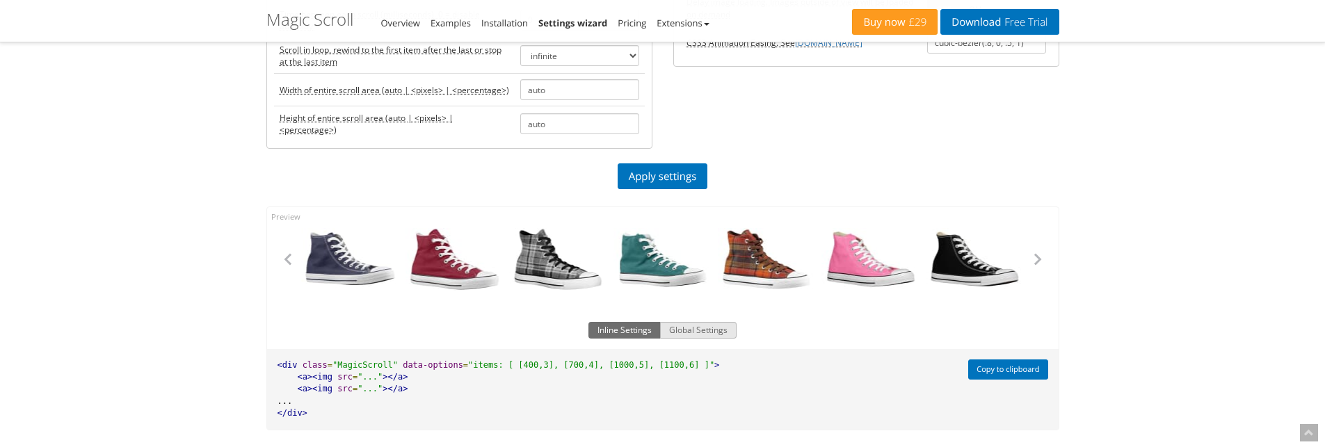
click at [712, 325] on button "Global Settings" at bounding box center [698, 330] width 76 height 17
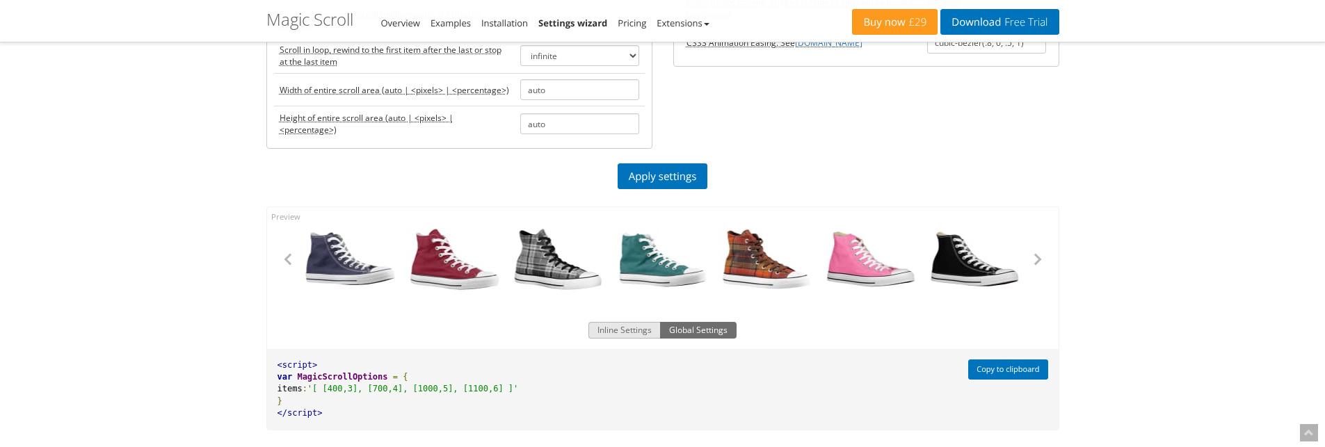
click at [636, 328] on button "Inline Settings" at bounding box center [624, 330] width 72 height 17
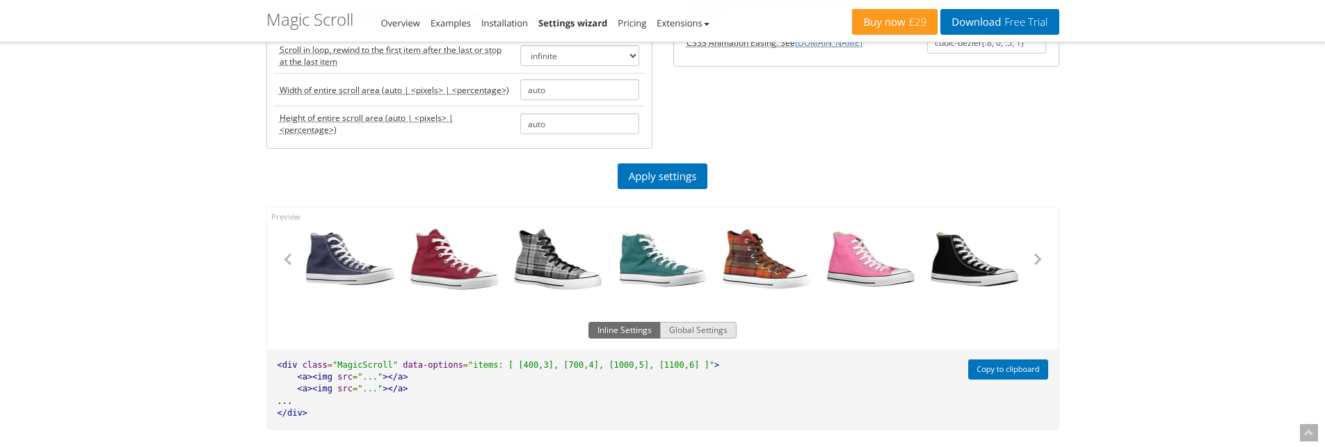
click at [684, 323] on button "Global Settings" at bounding box center [698, 330] width 76 height 17
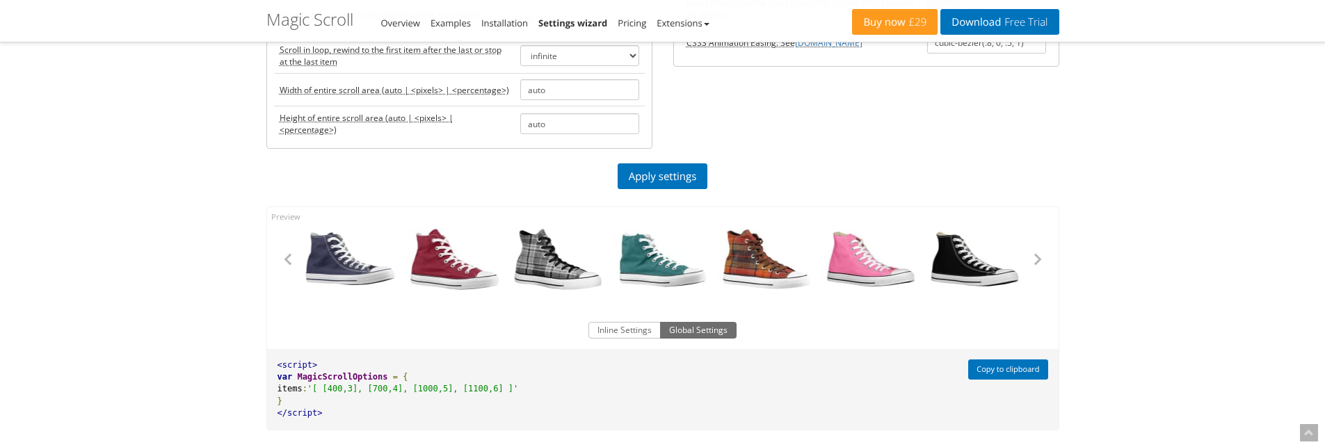
click at [685, 323] on button "Global Settings" at bounding box center [698, 330] width 76 height 17
click at [106, 214] on div "Magic Zoom Plus Magic Zoom Magic Scroll Magic 360 Magic Slideshow Magic Thumb C…" at bounding box center [662, 181] width 1325 height 1196
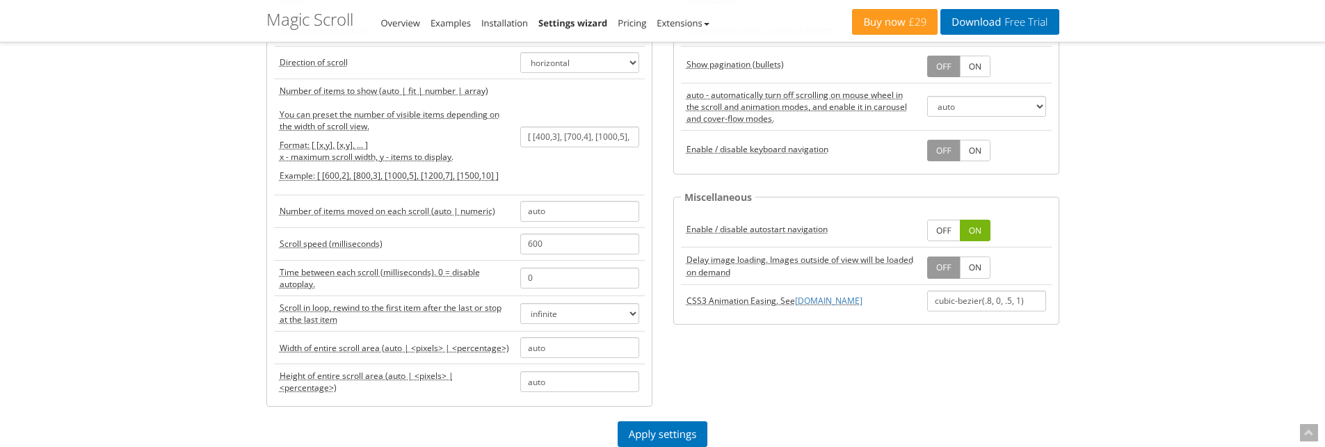
scroll to position [139, 0]
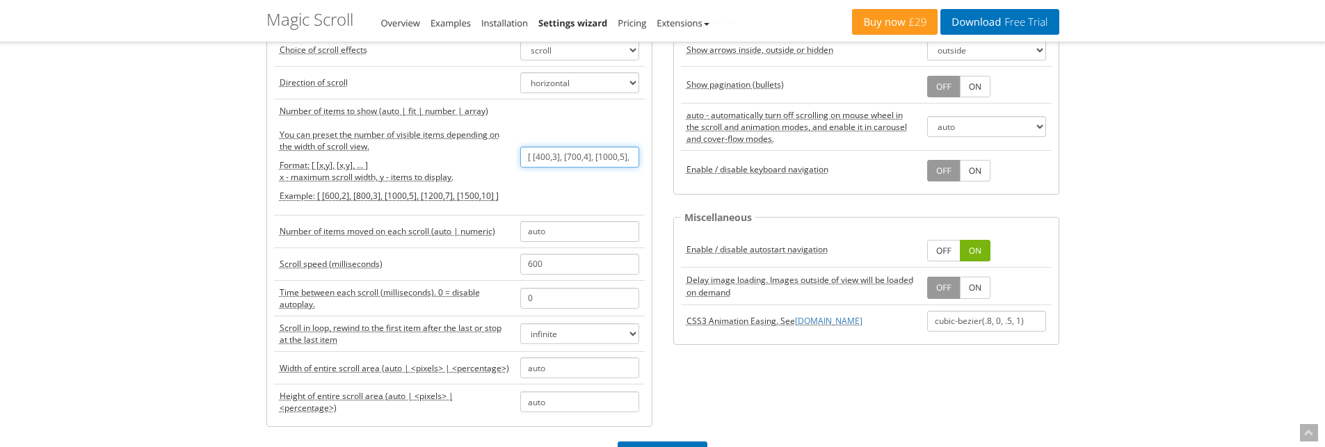
click at [610, 166] on input "[ [400,3], [700,4], [1000,5], [1100,6] ]" at bounding box center [579, 157] width 119 height 21
paste input "[ [600,2], [800,3], [1000,2], [1200,4], [1500,3] ]"
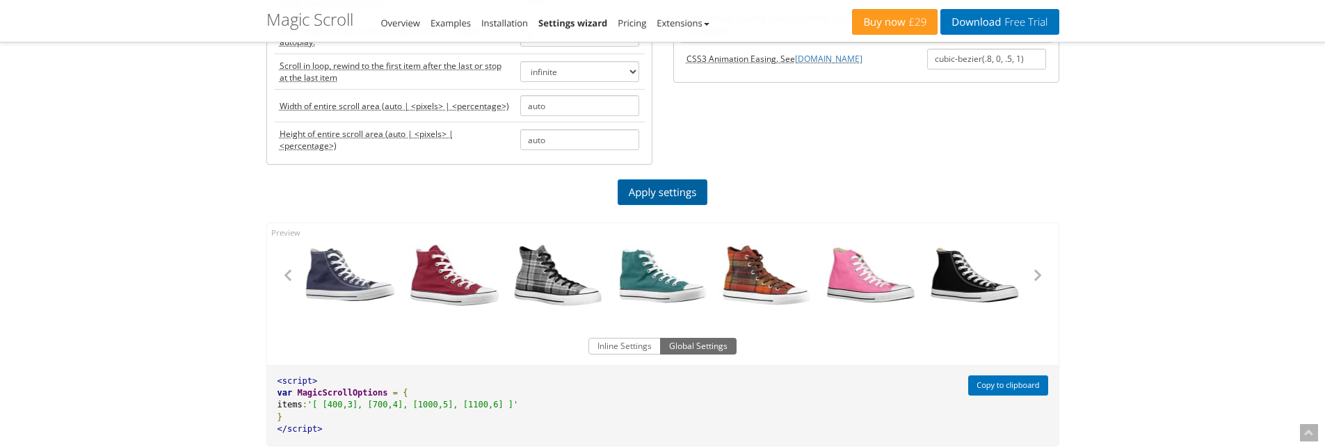
scroll to position [417, 0]
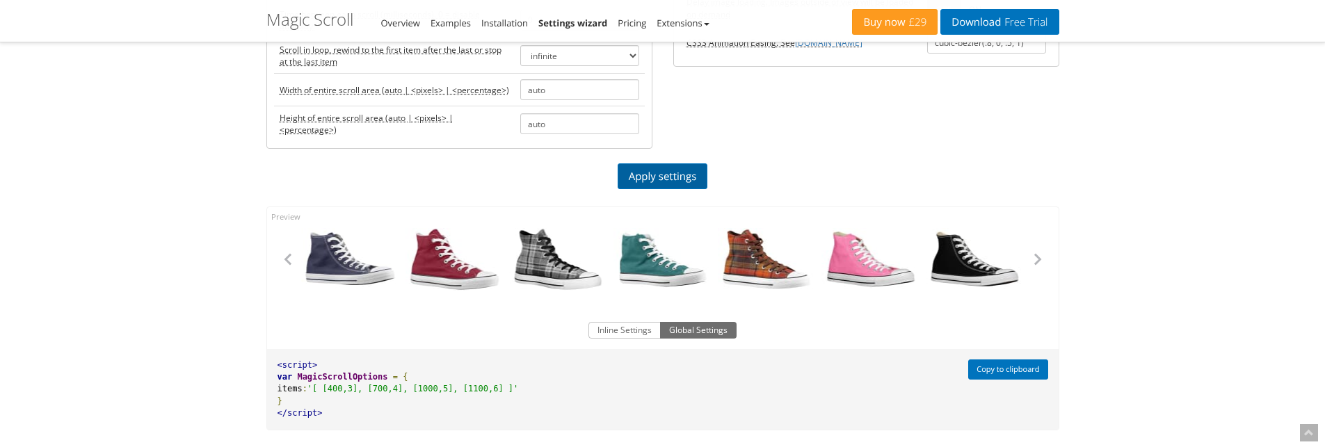
click at [643, 174] on link "Apply settings" at bounding box center [662, 176] width 90 height 26
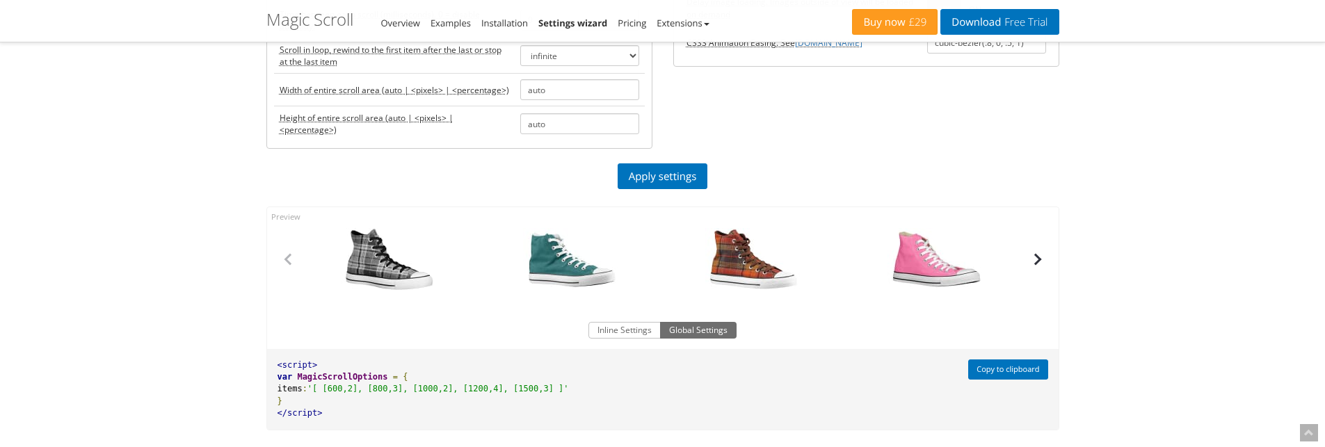
click at [1031, 258] on button "button" at bounding box center [1037, 259] width 21 height 21
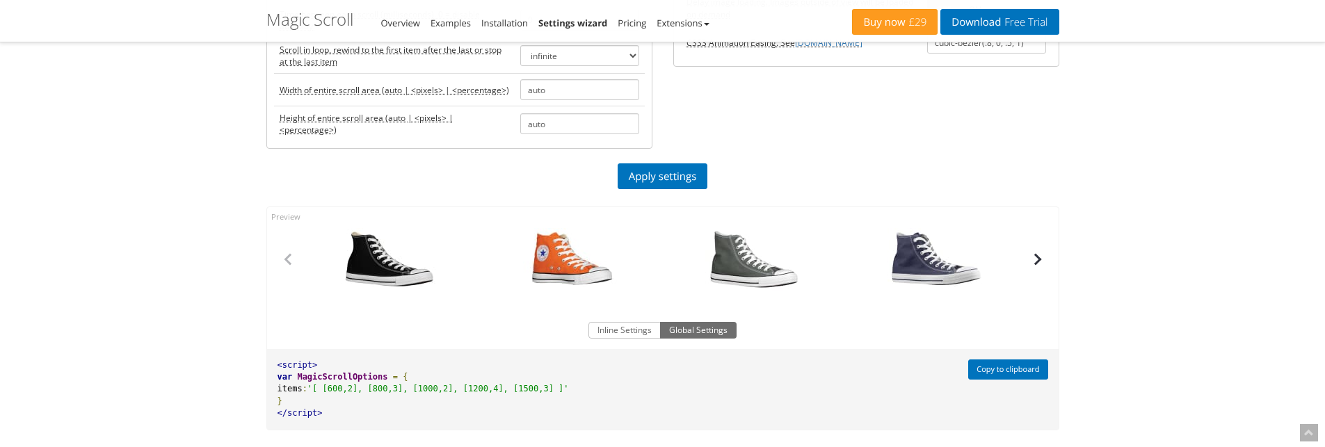
click at [1031, 258] on button "button" at bounding box center [1037, 259] width 21 height 21
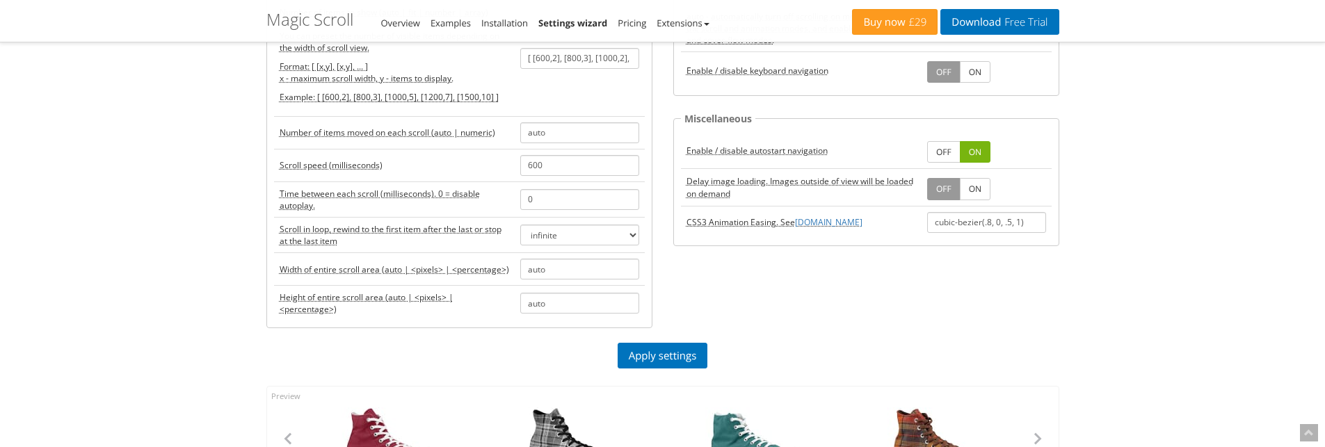
scroll to position [139, 0]
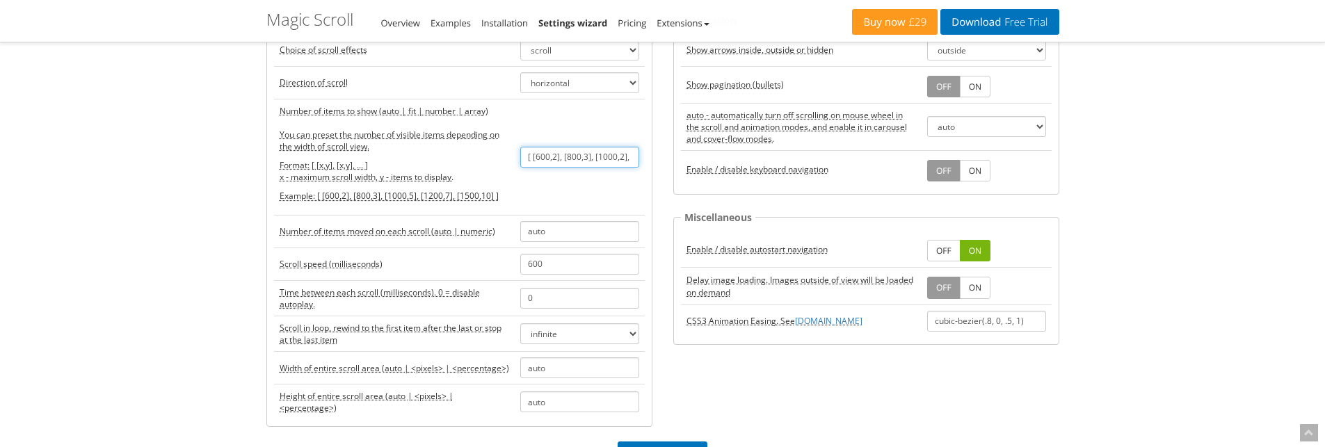
click at [615, 154] on input "[ [600,2], [800,3], [1000,2], [1200,4], [1500,3] ]" at bounding box center [579, 157] width 119 height 21
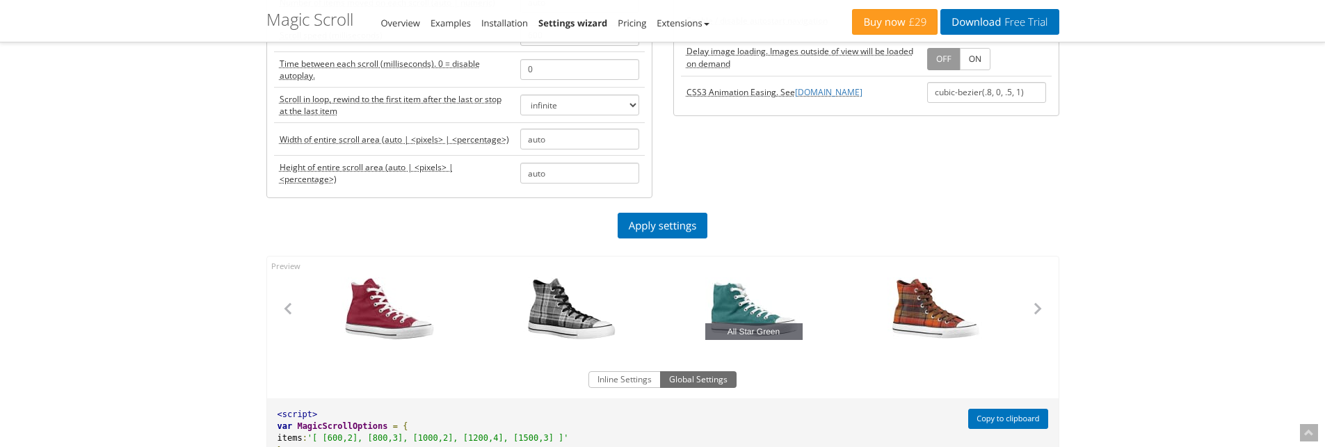
scroll to position [417, 0]
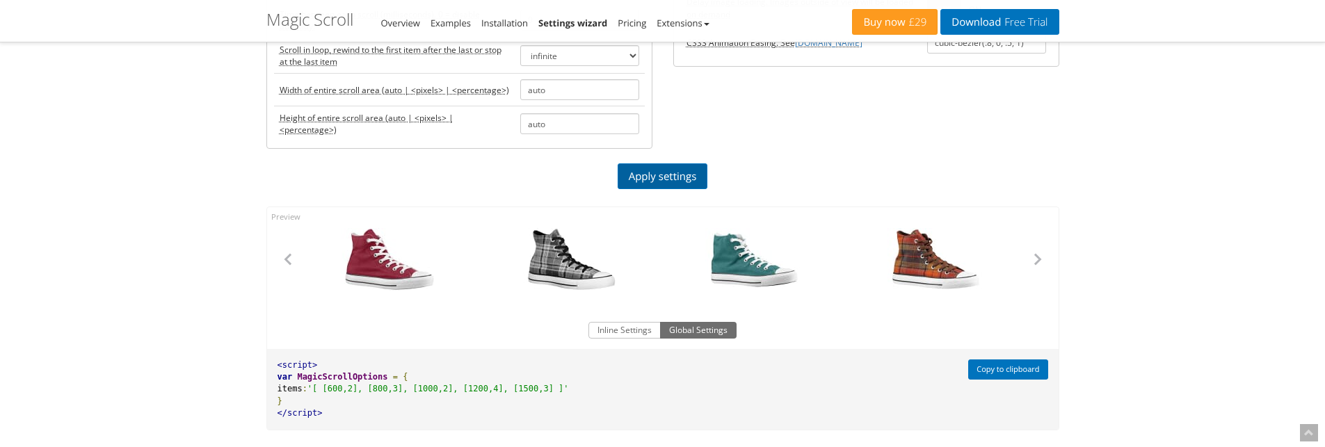
type input "[ [600,2], [800,3], [1000,2], [1200,3], [1500,3] ]"
click at [683, 179] on link "Apply settings" at bounding box center [662, 176] width 90 height 26
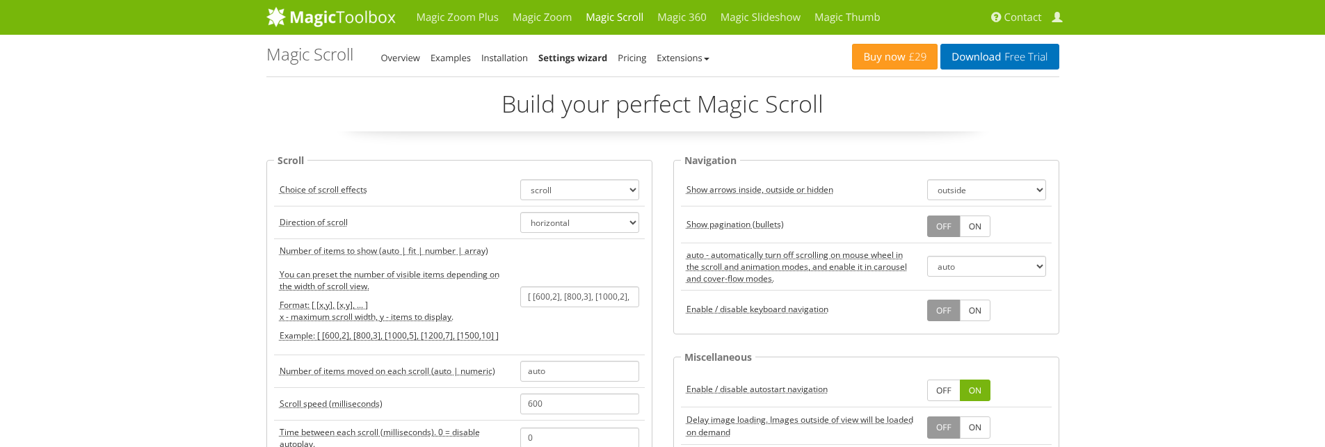
scroll to position [70, 0]
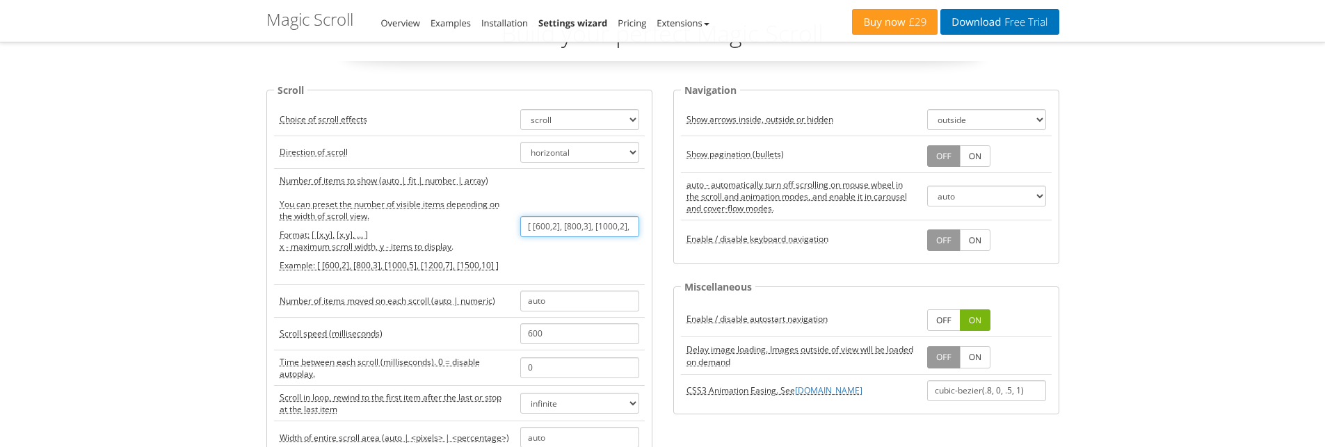
click at [554, 229] on input "[ [600,2], [800,3], [1000,2], [1200,3], [1500,3] ]" at bounding box center [579, 226] width 119 height 21
paste input "[[200,1],[400,2],[600,4]]"
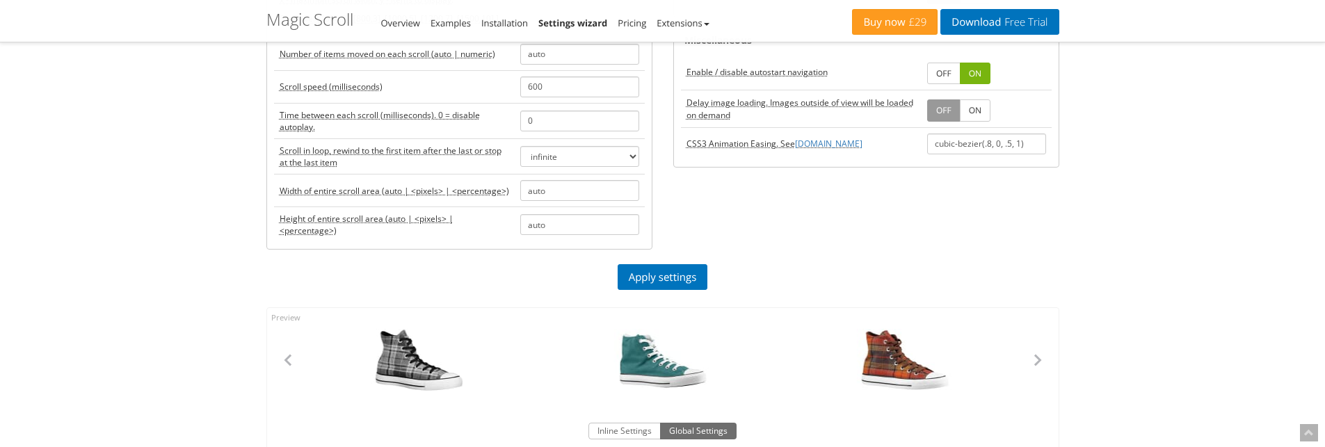
scroll to position [348, 0]
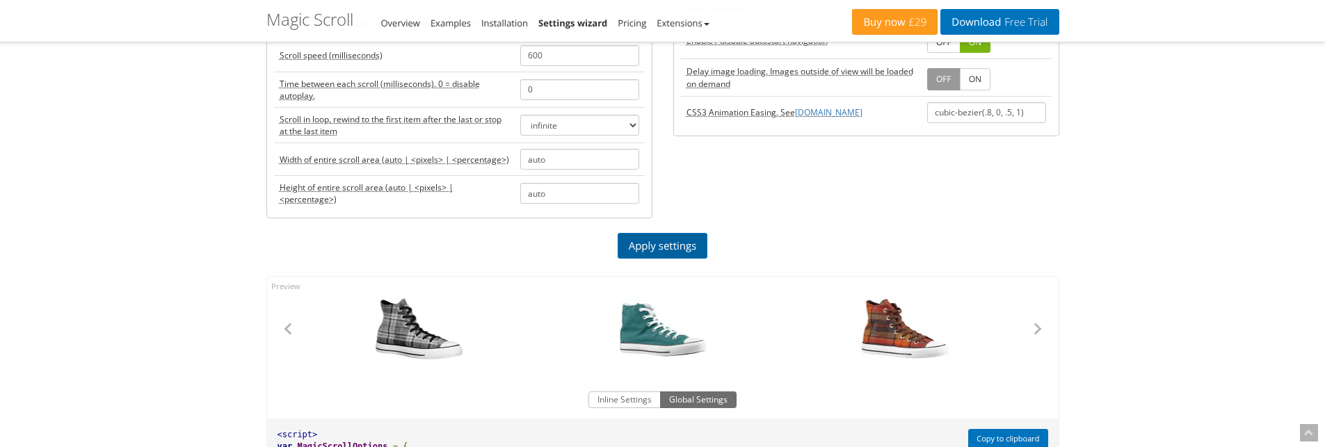
click at [643, 248] on link "Apply settings" at bounding box center [662, 246] width 90 height 26
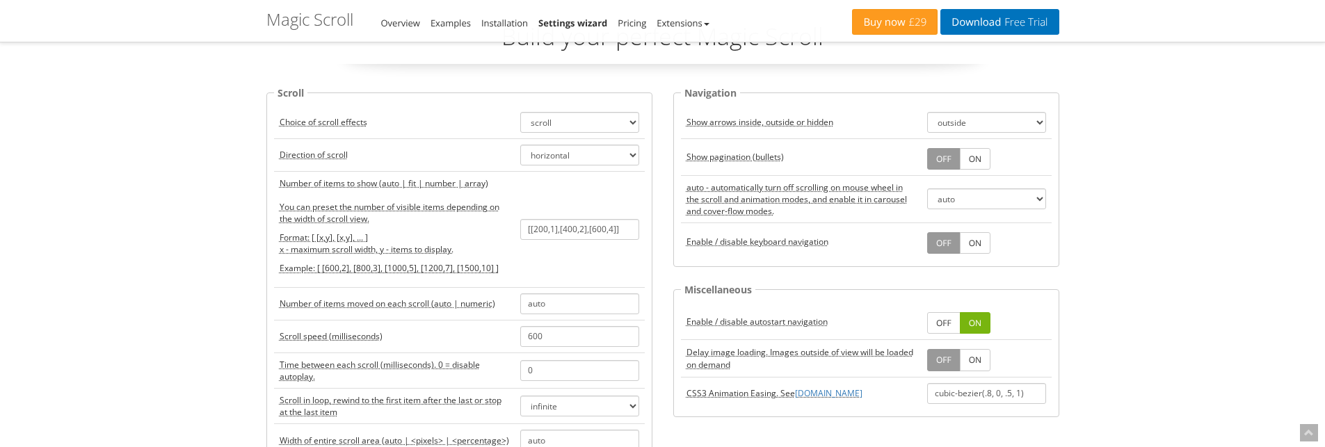
scroll to position [0, 0]
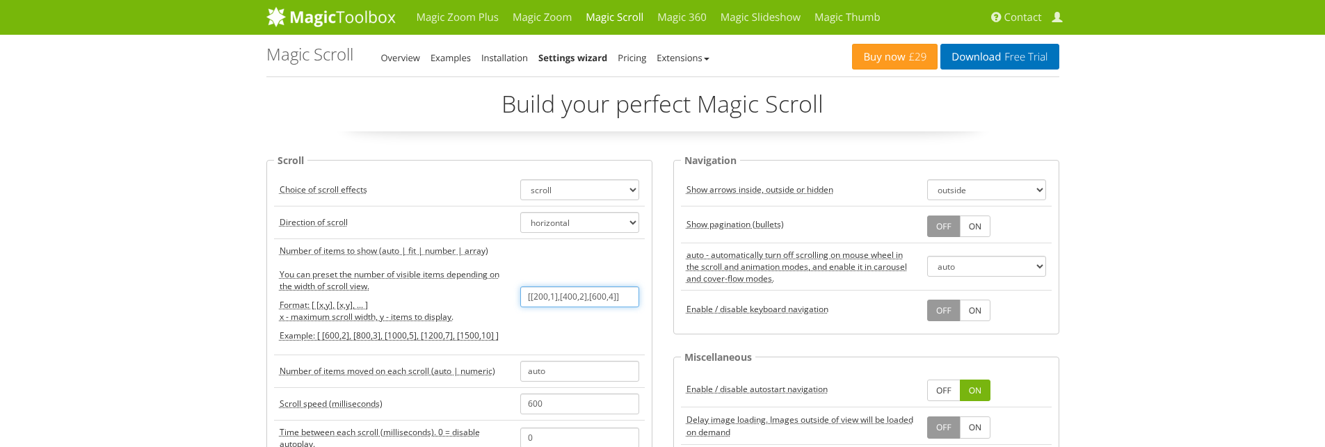
click at [529, 293] on input "[[200,1],[400,2],[600,4]]" at bounding box center [579, 296] width 119 height 21
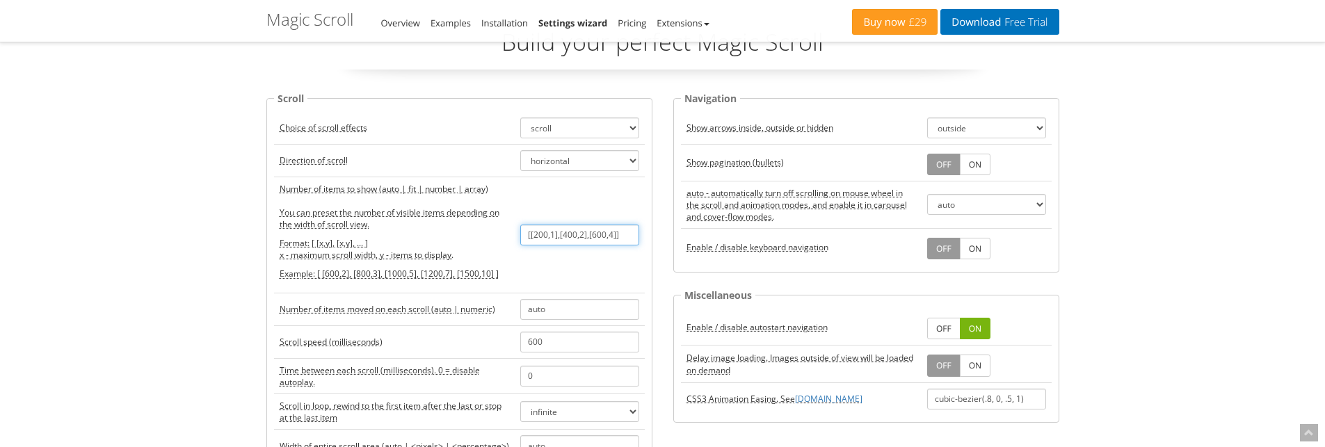
scroll to position [278, 0]
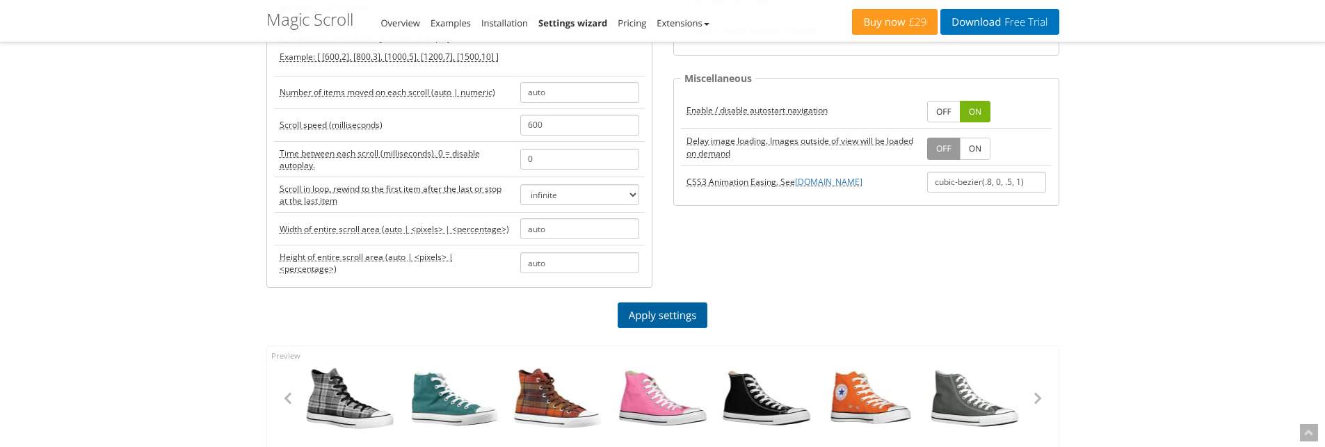
click at [662, 317] on link "Apply settings" at bounding box center [662, 315] width 90 height 26
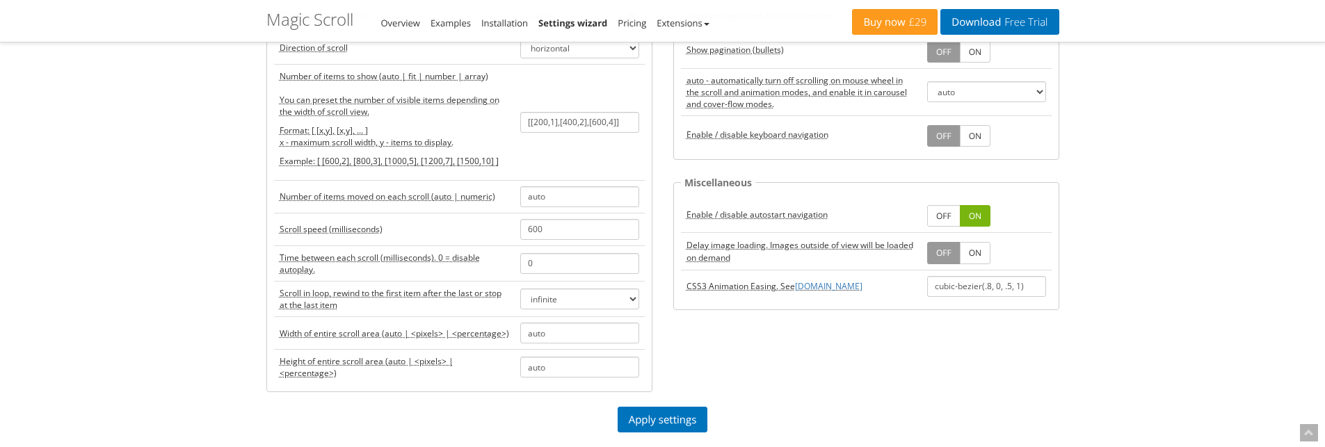
scroll to position [139, 0]
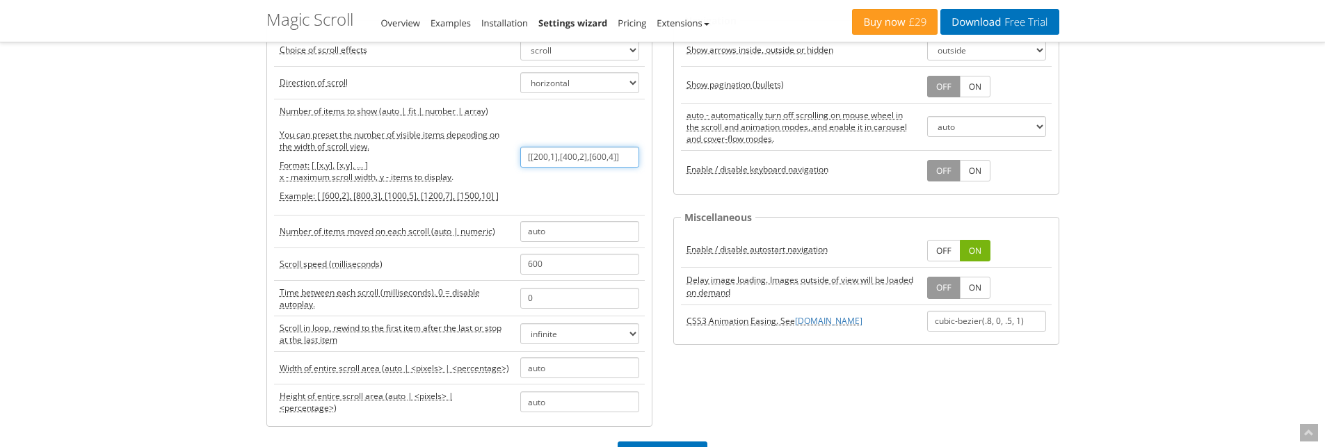
drag, startPoint x: 611, startPoint y: 156, endPoint x: 617, endPoint y: 163, distance: 9.4
click at [611, 156] on input "[[200,1],[400,2],[600,4]]" at bounding box center [579, 157] width 119 height 21
drag, startPoint x: 72, startPoint y: 145, endPoint x: 79, endPoint y: 147, distance: 7.9
click at [595, 165] on input "[[200,1],[400,2],[600,4]]" at bounding box center [579, 157] width 119 height 21
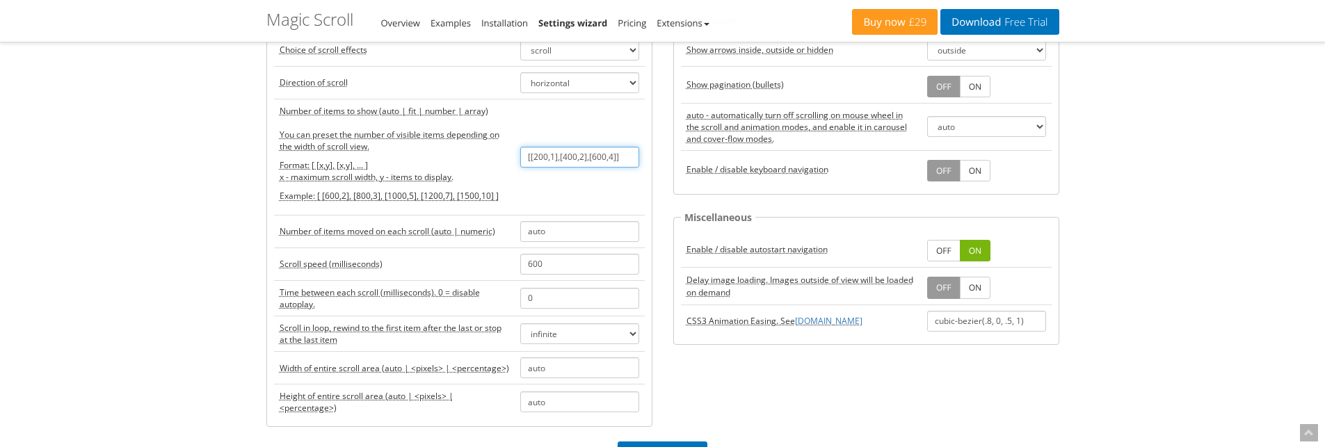
click at [600, 160] on input "[[200,1],[400,2],[600,4]]" at bounding box center [579, 157] width 119 height 21
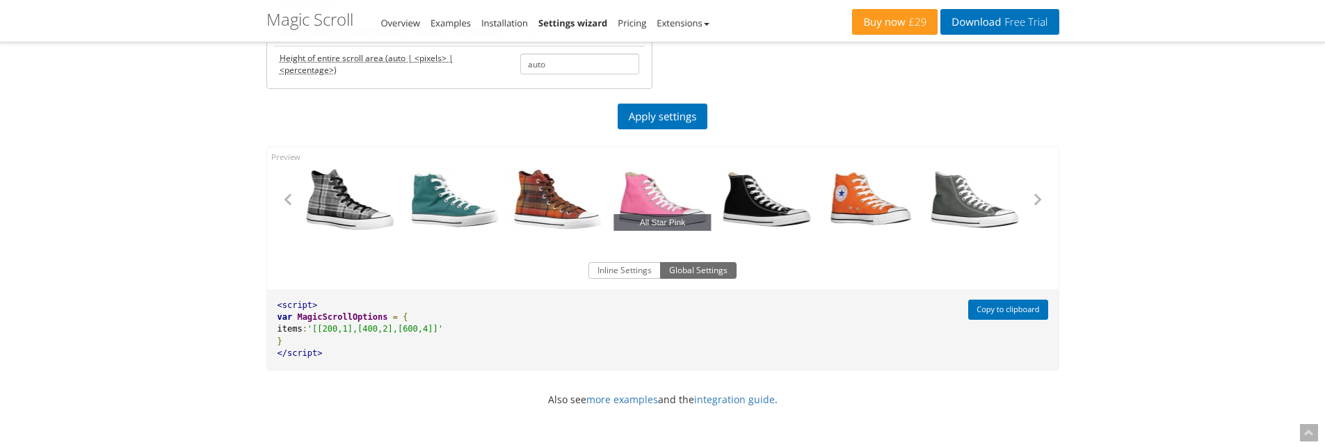
scroll to position [487, 0]
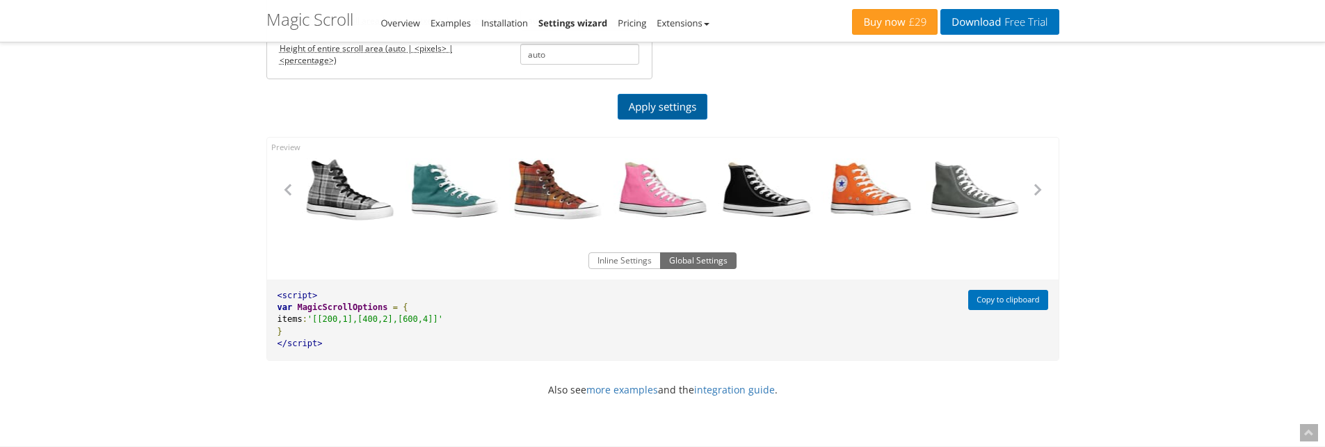
click at [680, 104] on link "Apply settings" at bounding box center [662, 107] width 90 height 26
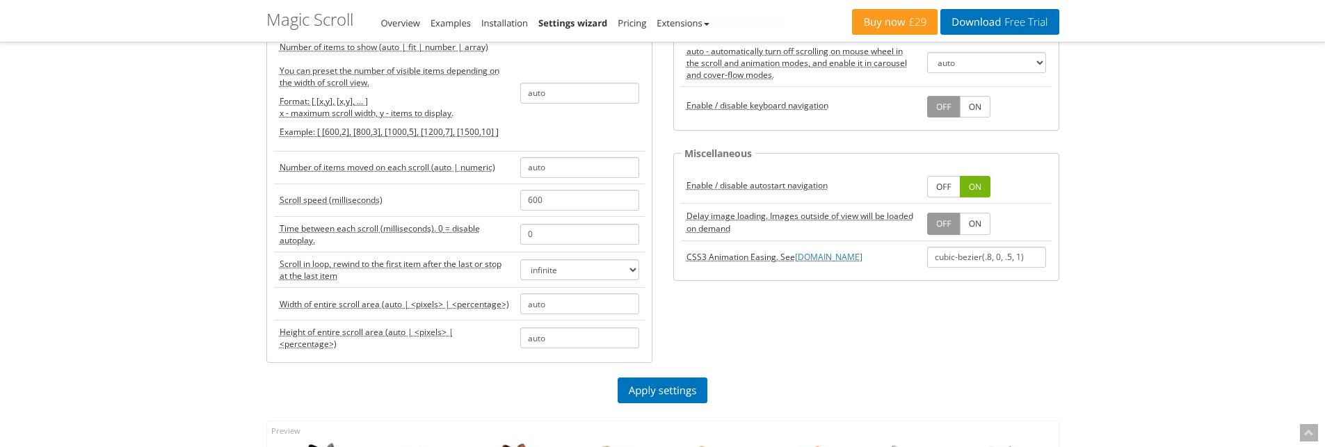
scroll to position [139, 0]
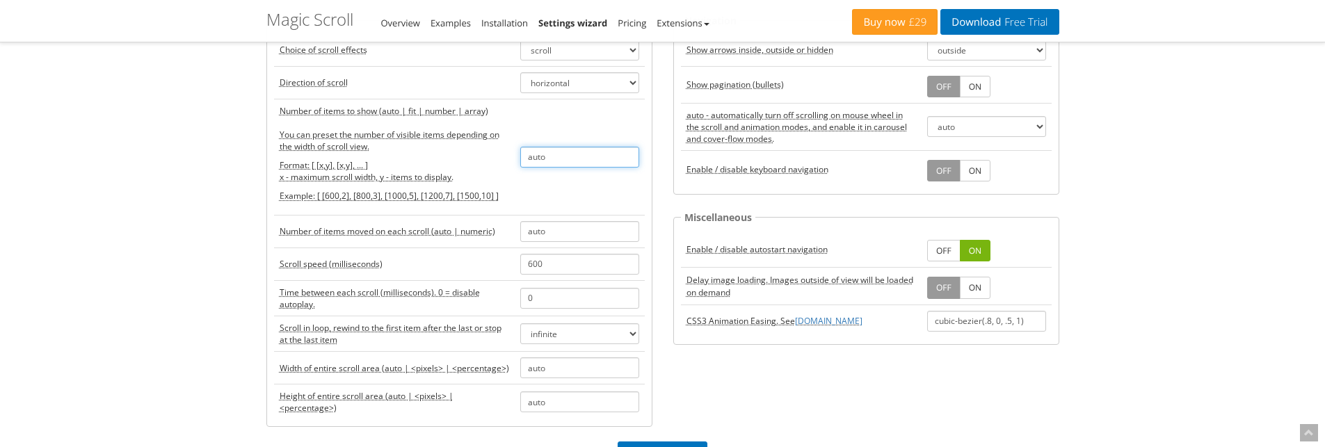
drag, startPoint x: 557, startPoint y: 163, endPoint x: 480, endPoint y: 172, distance: 77.0
click at [480, 172] on tr "Number of items to show (auto | fit | number | array) You can preset the number…" at bounding box center [459, 157] width 371 height 116
paste input "[ [600,2], [800,3], [1000,2], [1200,4], [1500,3] ]"
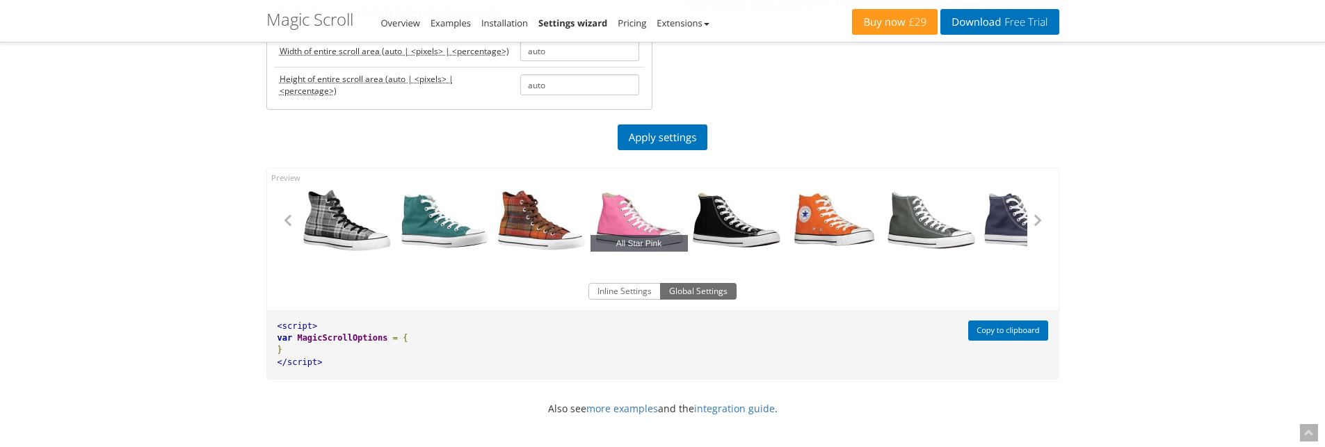
scroll to position [487, 0]
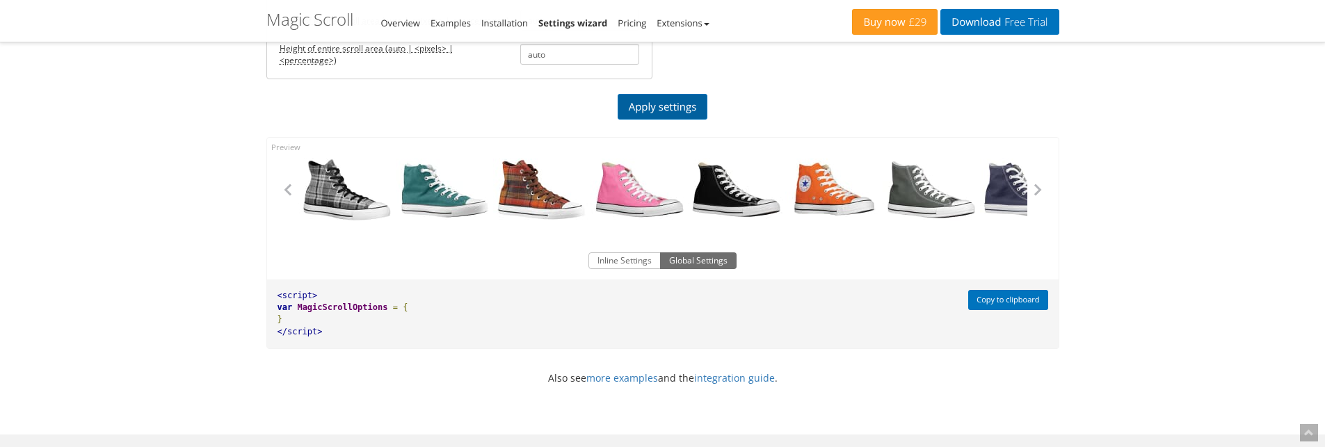
type input "[ [600,2], [800,3], [1000,2], [1200,4], [1500,3] ]"
click at [656, 104] on link "Apply settings" at bounding box center [662, 107] width 90 height 26
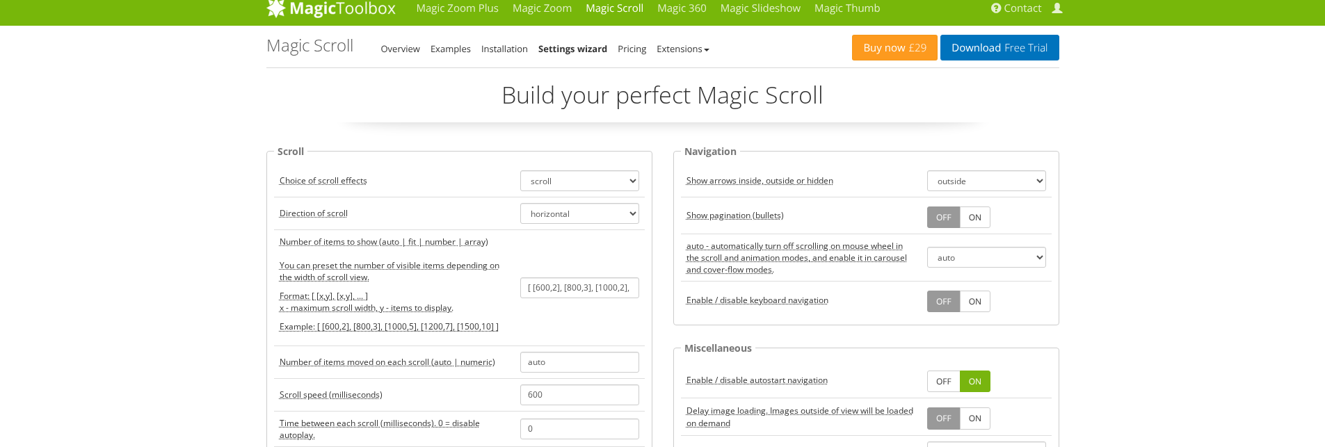
scroll to position [0, 0]
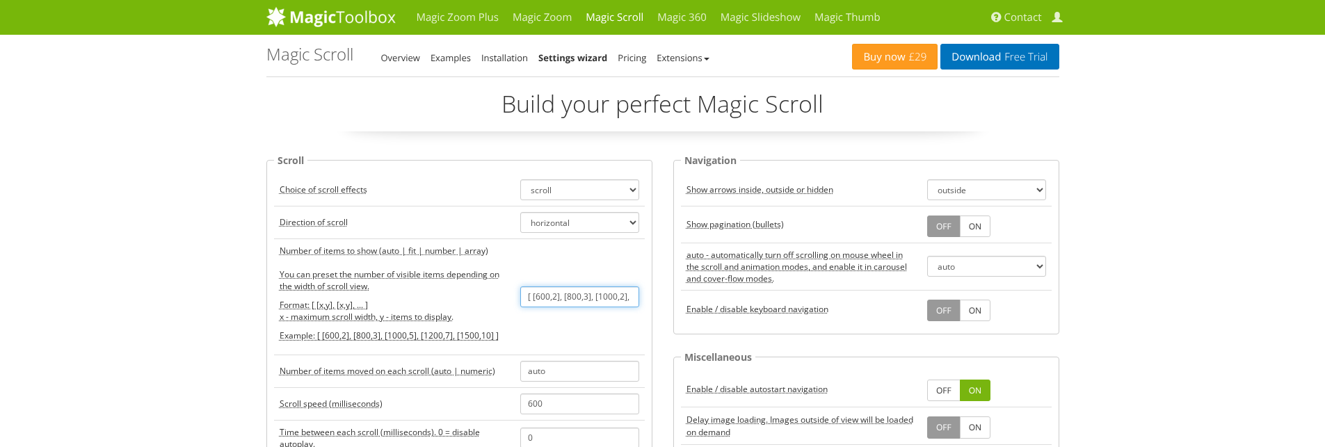
click at [571, 293] on input "[ [600,2], [800,3], [1000,2], [1200,4], [1500,3] ]" at bounding box center [579, 296] width 119 height 21
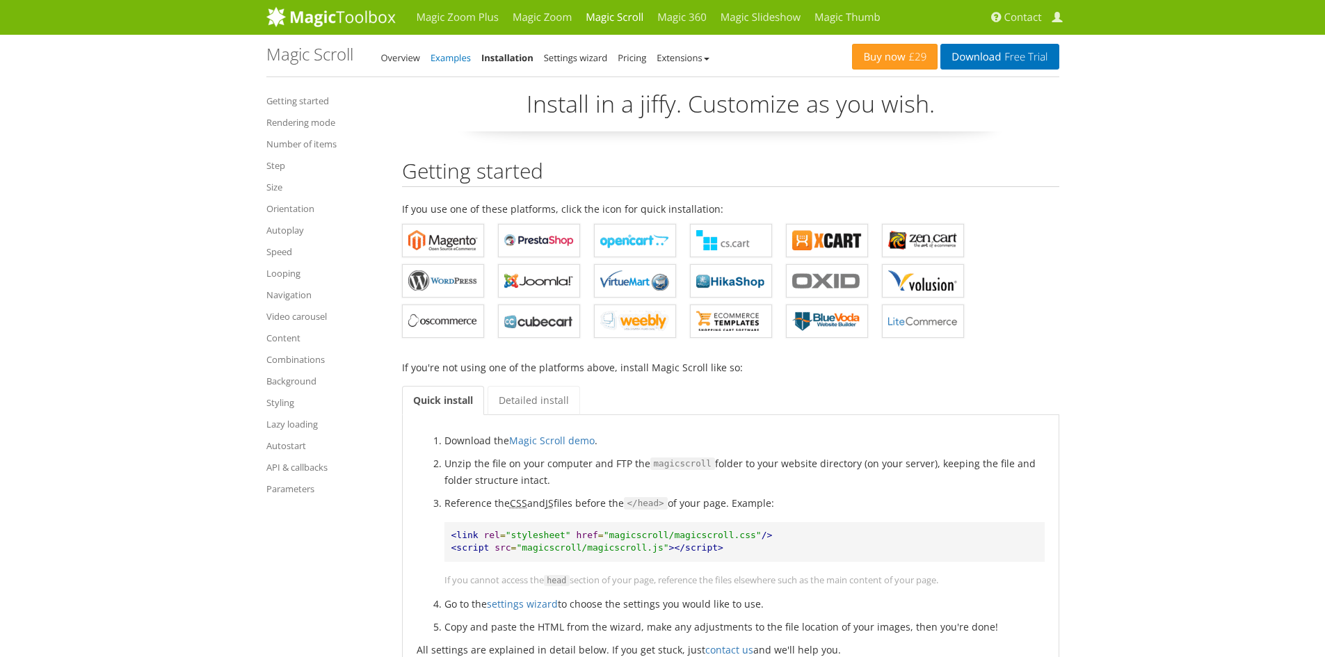
click at [455, 57] on link "Examples" at bounding box center [450, 57] width 40 height 13
click at [556, 54] on link "Settings wizard" at bounding box center [576, 57] width 64 height 13
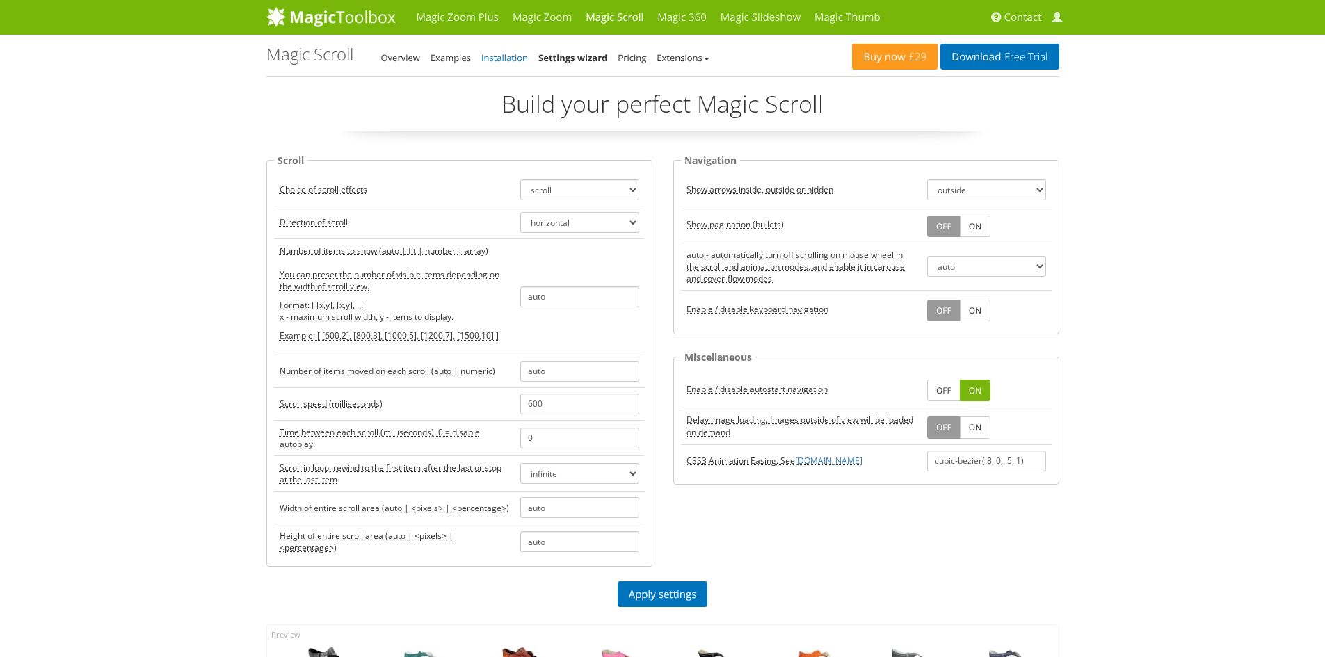
click at [483, 59] on link "Installation" at bounding box center [504, 57] width 47 height 13
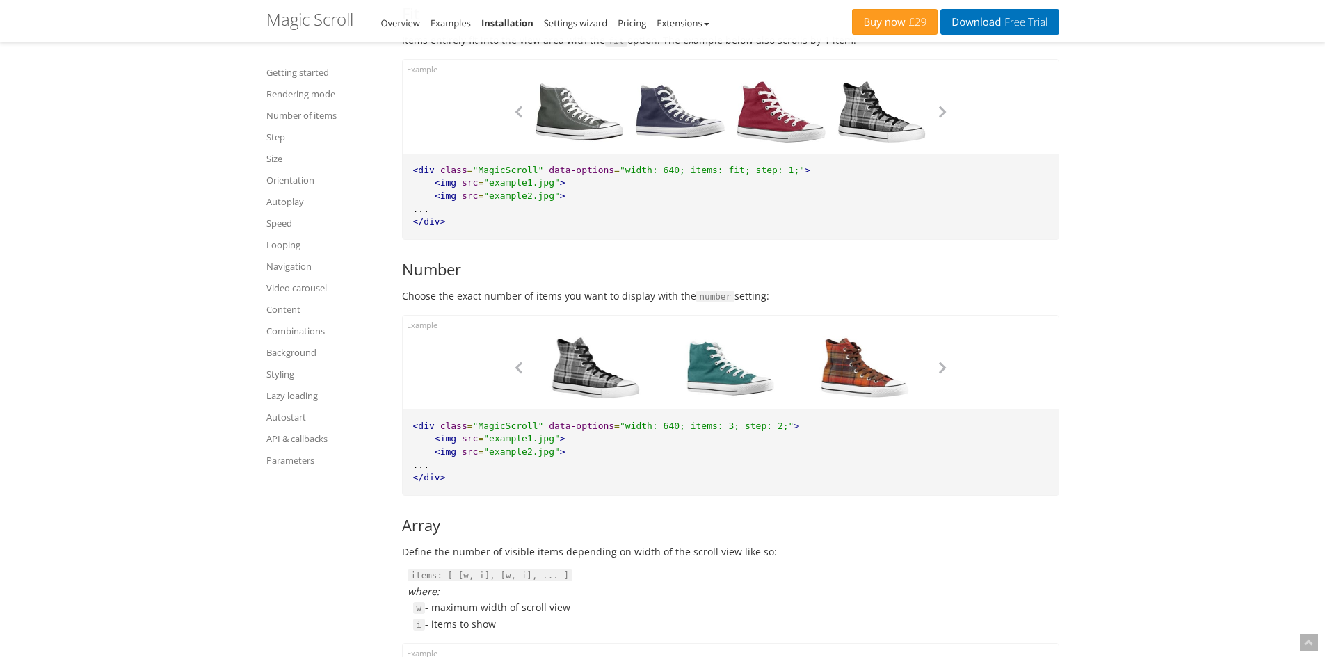
scroll to position [2642, 0]
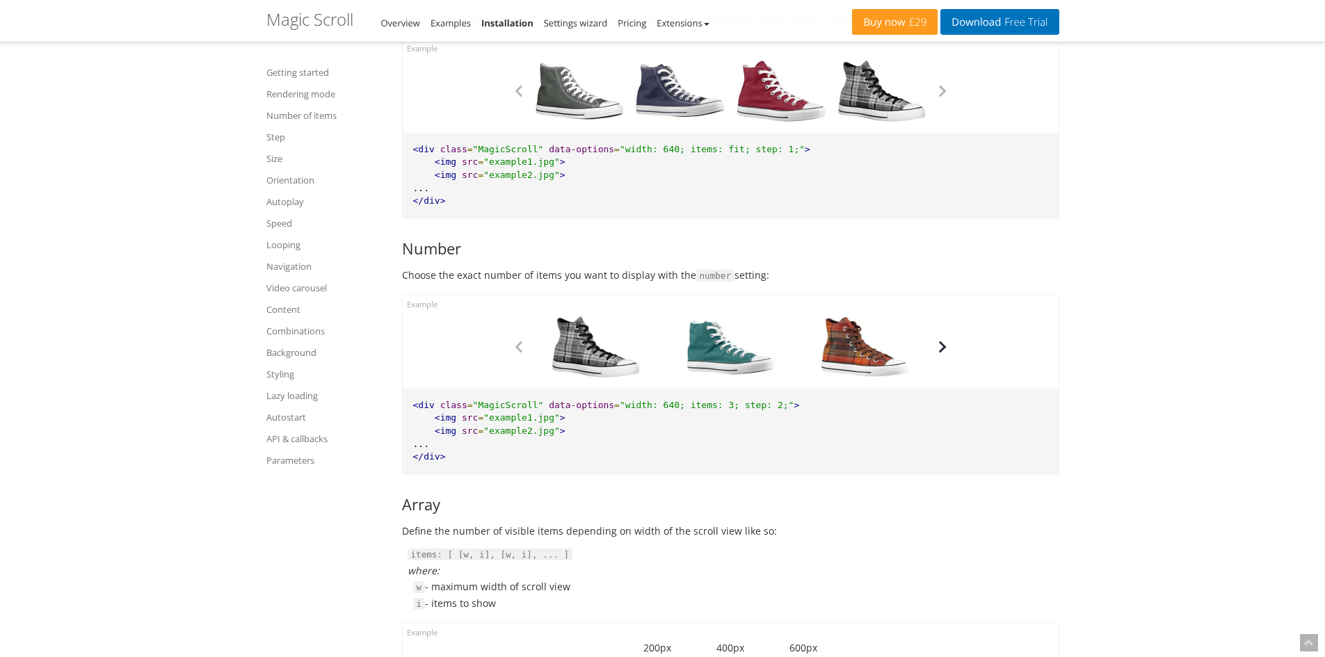
click at [943, 347] on button "button" at bounding box center [942, 347] width 21 height 21
click at [512, 347] on button "button" at bounding box center [518, 347] width 21 height 21
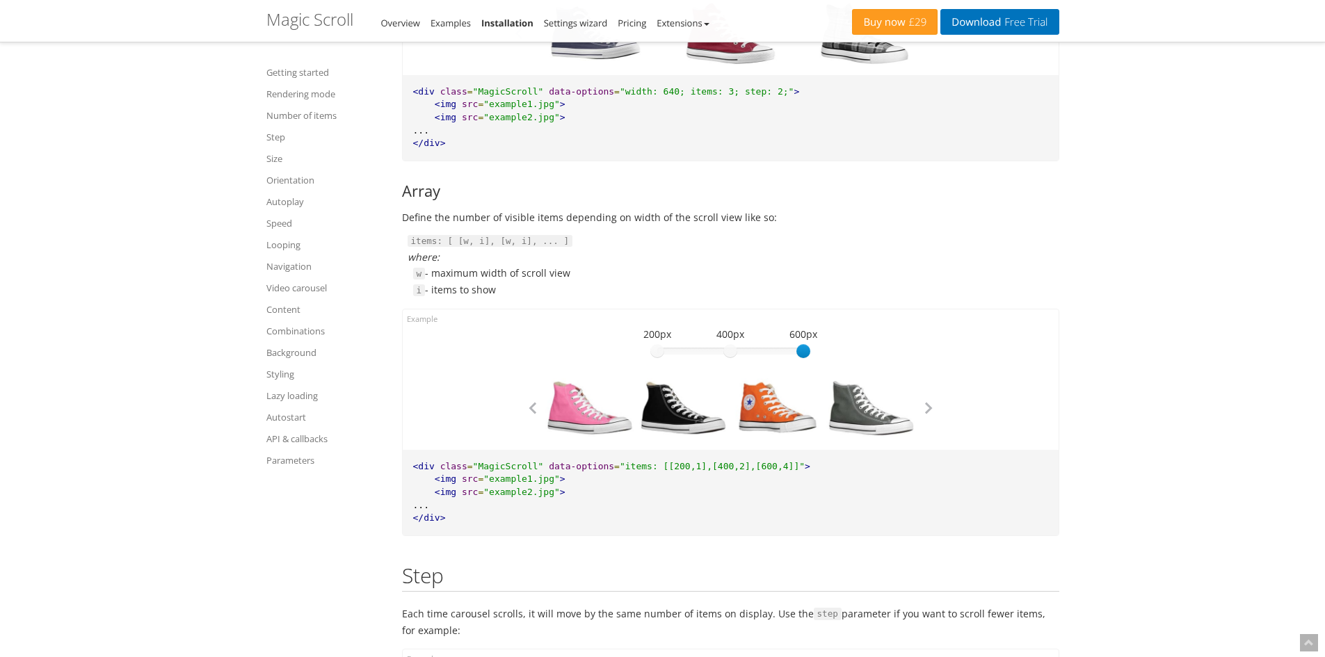
scroll to position [2990, 0]
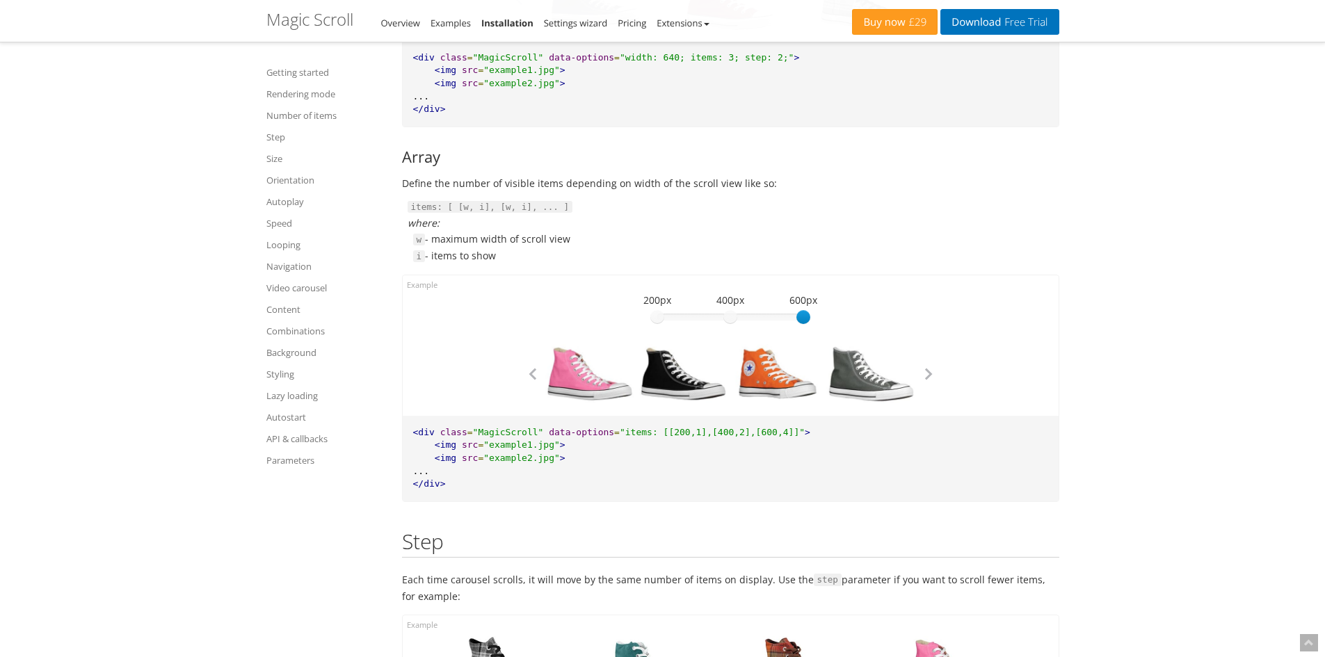
click at [732, 316] on div at bounding box center [730, 317] width 146 height 7
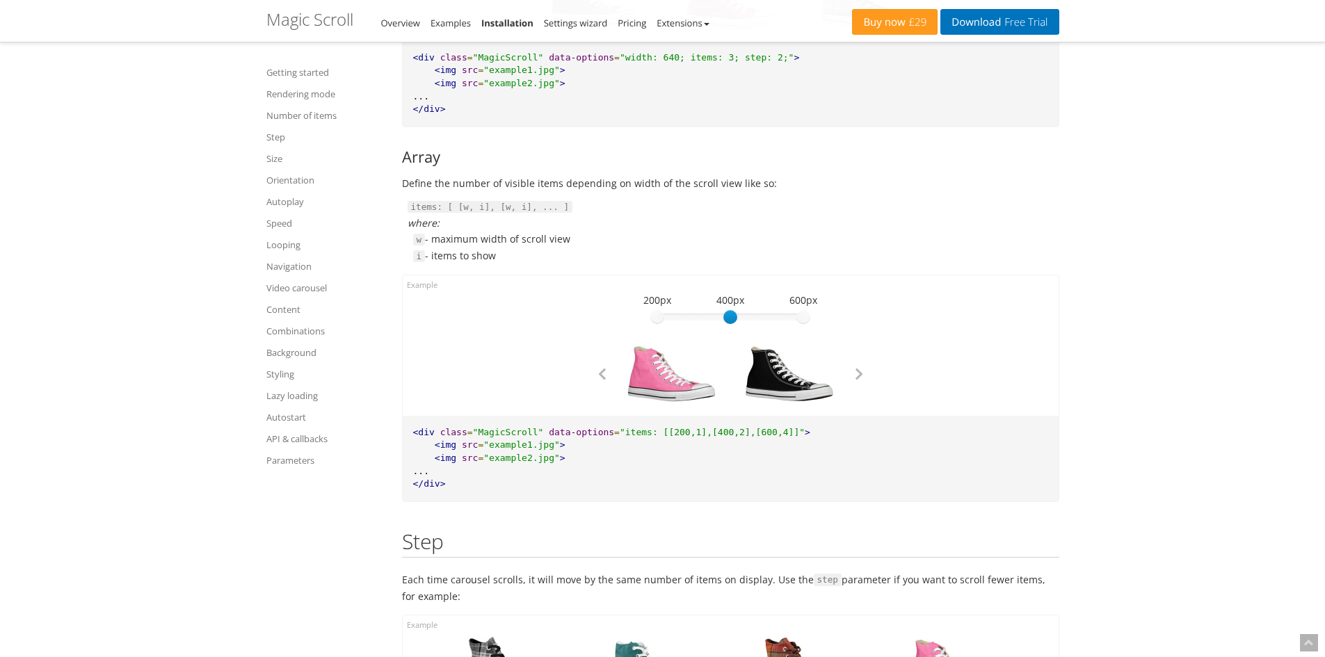
click at [803, 315] on div at bounding box center [730, 317] width 146 height 7
click at [736, 317] on div at bounding box center [730, 317] width 146 height 7
click at [659, 317] on div at bounding box center [730, 317] width 146 height 7
click at [728, 314] on div at bounding box center [730, 317] width 146 height 7
click at [803, 316] on div at bounding box center [730, 317] width 146 height 7
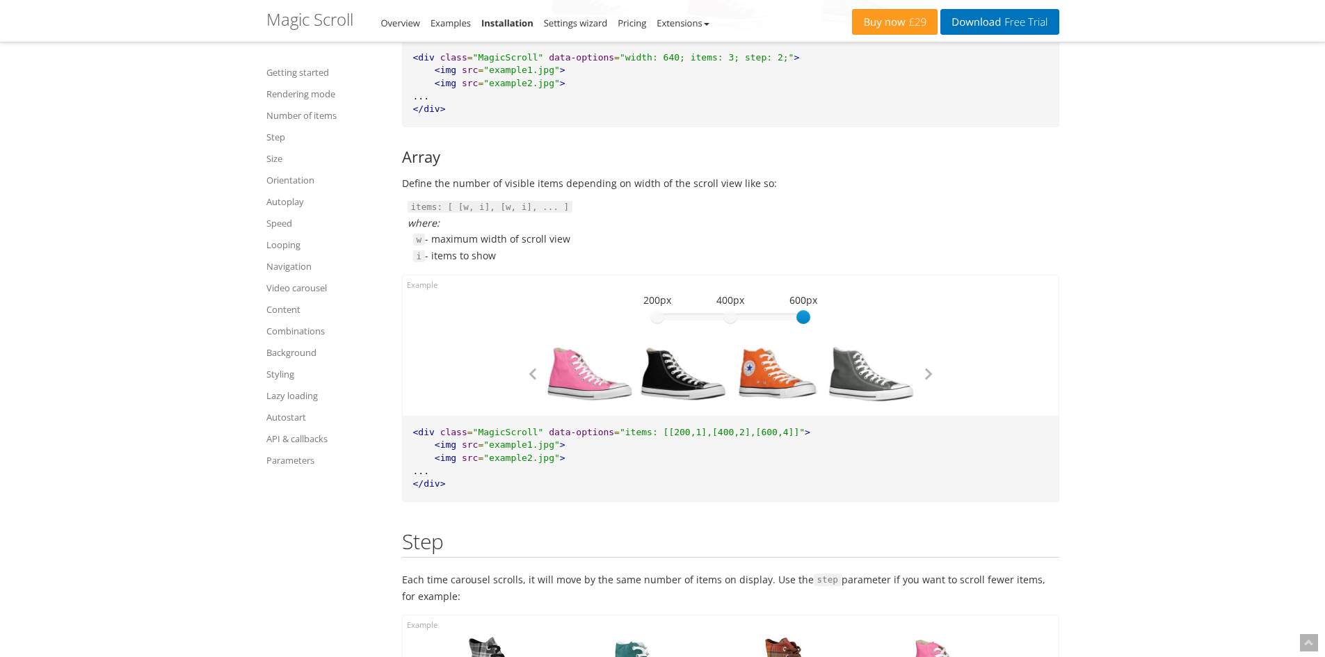
scroll to position [3060, 0]
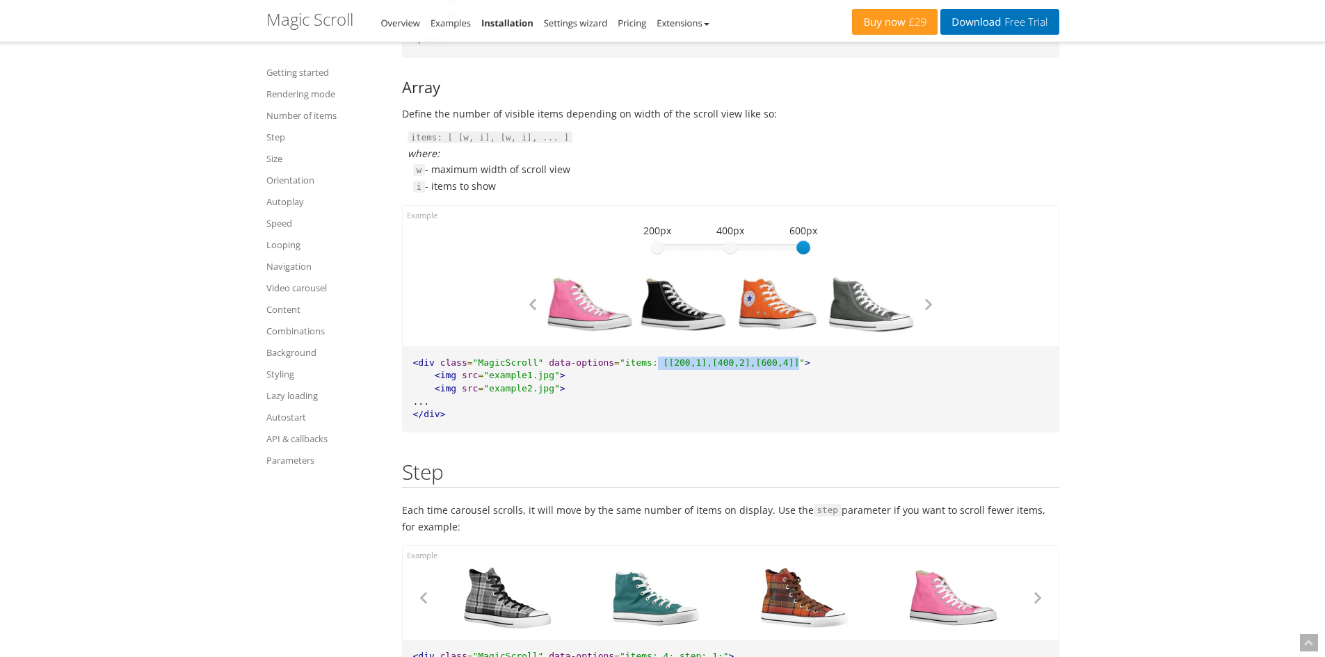
drag, startPoint x: 636, startPoint y: 362, endPoint x: 1005, endPoint y: 298, distance: 374.1
click at [768, 360] on span ""items: [[200,1],[400,2],[600,4]]"" at bounding box center [712, 362] width 185 height 10
copy span "[[200,1],[400,2],[600,4]]"
click at [727, 241] on div "600 200px 400px 600px" at bounding box center [730, 248] width 146 height 14
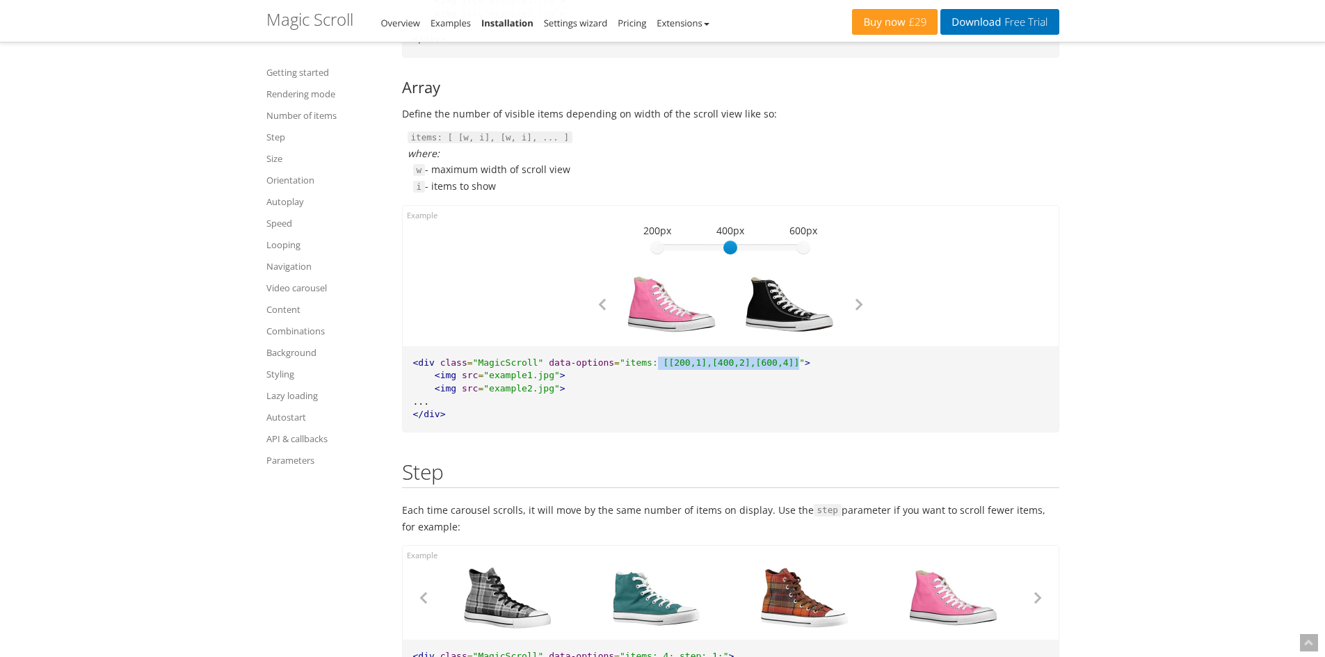
click at [798, 236] on div "600px" at bounding box center [803, 229] width 73 height 19
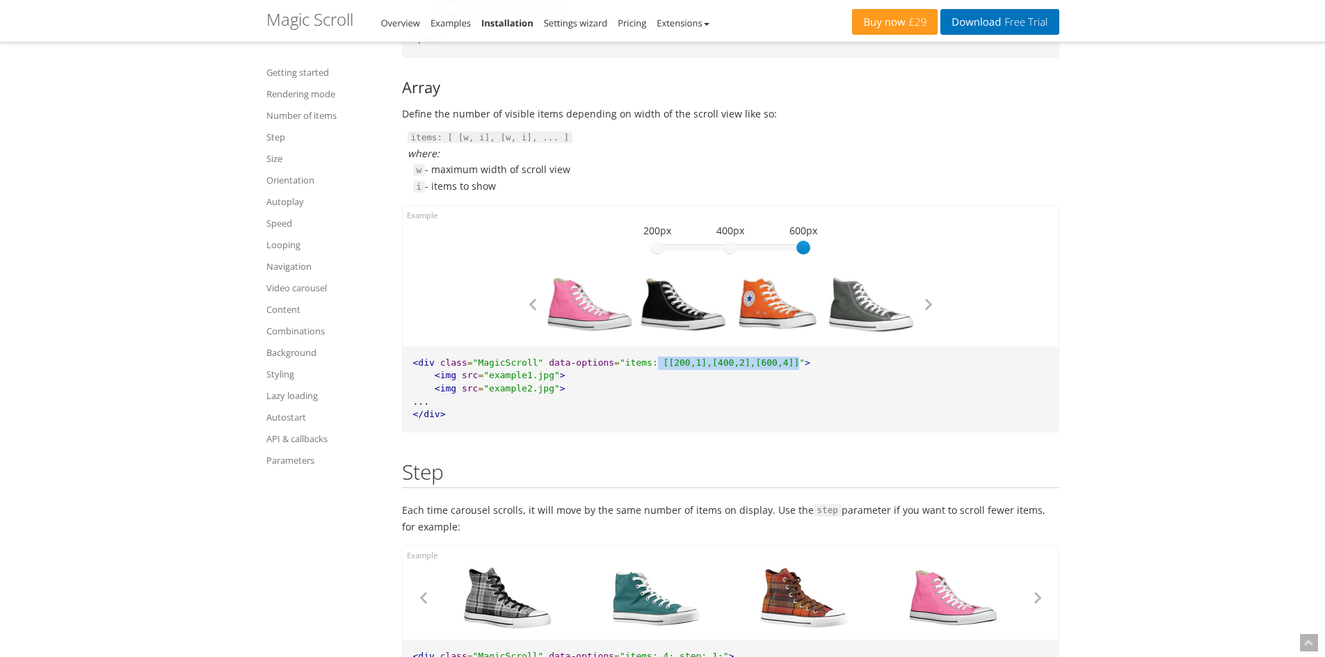
click at [735, 236] on div "400px" at bounding box center [730, 229] width 73 height 19
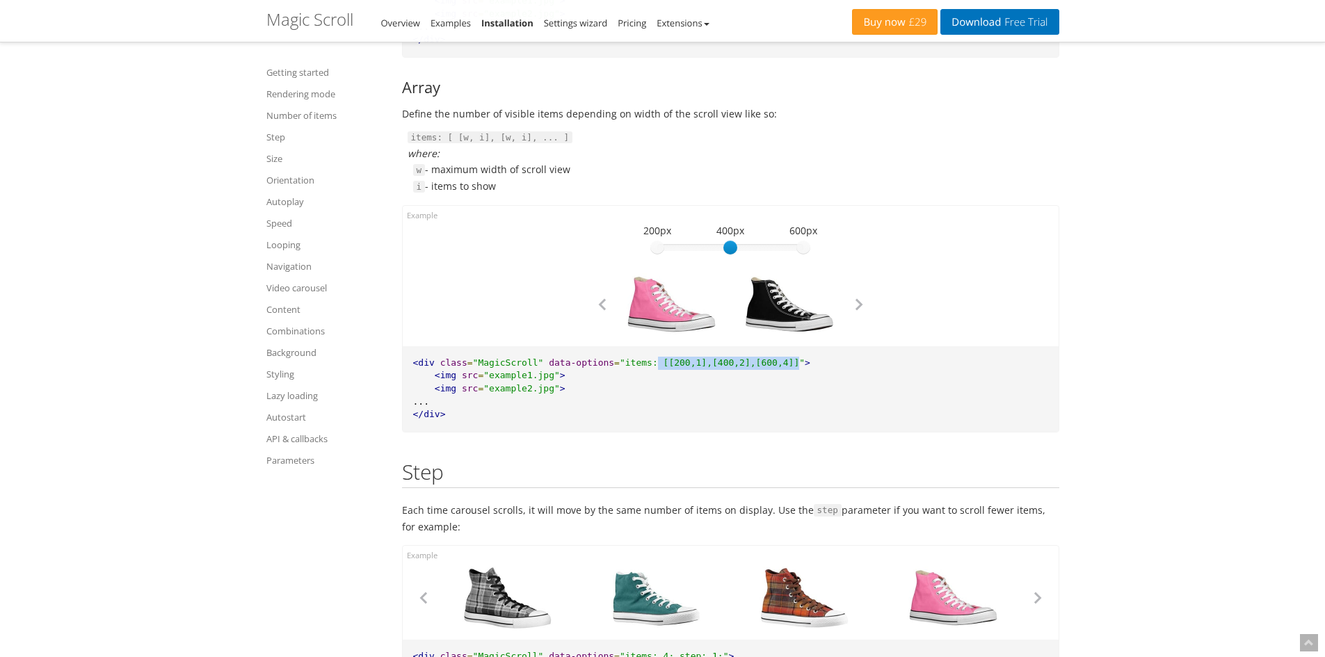
click at [644, 236] on div "200px" at bounding box center [657, 229] width 73 height 19
drag, startPoint x: 715, startPoint y: 233, endPoint x: 740, endPoint y: 242, distance: 26.6
click at [716, 233] on div "400px" at bounding box center [730, 229] width 73 height 19
drag, startPoint x: 655, startPoint y: 357, endPoint x: 676, endPoint y: 361, distance: 21.3
click at [656, 357] on span ""items: [[200,1],[400,2],[600,4]]"" at bounding box center [712, 362] width 185 height 10
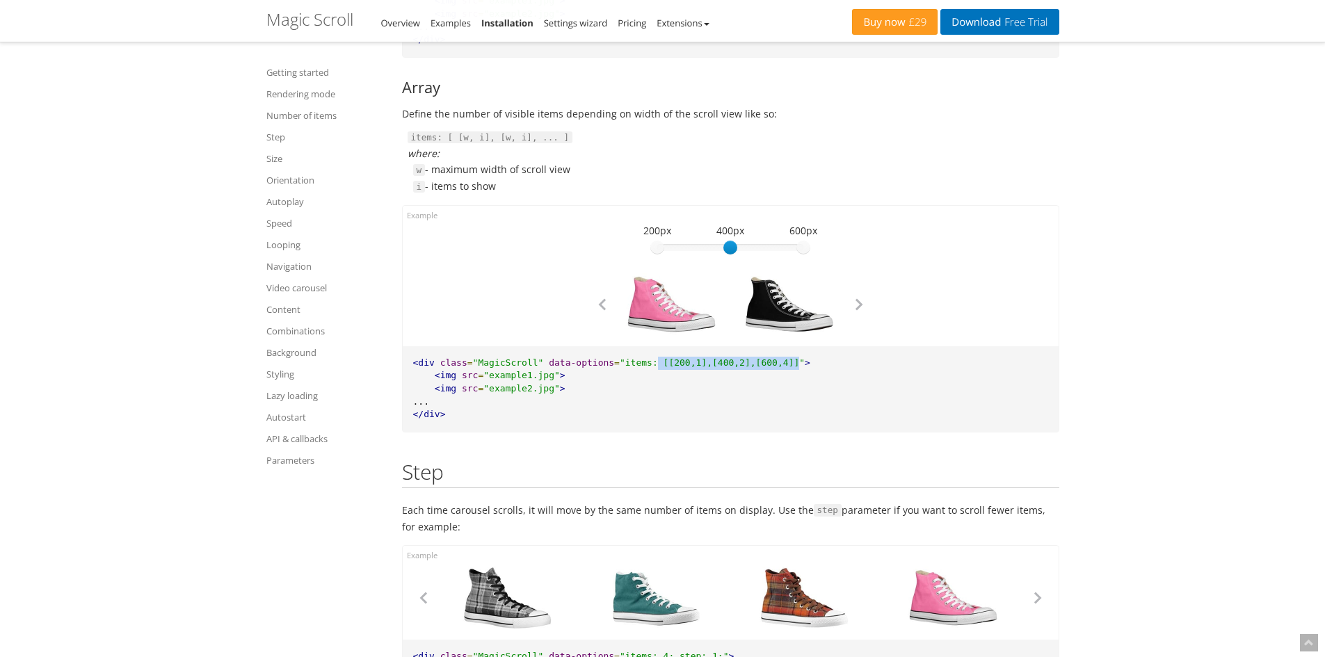
click at [676, 361] on span ""items: [[200,1],[400,2],[600,4]]"" at bounding box center [712, 362] width 185 height 10
click at [677, 361] on span ""items: [[200,1],[400,2],[600,4]]"" at bounding box center [712, 362] width 185 height 10
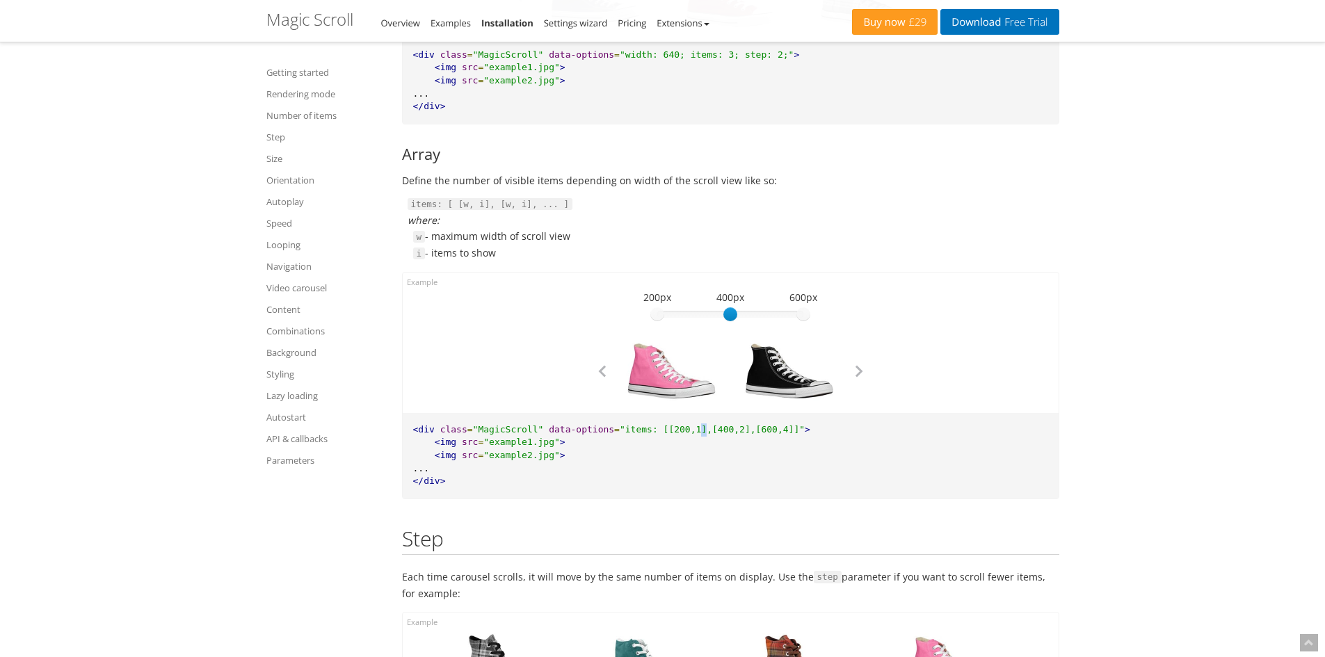
scroll to position [2990, 0]
click at [656, 326] on div "400 200px 400px 600px 400" at bounding box center [730, 350] width 417 height 109
click at [659, 318] on div at bounding box center [730, 317] width 146 height 7
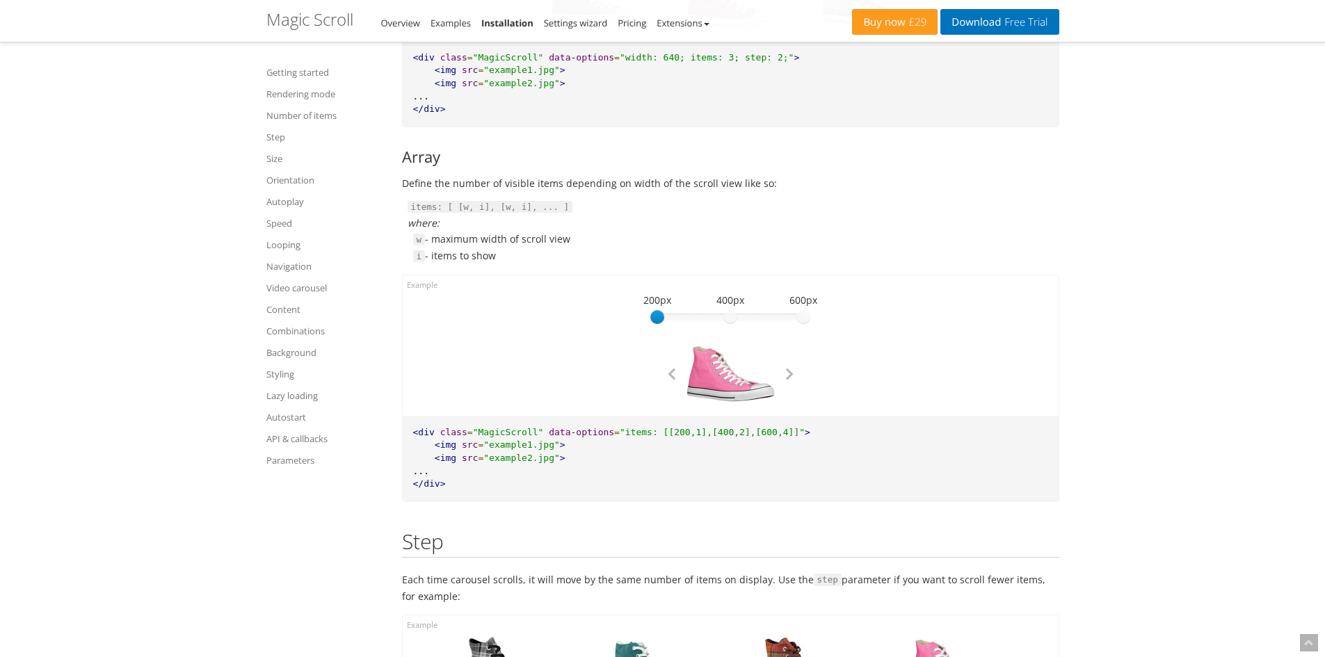
click at [802, 317] on div at bounding box center [730, 317] width 146 height 7
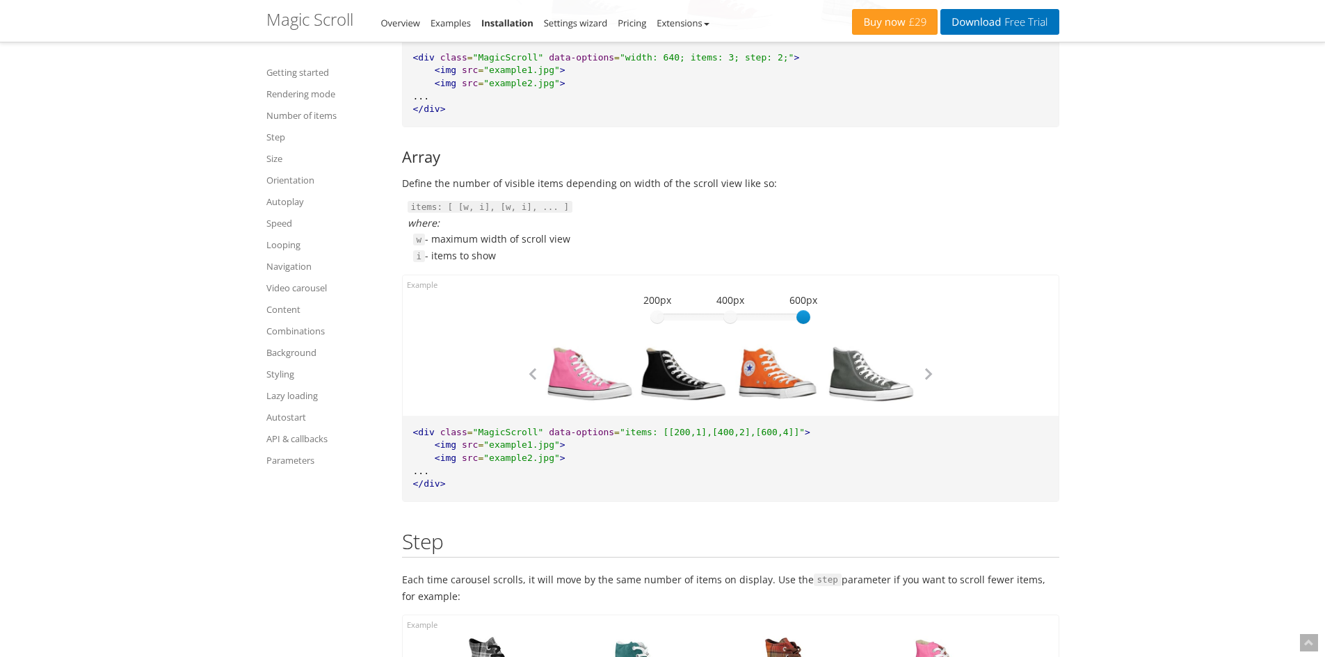
click at [721, 310] on div "600 200px 400px 600px" at bounding box center [730, 317] width 146 height 14
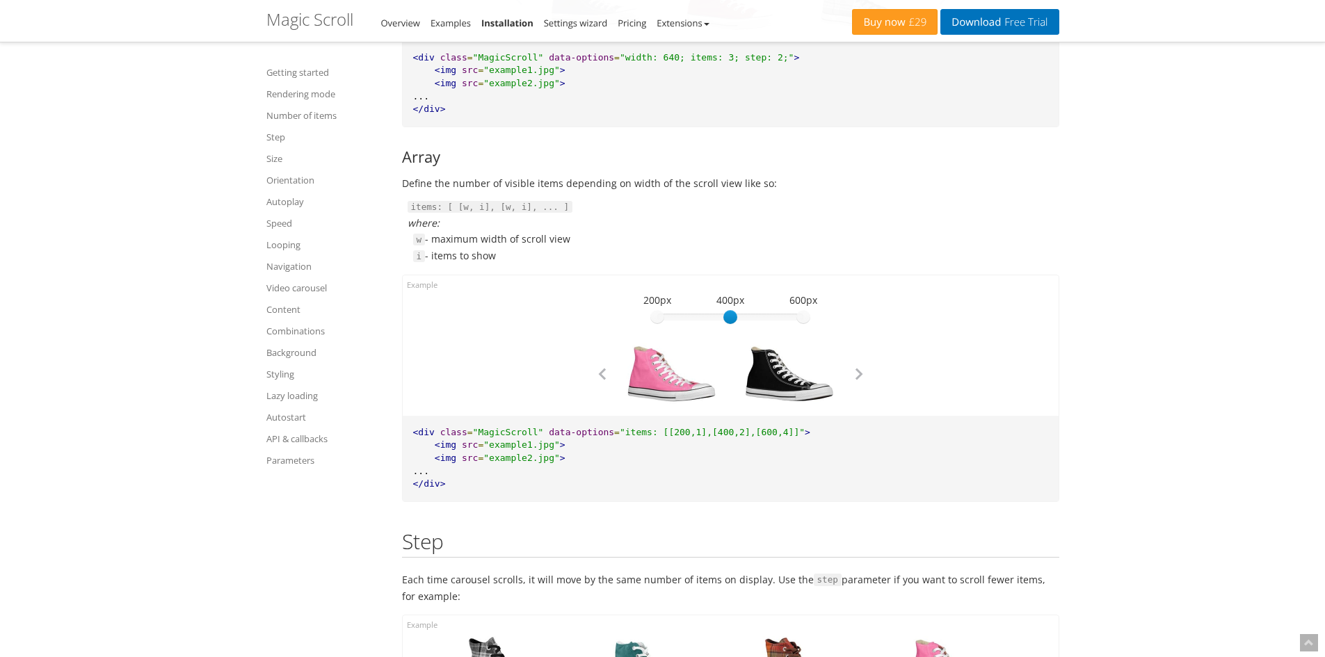
click at [649, 312] on div "400 200px 400px 600px 400" at bounding box center [730, 350] width 417 height 109
click at [663, 316] on div at bounding box center [730, 317] width 146 height 7
click at [712, 316] on div at bounding box center [730, 317] width 146 height 7
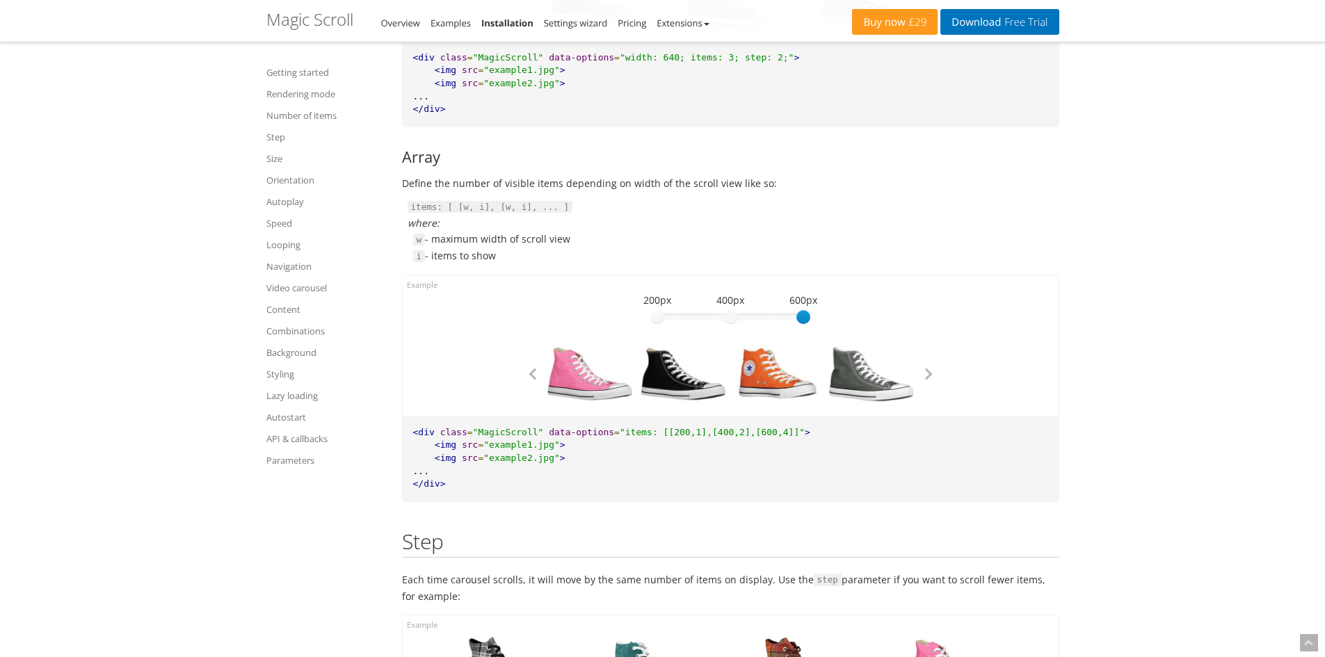
click at [800, 314] on div at bounding box center [730, 317] width 146 height 7
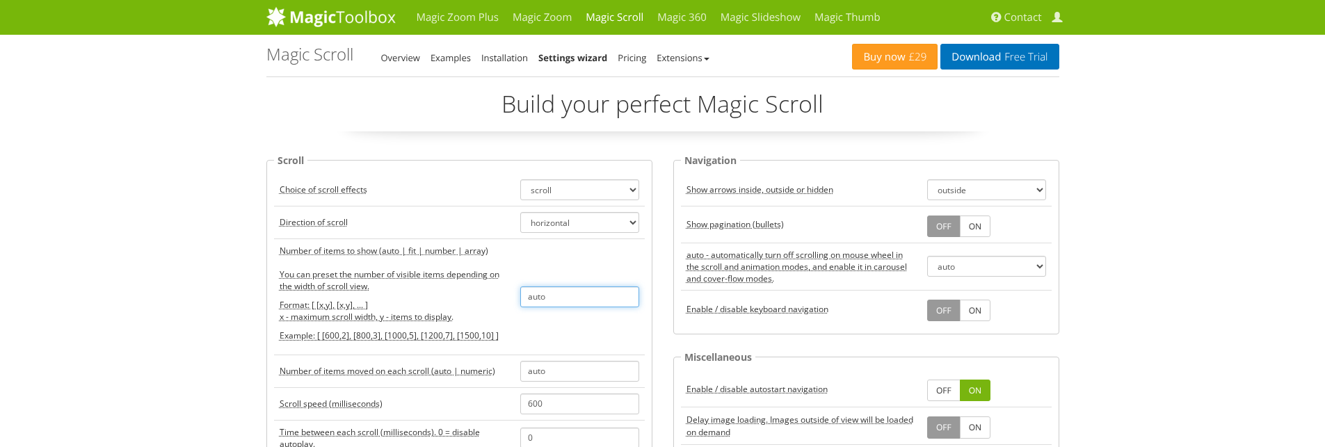
click at [593, 300] on input "auto" at bounding box center [579, 296] width 119 height 21
click at [592, 300] on input "auto" at bounding box center [579, 296] width 119 height 21
paste input "[ [600,2], [800,3], [1000,1], [1200,3], [1500,1] ]"
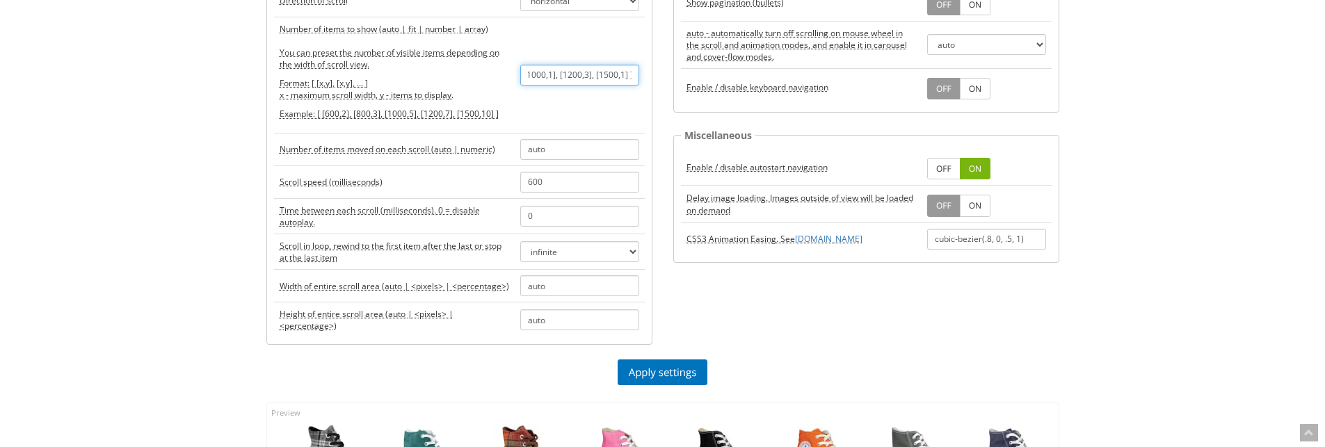
scroll to position [348, 0]
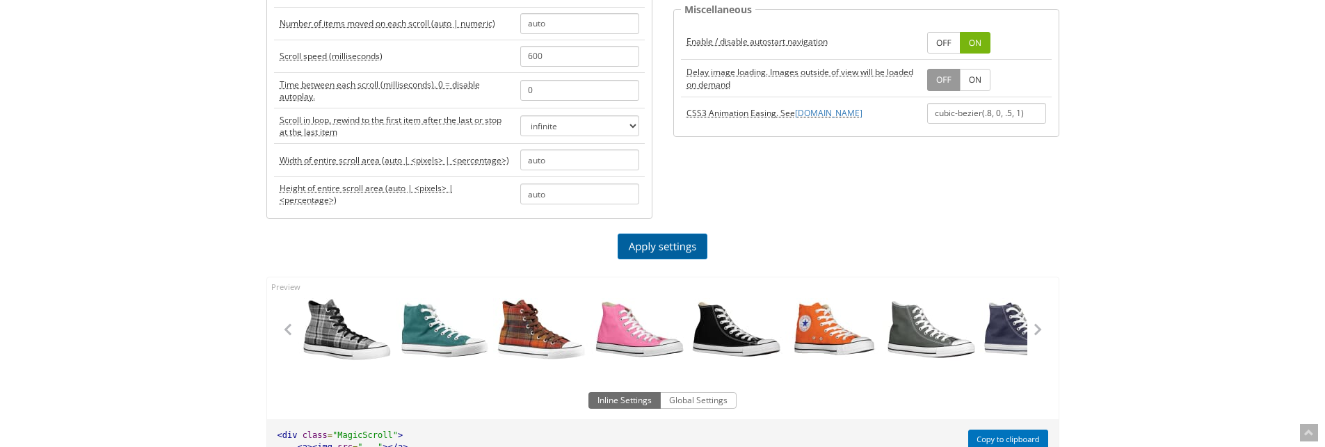
type input "[ [600,2], [800,3], [1000,1], [1200,3], [1500,1] ]"
click at [683, 247] on link "Apply settings" at bounding box center [662, 247] width 90 height 26
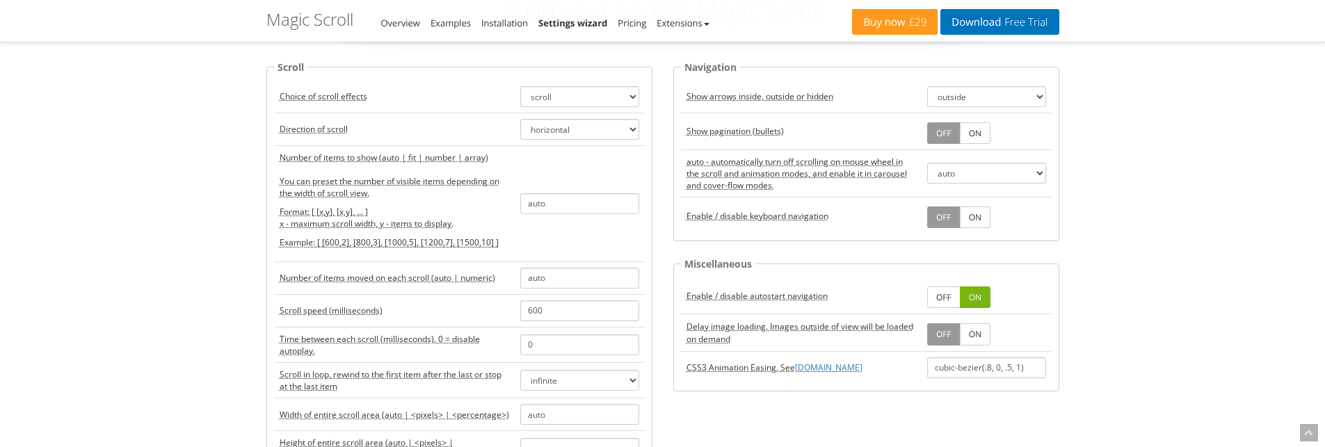
scroll to position [139, 0]
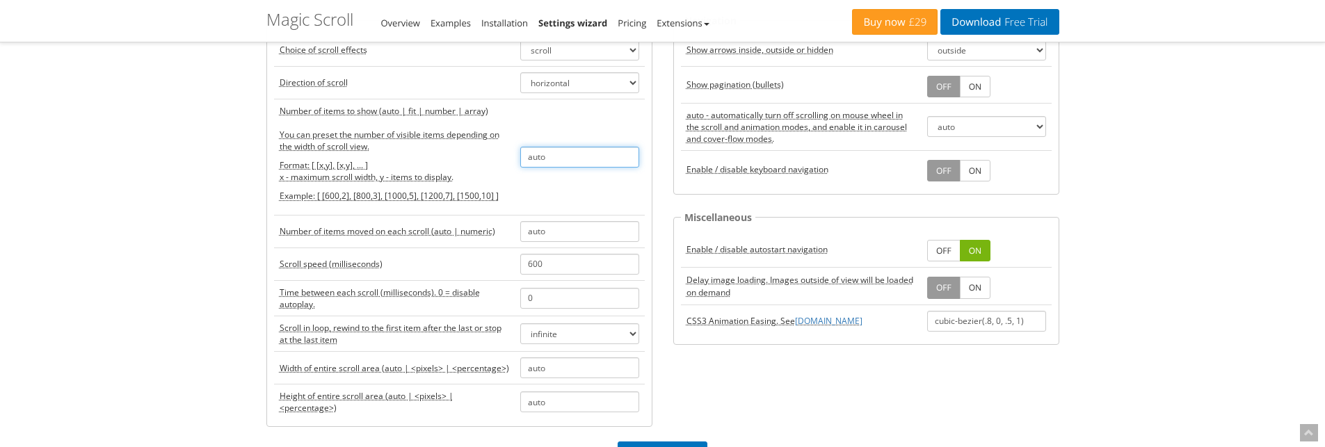
click at [576, 154] on input "auto" at bounding box center [579, 157] width 119 height 21
paste input "[ [600,2], [800,1], [1000,2], [1200,3], [1500,4] ]"
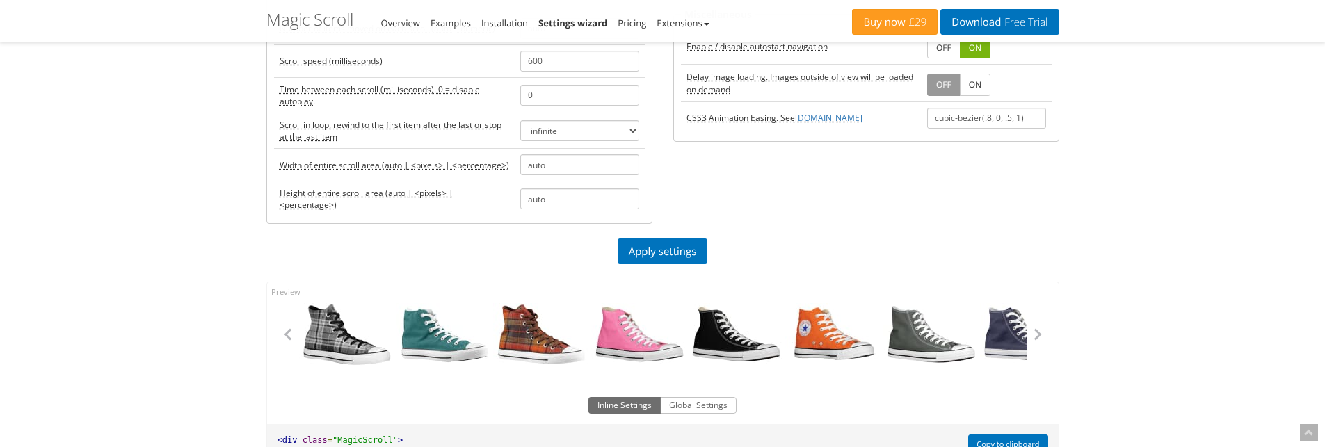
scroll to position [348, 0]
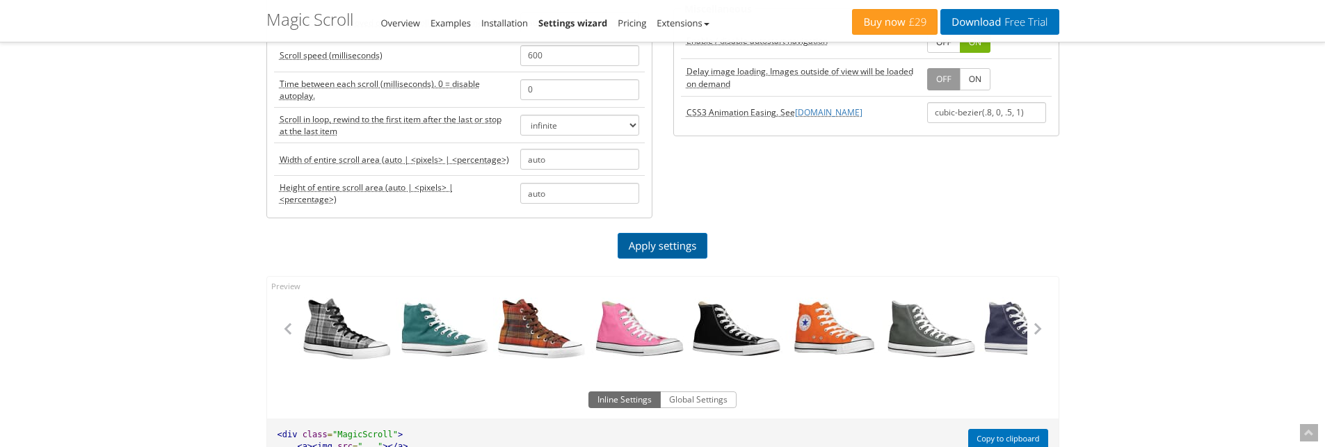
type input "[ [600,2], [800,1], [1000,2], [1200,3], [1500,4] ]"
drag, startPoint x: 676, startPoint y: 243, endPoint x: 627, endPoint y: 240, distance: 49.5
click at [675, 243] on link "Apply settings" at bounding box center [662, 246] width 90 height 26
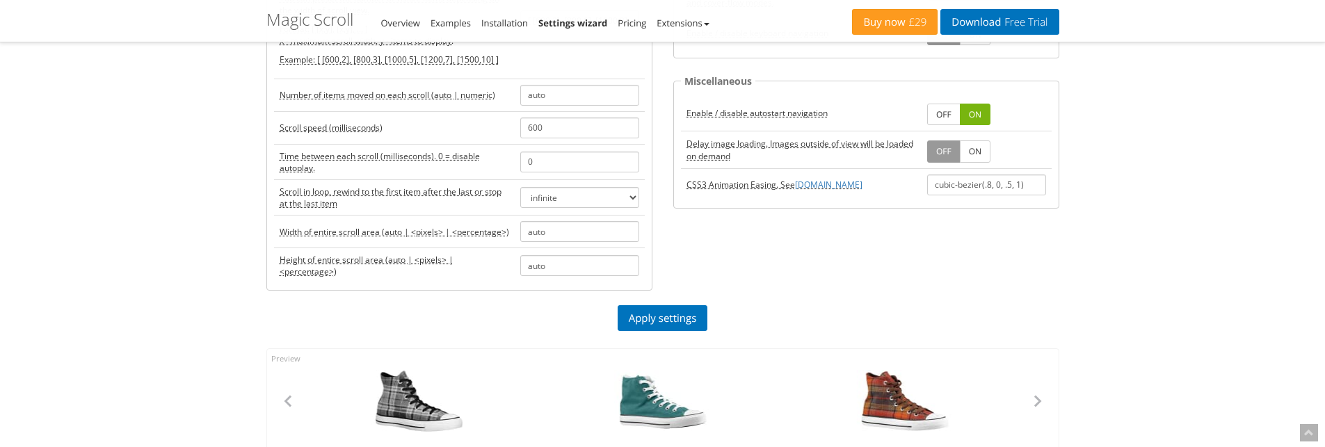
scroll to position [209, 0]
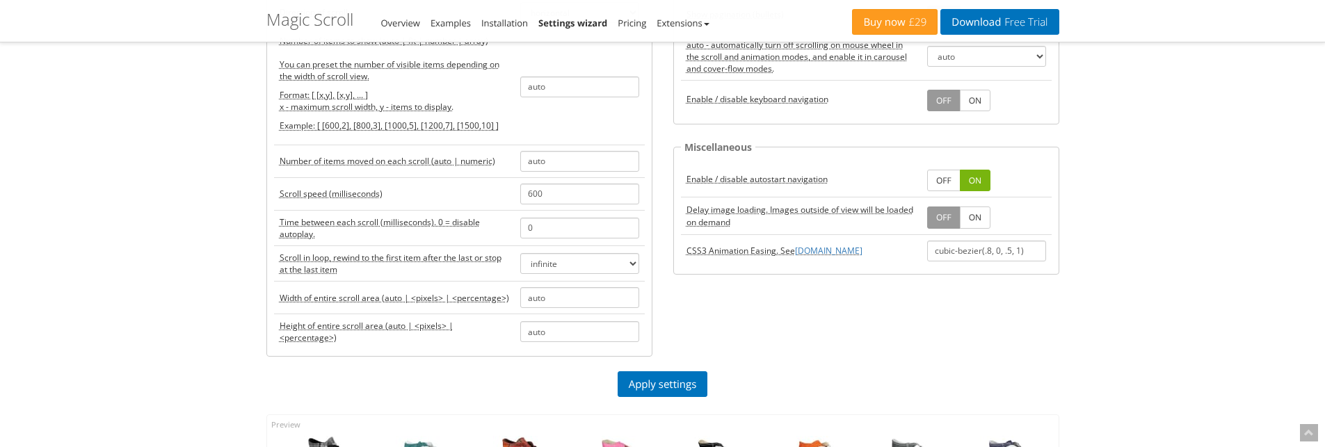
scroll to position [209, 0]
click at [590, 170] on input "auto" at bounding box center [579, 162] width 119 height 21
paste input "[ [600,3], [800,2], [1000,1], [1200,3], [1500,4] ]"
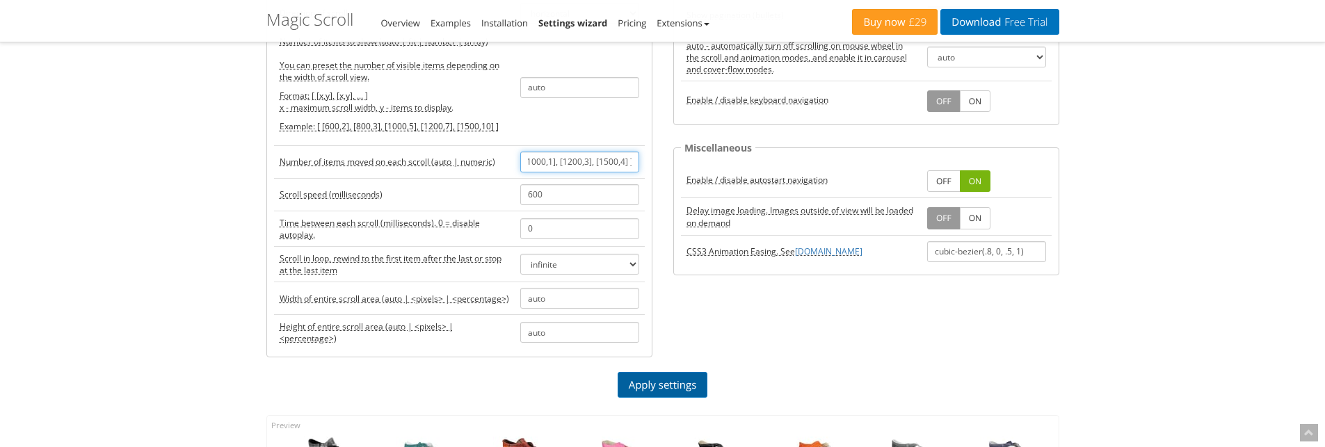
type input "[ [600,3], [800,2], [1000,1], [1200,3], [1500,4] ]"
click at [668, 389] on link "Apply settings" at bounding box center [662, 385] width 90 height 26
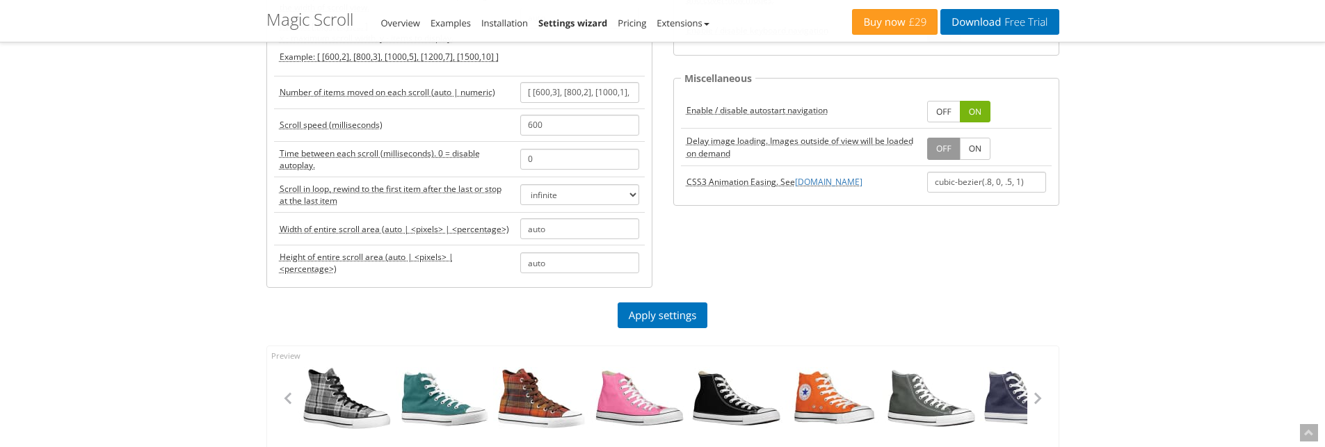
scroll to position [209, 0]
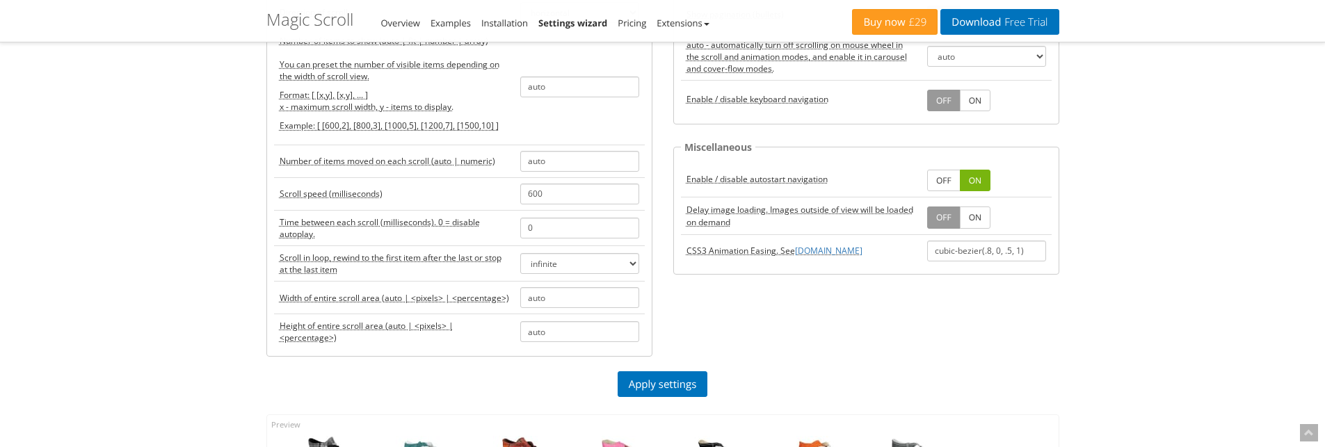
scroll to position [209, 0]
click at [572, 92] on input "auto" at bounding box center [579, 87] width 119 height 21
paste input "[ [600,3], [800,2], [1000,1], [1200,3], [1500,4] ]"
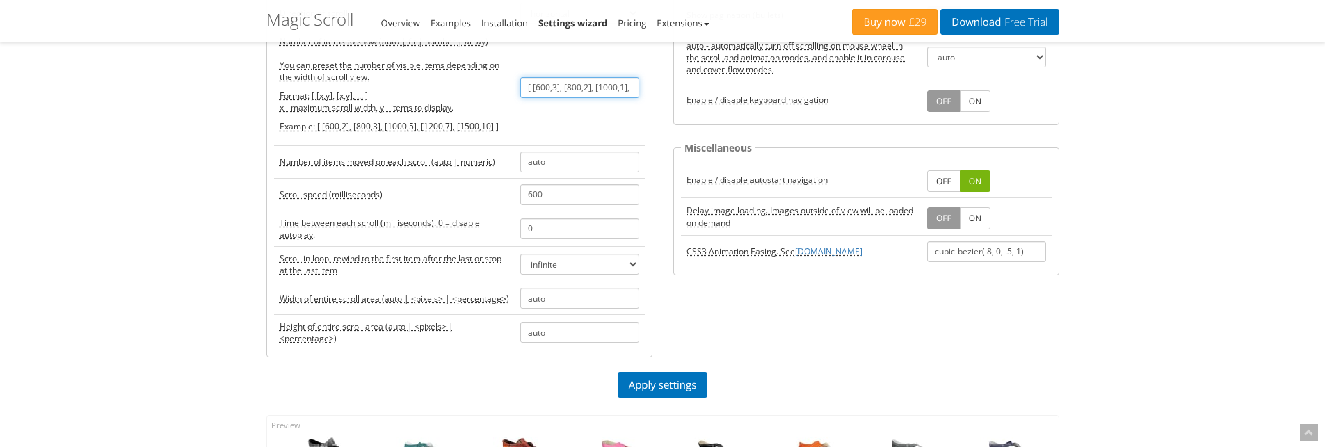
scroll to position [0, 72]
type input "[ [600,3], [800,2], [1000,1], [1200,3], [1500,4] ]"
click at [664, 375] on link "Apply settings" at bounding box center [662, 385] width 90 height 26
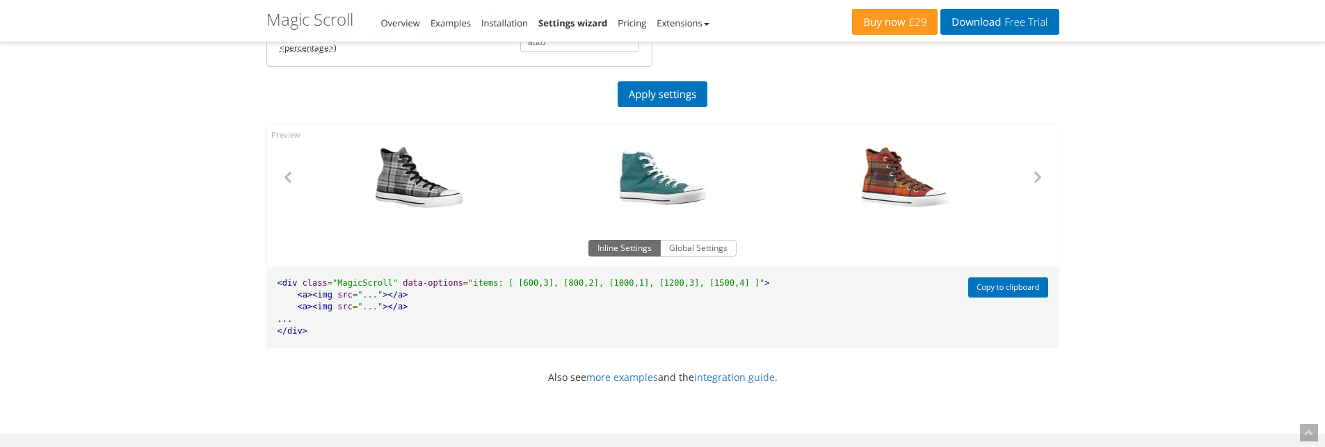
scroll to position [556, 0]
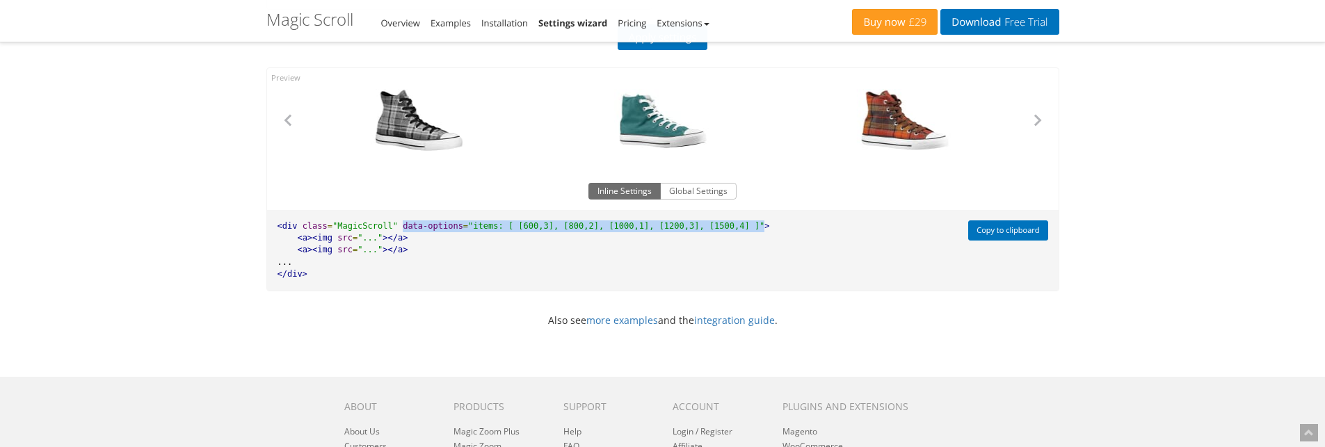
drag, startPoint x: 391, startPoint y: 223, endPoint x: 722, endPoint y: 225, distance: 331.0
click at [722, 225] on pre "<div class = "MagicScroll" data-options = "items: [ [600,3], [800,2], [1000,1],…" at bounding box center [614, 250] width 694 height 81
copy pre "data-options = "items: [ [600,3], [800,2], [1000,1], [1200,3], [1500,4] ]""
